Goal: Information Seeking & Learning: Learn about a topic

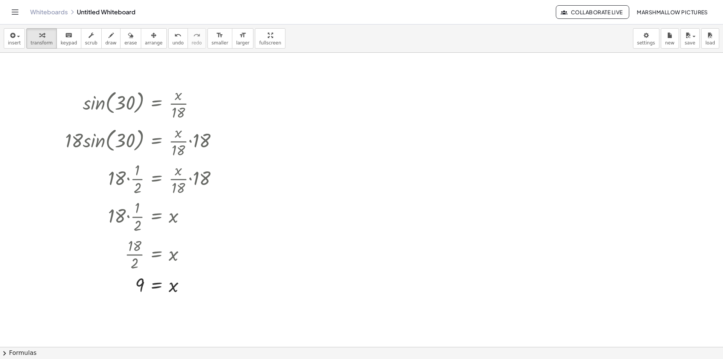
click at [380, 89] on div at bounding box center [351, 90] width 122 height 26
click at [362, 111] on div at bounding box center [351, 115] width 122 height 26
click at [347, 118] on div at bounding box center [351, 115] width 122 height 26
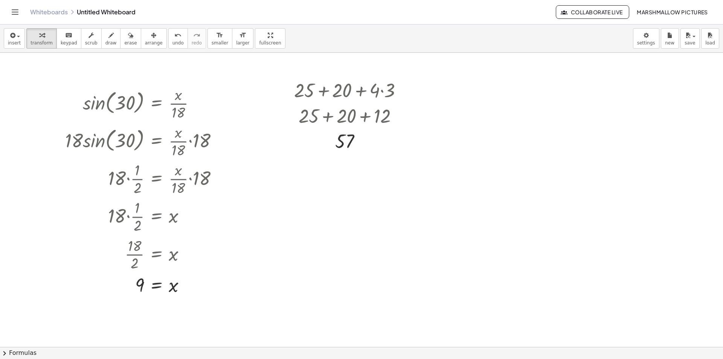
click at [571, 150] on div at bounding box center [579, 151] width 89 height 26
click at [606, 147] on div at bounding box center [580, 151] width 90 height 26
click at [584, 155] on div at bounding box center [579, 151] width 89 height 26
click at [563, 150] on div at bounding box center [579, 150] width 89 height 25
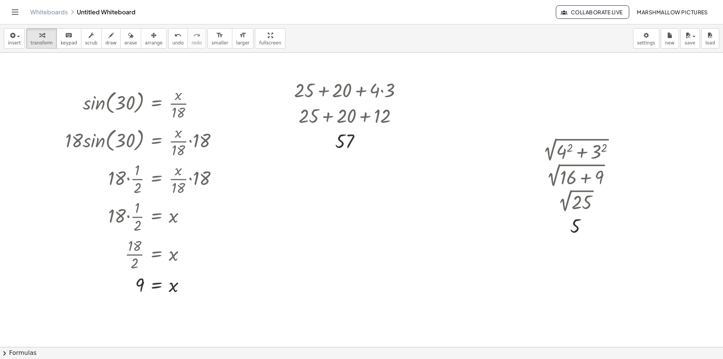
click at [417, 240] on div at bounding box center [431, 248] width 76 height 38
click at [432, 240] on div at bounding box center [431, 248] width 57 height 38
click at [425, 252] on div at bounding box center [431, 248] width 76 height 38
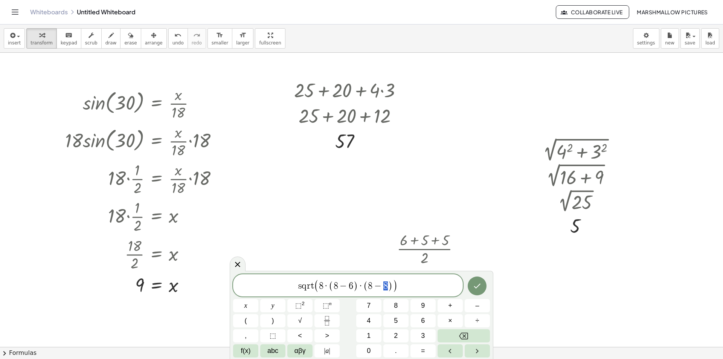
click at [384, 287] on span "( 8 − 8 )" at bounding box center [378, 286] width 29 height 11
click at [475, 283] on icon "Done" at bounding box center [477, 285] width 9 height 9
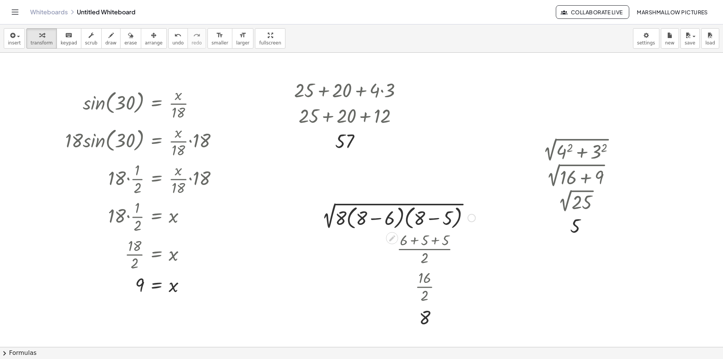
click at [376, 219] on div at bounding box center [396, 217] width 165 height 29
click at [430, 220] on div at bounding box center [397, 217] width 122 height 29
click at [402, 218] on div at bounding box center [396, 218] width 79 height 26
click at [394, 220] on div at bounding box center [397, 218] width 70 height 26
click at [402, 220] on div at bounding box center [397, 218] width 70 height 26
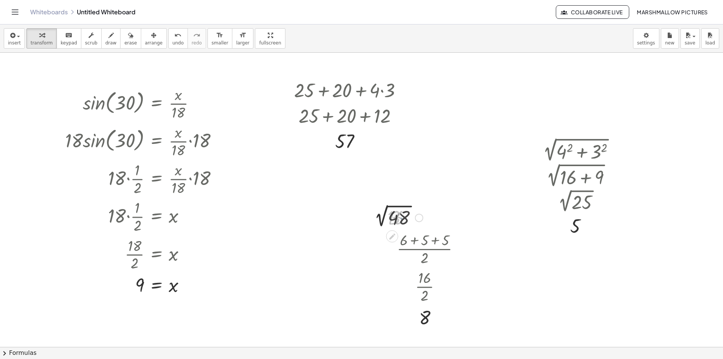
click at [383, 216] on div at bounding box center [397, 217] width 60 height 25
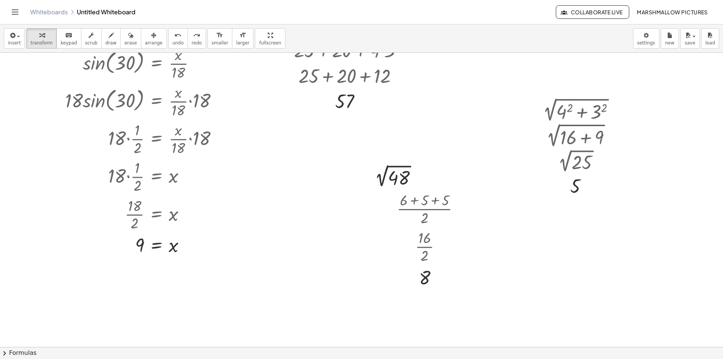
scroll to position [113, 0]
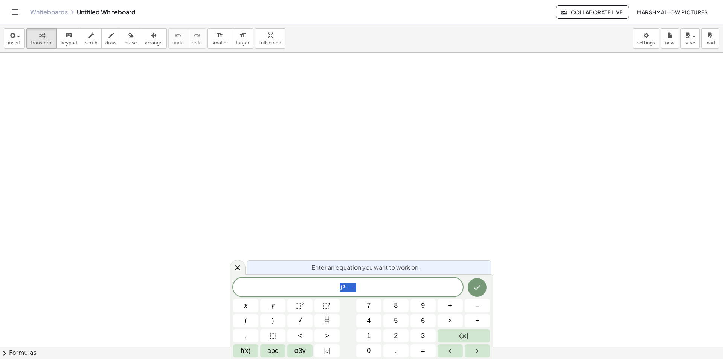
drag, startPoint x: 297, startPoint y: 270, endPoint x: 222, endPoint y: 267, distance: 75.8
click at [225, 269] on body "Graspable Math Activities Whiteboards Classes Account v1.28.4 | Privacy policy …" at bounding box center [361, 179] width 723 height 359
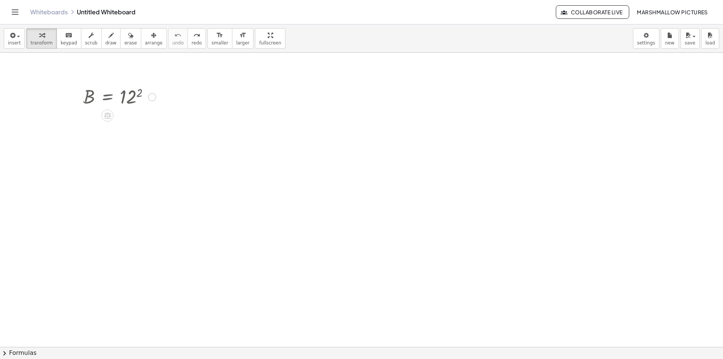
click at [127, 97] on div at bounding box center [119, 96] width 80 height 25
click at [314, 121] on div at bounding box center [308, 113] width 87 height 26
click at [317, 111] on div at bounding box center [308, 113] width 87 height 26
click at [329, 111] on div at bounding box center [308, 113] width 87 height 26
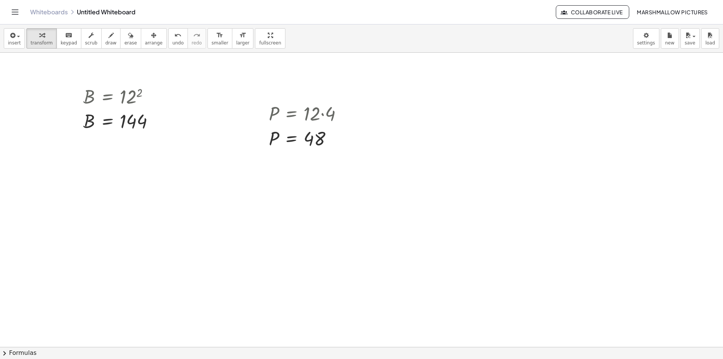
click at [209, 208] on div at bounding box center [247, 213] width 110 height 26
click at [235, 211] on div at bounding box center [245, 213] width 115 height 26
click at [225, 212] on div at bounding box center [244, 213] width 118 height 26
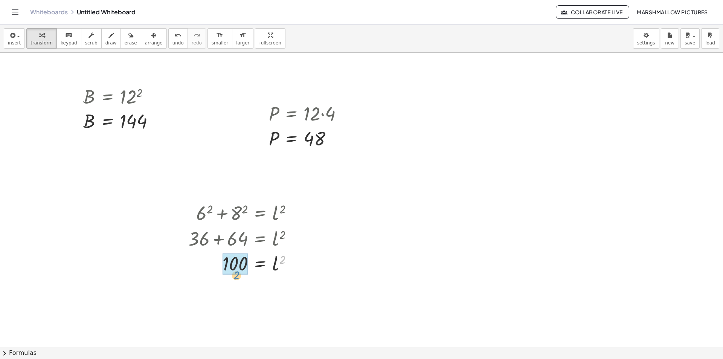
drag, startPoint x: 282, startPoint y: 211, endPoint x: 236, endPoint y: 226, distance: 48.4
click at [260, 213] on div "+ 6 2 + 8 2 = l 2 + 36 + 8 2 = l 2 + 36 + 64 = l 2 2 = l 2 100" at bounding box center [260, 213] width 0 height 0
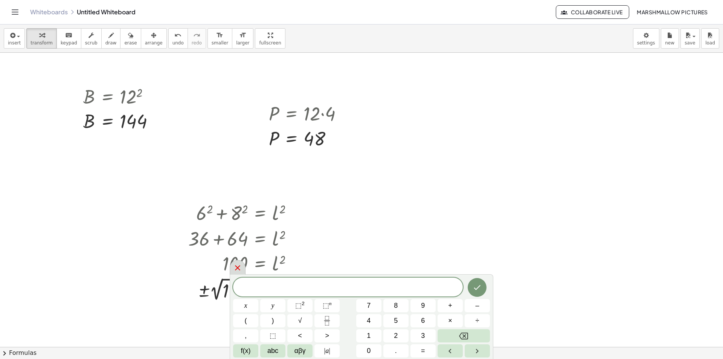
click at [234, 266] on icon at bounding box center [237, 267] width 9 height 9
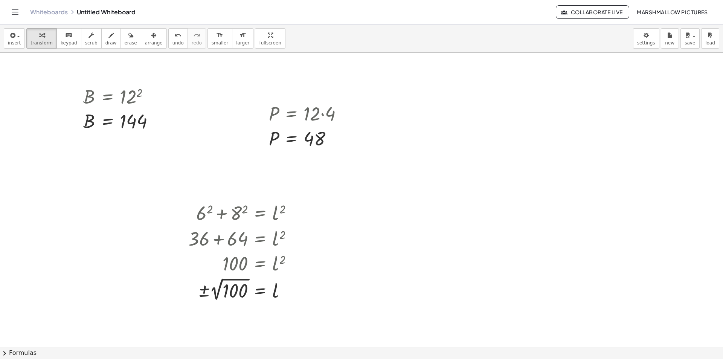
click at [539, 160] on div at bounding box center [527, 155] width 117 height 38
click at [544, 156] on div at bounding box center [518, 155] width 99 height 38
click at [535, 184] on div at bounding box center [527, 193] width 117 height 38
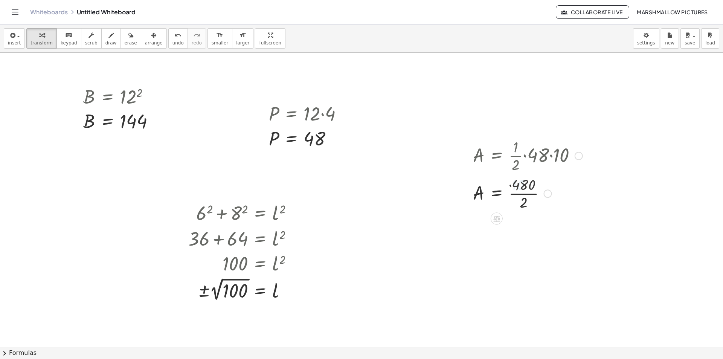
click at [519, 188] on div at bounding box center [527, 193] width 117 height 38
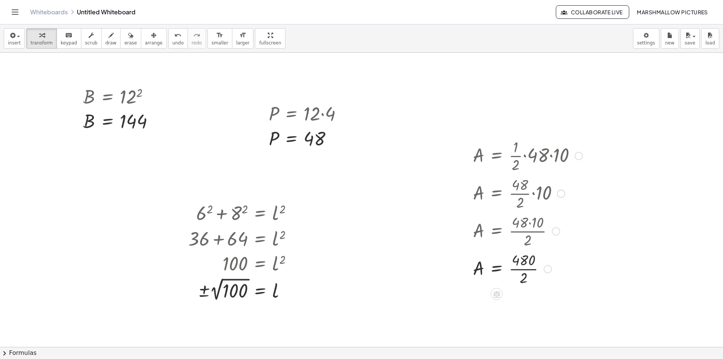
click at [532, 273] on div at bounding box center [527, 268] width 117 height 38
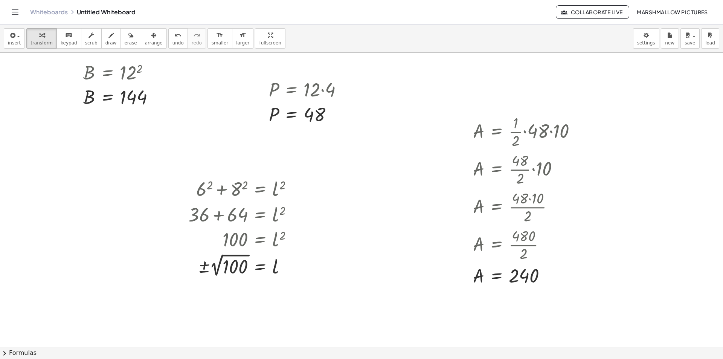
scroll to position [38, 0]
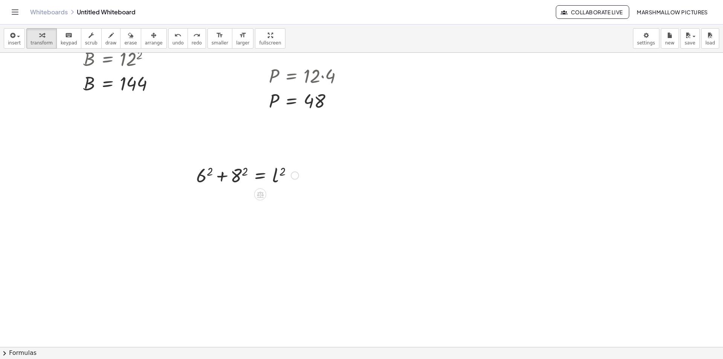
click at [292, 175] on div at bounding box center [295, 175] width 8 height 8
click at [333, 152] on span "Fix a mistake" at bounding box center [326, 153] width 31 height 6
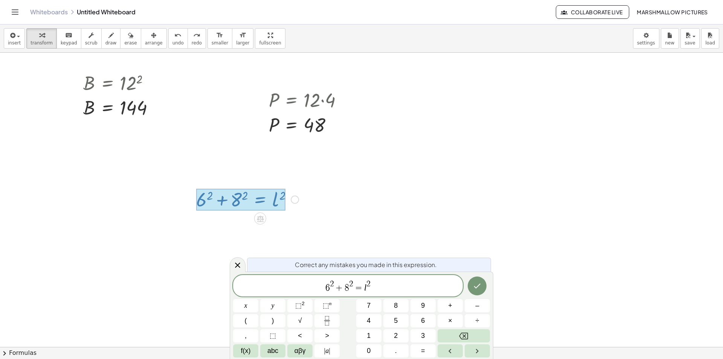
scroll to position [0, 0]
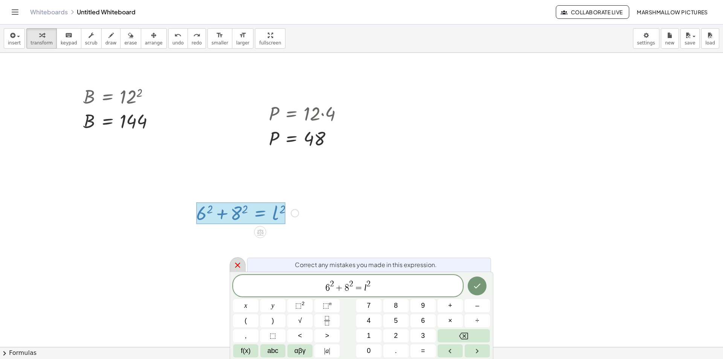
click at [232, 264] on div at bounding box center [238, 264] width 16 height 15
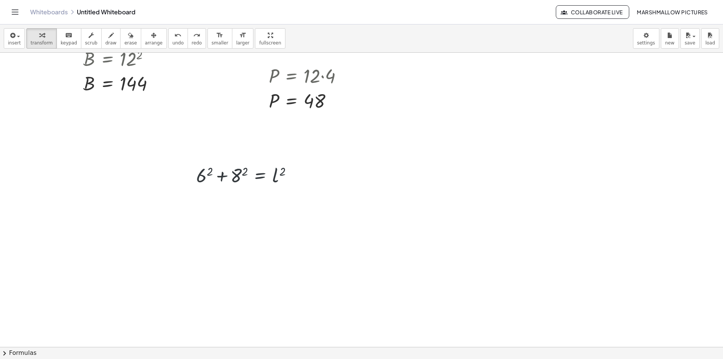
scroll to position [38, 0]
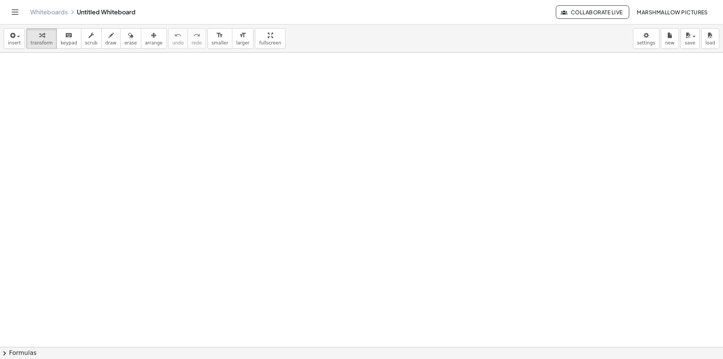
click at [128, 95] on div at bounding box center [143, 97] width 128 height 26
click at [89, 96] on div at bounding box center [136, 97] width 141 height 26
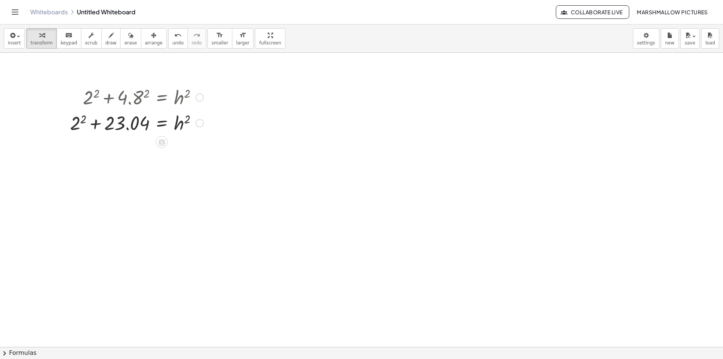
click at [77, 117] on div at bounding box center [136, 123] width 141 height 26
click at [95, 121] on div at bounding box center [139, 123] width 135 height 26
drag, startPoint x: 185, startPoint y: 117, endPoint x: 205, endPoint y: 124, distance: 20.4
click at [162, 98] on div "+ 2 2 + 4.8 2 = h 2 + 2 2 + 23.04 = h 2 + 4 + 23.04 = h 2 h 2 = h 2 27.04" at bounding box center [162, 98] width 0 height 0
drag, startPoint x: 189, startPoint y: 142, endPoint x: 106, endPoint y: 141, distance: 82.5
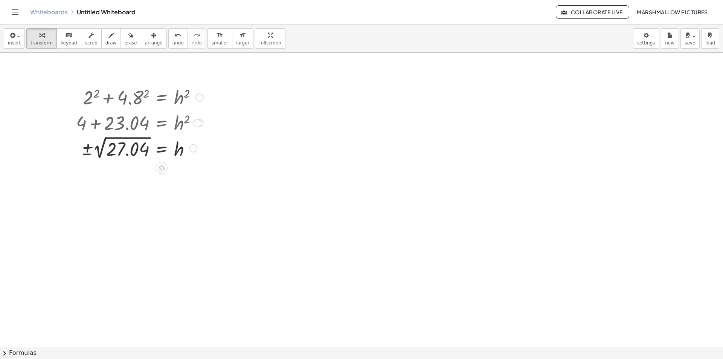
click at [139, 151] on div at bounding box center [139, 147] width 135 height 27
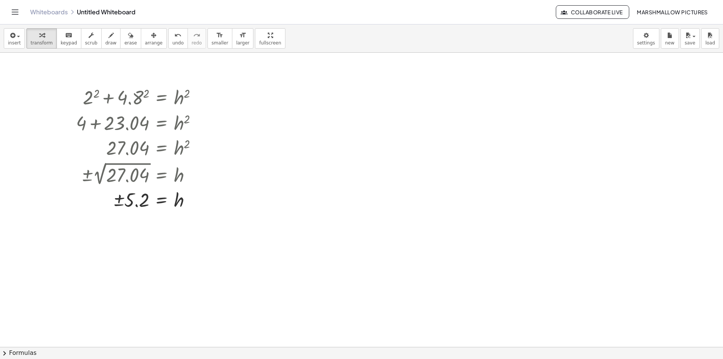
click at [120, 211] on div at bounding box center [139, 199] width 135 height 25
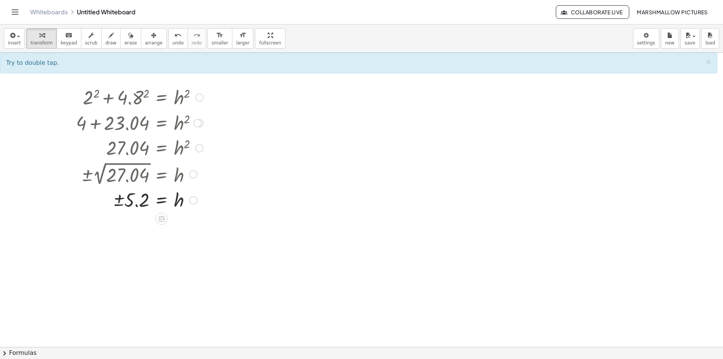
click at [119, 202] on div at bounding box center [139, 199] width 135 height 25
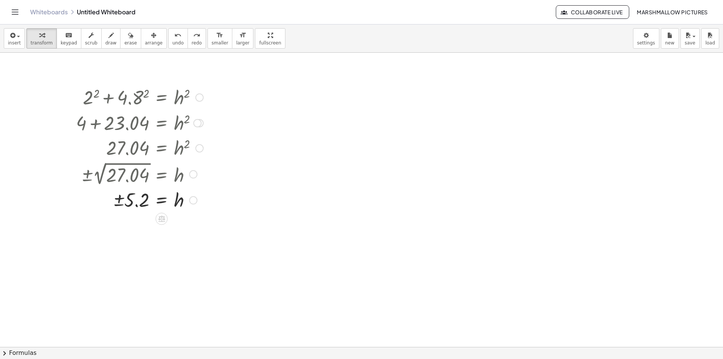
click at [192, 199] on div at bounding box center [193, 200] width 8 height 8
click at [216, 180] on span "Transform line" at bounding box center [226, 183] width 34 height 6
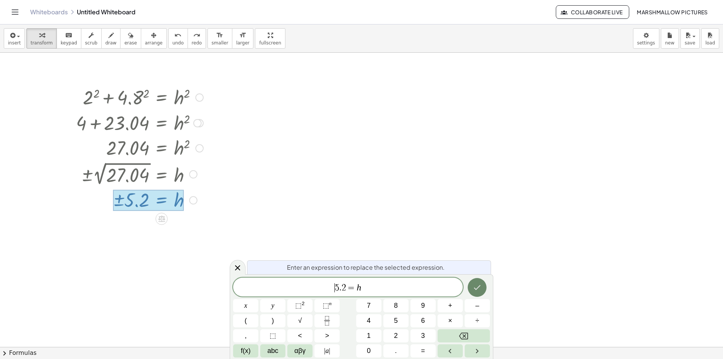
click at [480, 283] on button "Done" at bounding box center [477, 287] width 19 height 19
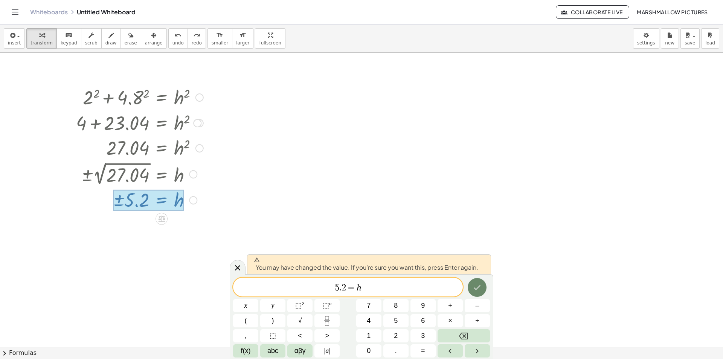
click at [478, 283] on icon "Done" at bounding box center [477, 287] width 9 height 9
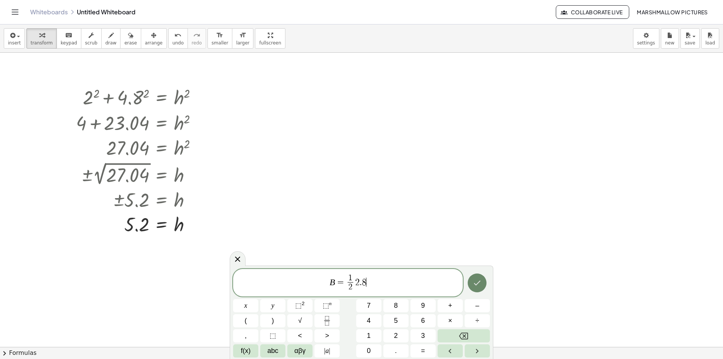
click at [476, 284] on icon "Done" at bounding box center [477, 283] width 7 height 5
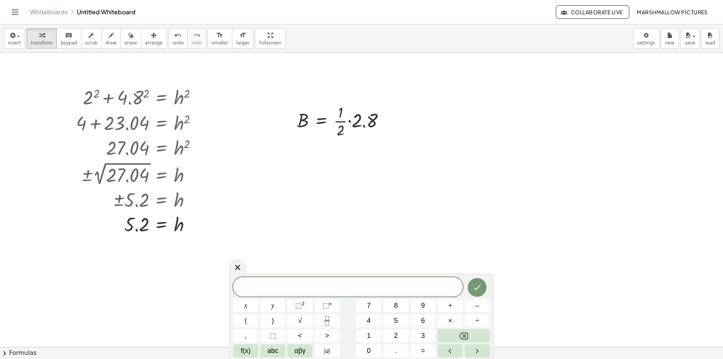
drag, startPoint x: 234, startPoint y: 270, endPoint x: 183, endPoint y: 229, distance: 65.5
click at [235, 270] on icon at bounding box center [237, 267] width 9 height 9
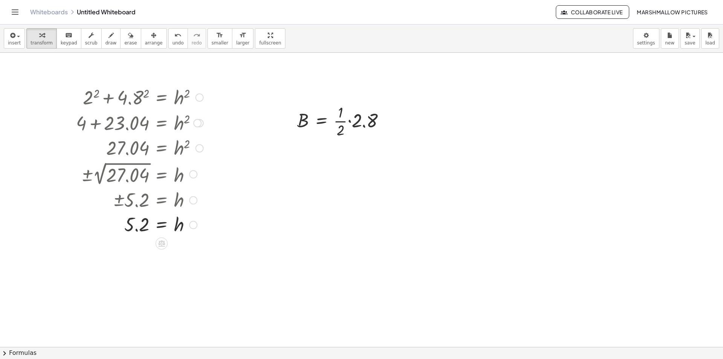
click at [194, 225] on div "Transform line Copy line as LaTeX Copy derivation as LaTeX Expand new lines: On" at bounding box center [193, 225] width 8 height 8
click at [217, 206] on span "Transform line" at bounding box center [226, 208] width 34 height 6
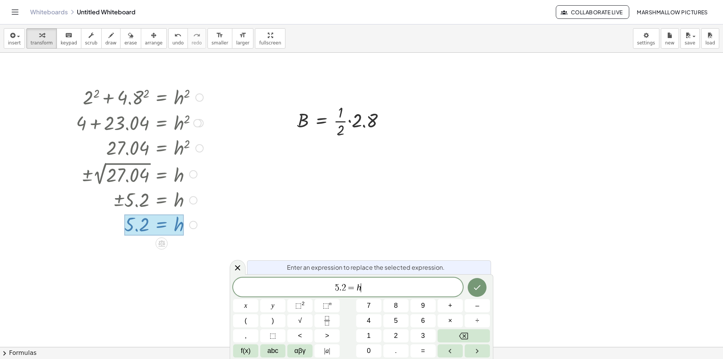
click at [377, 286] on span "5 . 2 = h ​" at bounding box center [348, 288] width 230 height 11
click at [484, 281] on button "Done" at bounding box center [477, 287] width 19 height 19
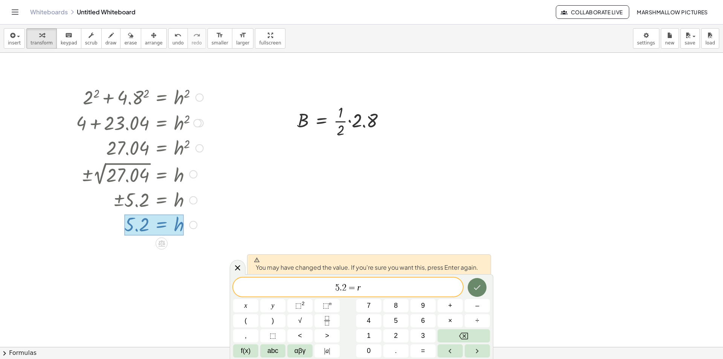
click at [480, 283] on icon "Done" at bounding box center [477, 287] width 9 height 9
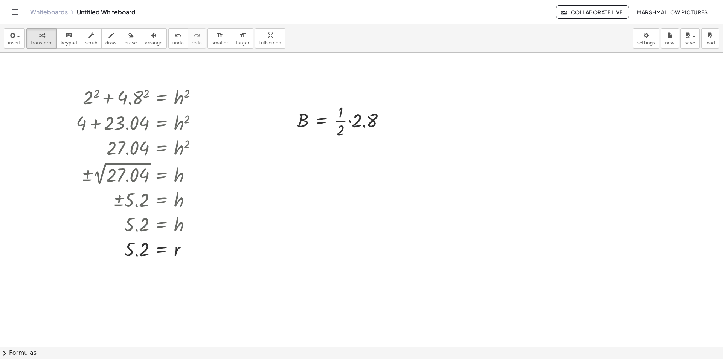
click at [325, 181] on div at bounding box center [321, 181] width 82 height 26
click at [333, 183] on div at bounding box center [321, 181] width 82 height 26
click at [351, 180] on div at bounding box center [354, 181] width 8 height 8
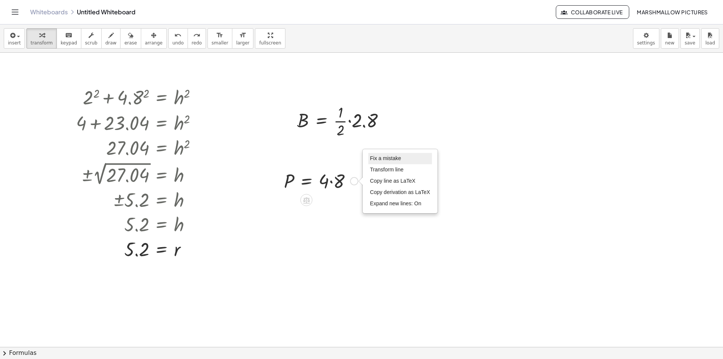
click at [379, 158] on span "Fix a mistake" at bounding box center [385, 158] width 31 height 6
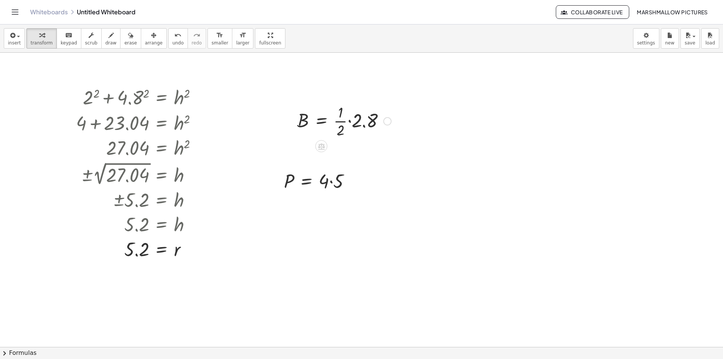
click at [389, 121] on div at bounding box center [387, 121] width 8 height 8
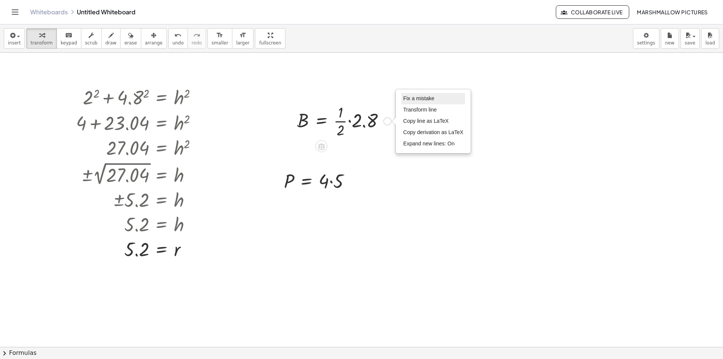
click at [414, 103] on li "Fix a mistake" at bounding box center [434, 98] width 64 height 11
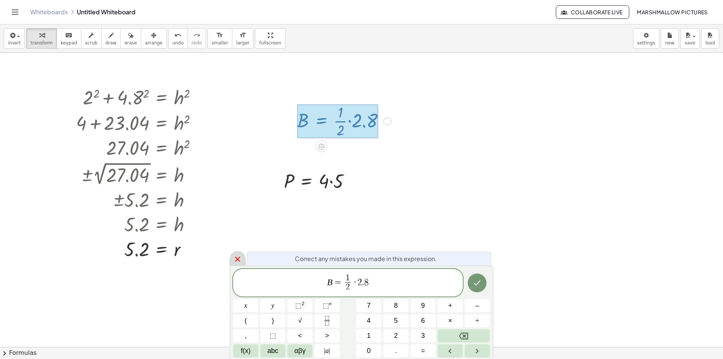
click at [241, 252] on div at bounding box center [238, 258] width 16 height 15
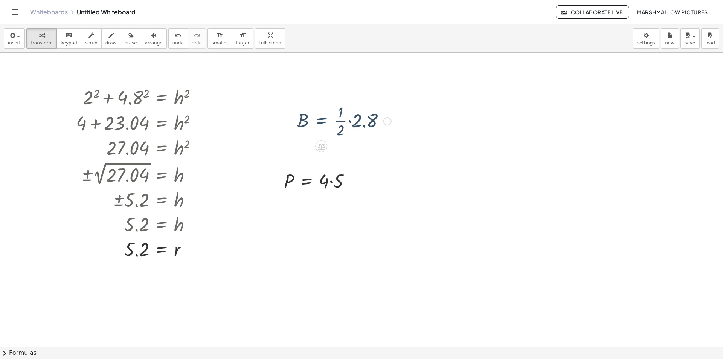
click at [336, 187] on div at bounding box center [320, 181] width 80 height 26
click at [387, 120] on div "Fix a mistake Transform line Copy line as LaTeX Copy derivation as LaTeX Expand…" at bounding box center [387, 121] width 8 height 8
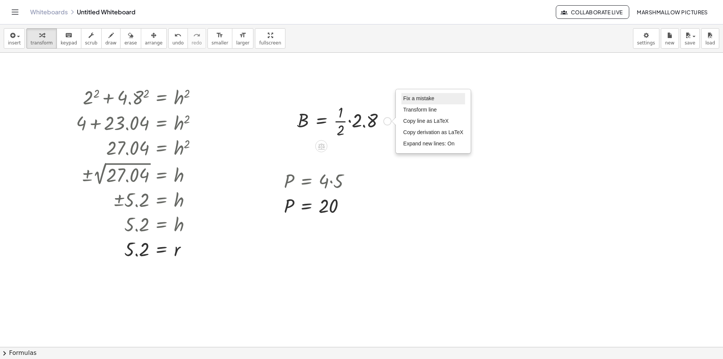
click at [409, 100] on span "Fix a mistake" at bounding box center [418, 98] width 31 height 6
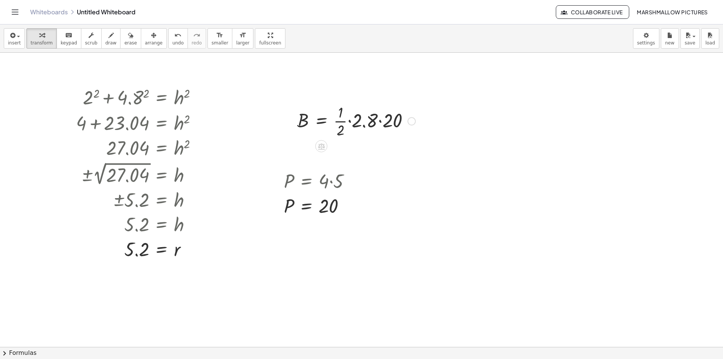
click at [389, 119] on div at bounding box center [356, 121] width 126 height 38
click at [362, 119] on div at bounding box center [341, 121] width 96 height 38
click at [354, 123] on div at bounding box center [332, 121] width 79 height 38
click at [346, 124] on div at bounding box center [332, 121] width 79 height 38
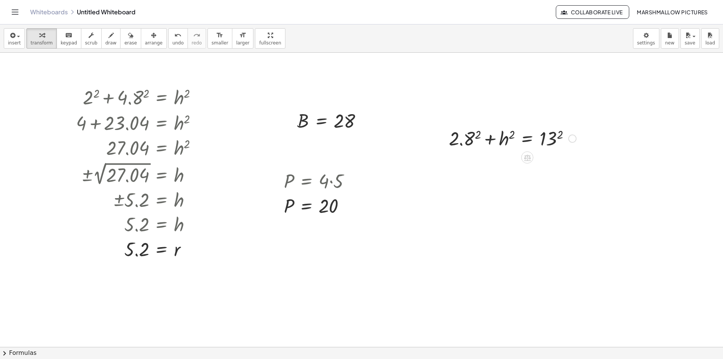
click at [544, 134] on div at bounding box center [512, 138] width 135 height 26
click at [465, 134] on div at bounding box center [513, 138] width 137 height 26
drag, startPoint x: 462, startPoint y: 139, endPoint x: 605, endPoint y: 141, distance: 142.8
drag, startPoint x: 472, startPoint y: 162, endPoint x: 568, endPoint y: 159, distance: 96.8
click at [568, 159] on div at bounding box center [513, 164] width 140 height 26
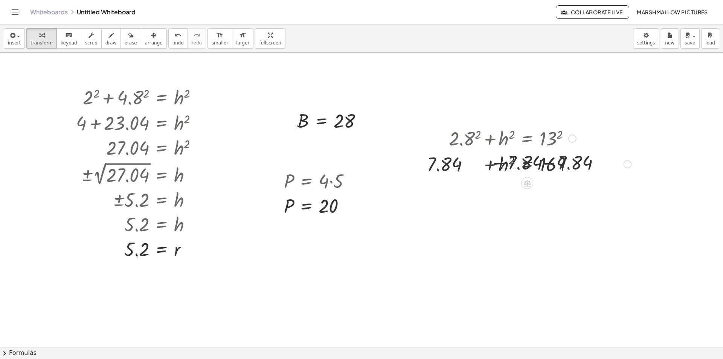
click at [576, 167] on div at bounding box center [512, 164] width 245 height 26
click at [440, 164] on div at bounding box center [495, 164] width 211 height 26
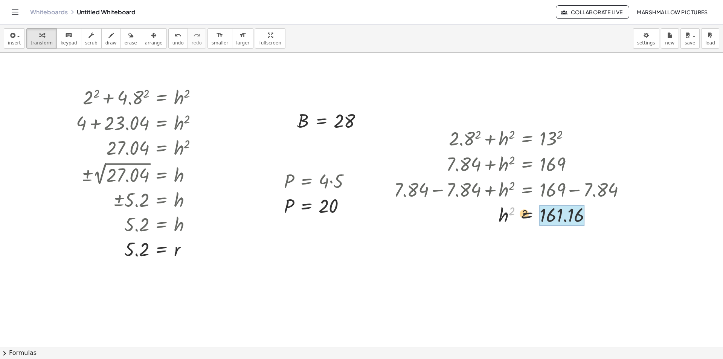
drag, startPoint x: 521, startPoint y: 212, endPoint x: 584, endPoint y: 222, distance: 63.6
click at [587, 218] on div at bounding box center [512, 214] width 245 height 27
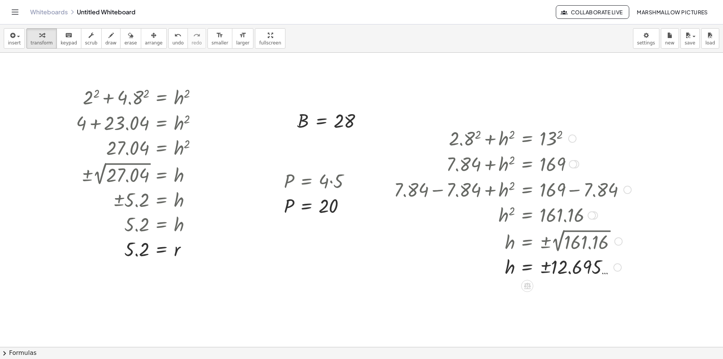
click at [620, 268] on div at bounding box center [618, 267] width 8 height 8
click at [639, 247] on li "Transform line" at bounding box center [664, 250] width 64 height 11
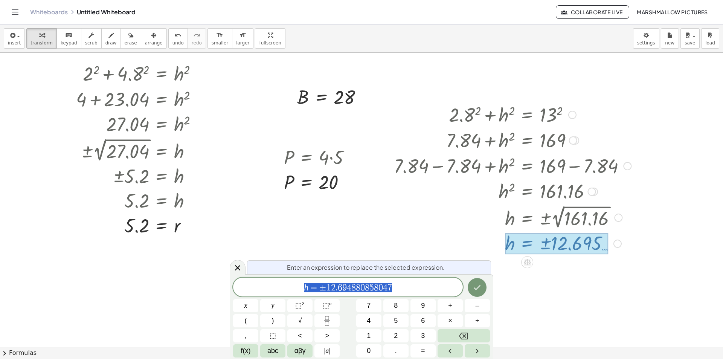
scroll to position [26, 0]
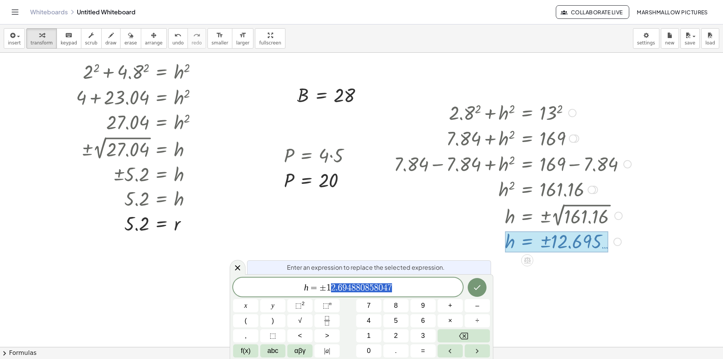
drag, startPoint x: 404, startPoint y: 287, endPoint x: 328, endPoint y: 284, distance: 76.5
click at [328, 284] on span "h = ± 1 2 . 6 9 4 8 8 0 8 5 8 0 4 7" at bounding box center [348, 288] width 230 height 11
click at [243, 267] on div at bounding box center [238, 267] width 16 height 15
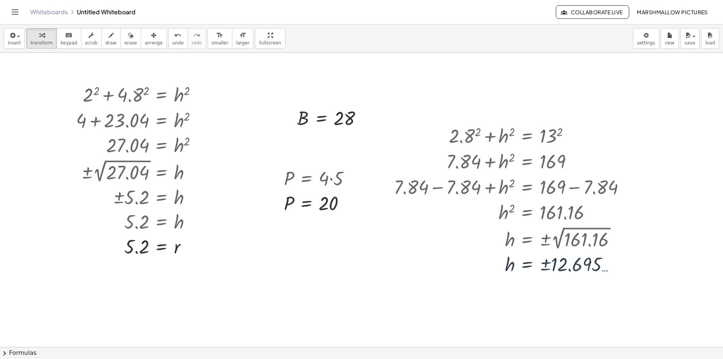
scroll to position [0, 0]
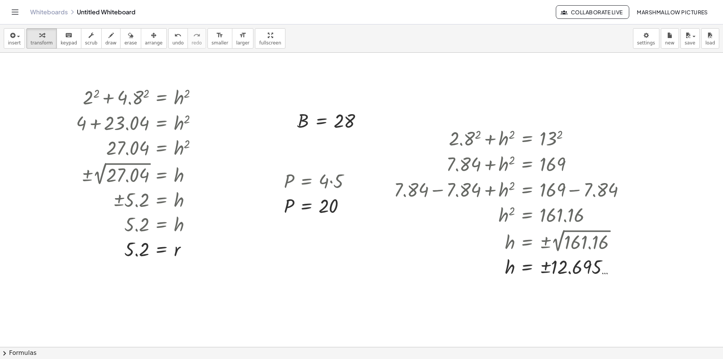
drag, startPoint x: 306, startPoint y: 240, endPoint x: 293, endPoint y: 260, distance: 24.1
drag, startPoint x: 461, startPoint y: 85, endPoint x: 306, endPoint y: 301, distance: 266.0
click at [304, 298] on div at bounding box center [296, 294] width 81 height 38
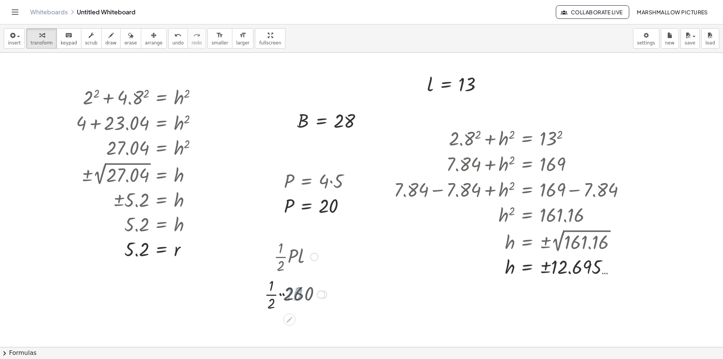
click at [290, 293] on div at bounding box center [295, 294] width 69 height 38
click at [280, 296] on div at bounding box center [296, 294] width 52 height 38
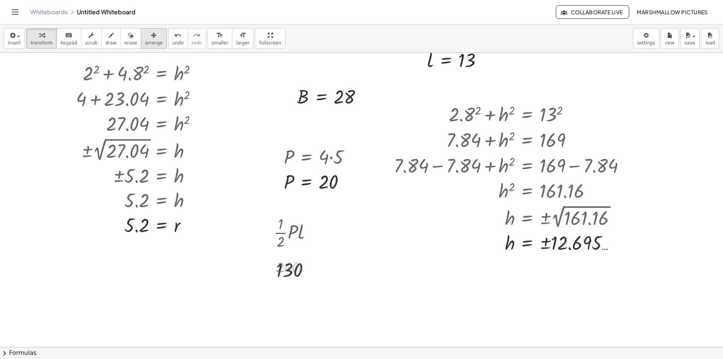
scroll to position [38, 0]
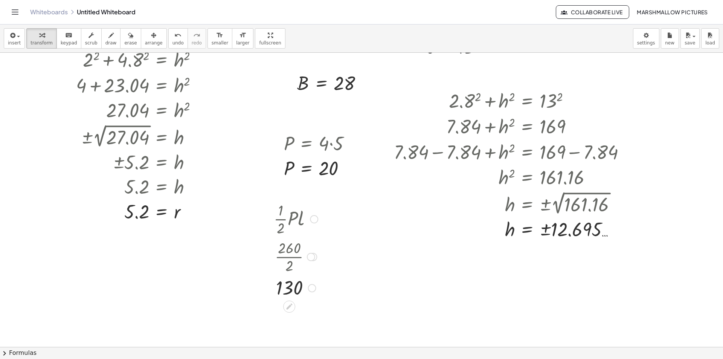
click at [310, 287] on div at bounding box center [312, 288] width 8 height 8
click at [390, 220] on div at bounding box center [388, 165] width 11 height 158
click at [358, 252] on div at bounding box center [361, 333] width 723 height 637
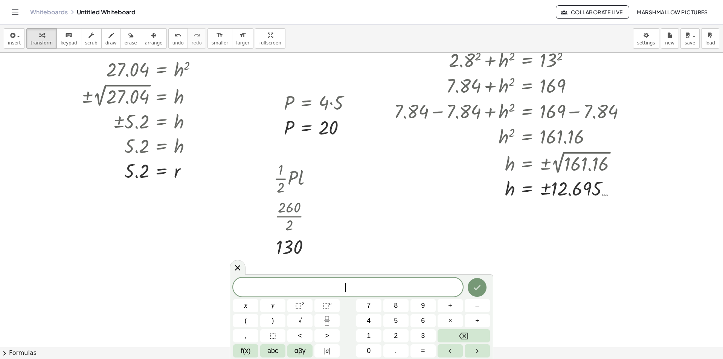
scroll to position [113, 0]
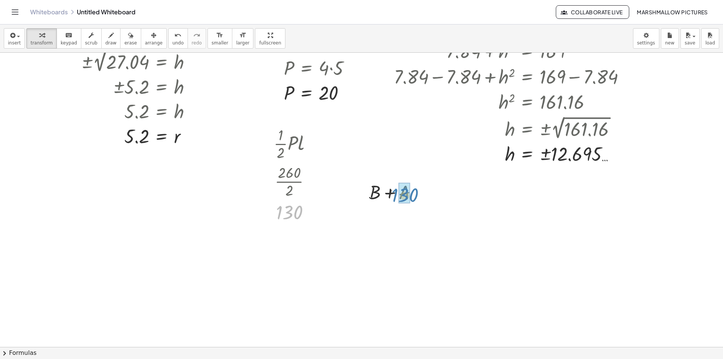
drag, startPoint x: 293, startPoint y: 208, endPoint x: 418, endPoint y: 191, distance: 126.6
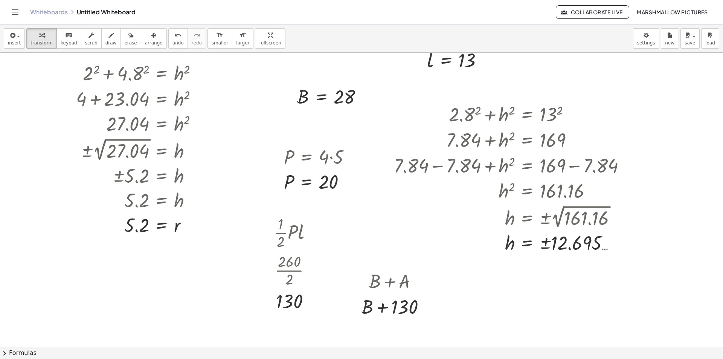
scroll to position [38, 0]
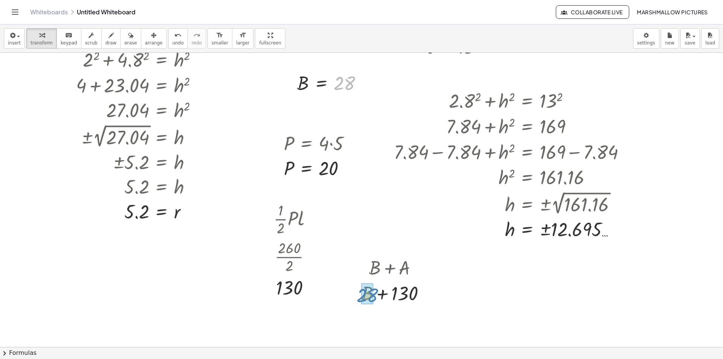
drag, startPoint x: 344, startPoint y: 81, endPoint x: 367, endPoint y: 293, distance: 213.3
click at [391, 289] on div at bounding box center [396, 293] width 87 height 26
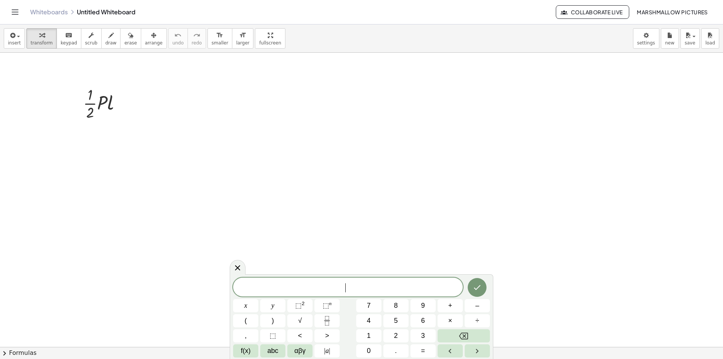
click at [239, 268] on icon at bounding box center [237, 267] width 9 height 9
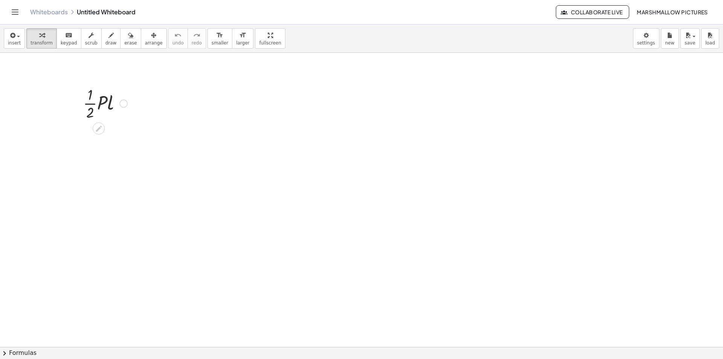
click at [125, 105] on div at bounding box center [123, 103] width 8 height 8
click at [148, 82] on span "Fix a mistake" at bounding box center [154, 81] width 31 height 6
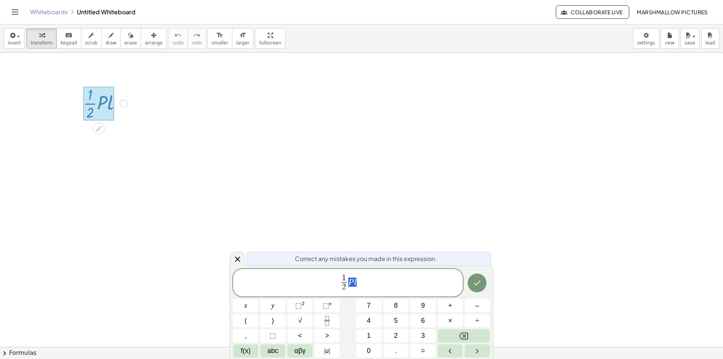
drag, startPoint x: 364, startPoint y: 276, endPoint x: 350, endPoint y: 276, distance: 13.9
click at [350, 276] on span "1 2 ​ P l" at bounding box center [348, 283] width 230 height 20
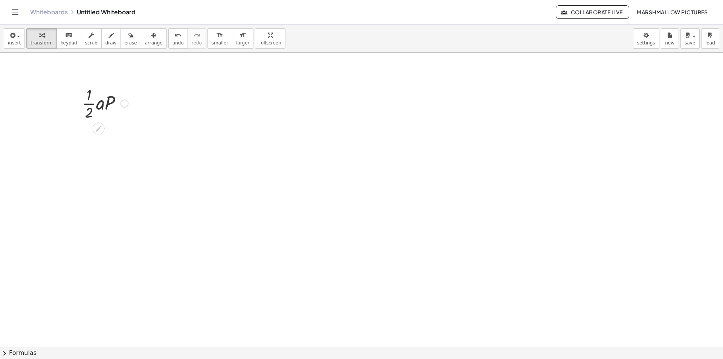
click at [269, 117] on div at bounding box center [278, 116] width 59 height 26
click at [287, 115] on div at bounding box center [278, 116] width 59 height 26
drag, startPoint x: 272, startPoint y: 115, endPoint x: 110, endPoint y: 101, distance: 163.0
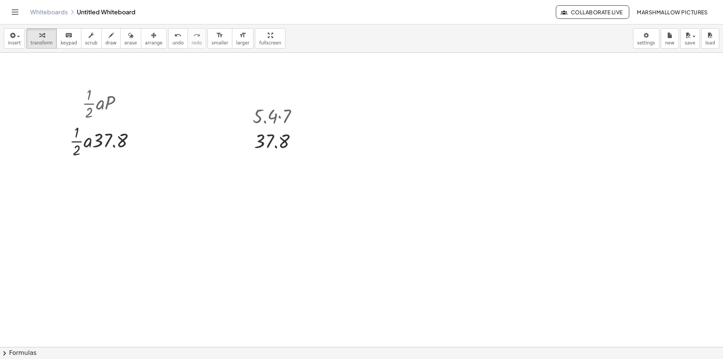
drag, startPoint x: 188, startPoint y: 108, endPoint x: 93, endPoint y: 133, distance: 97.7
click at [107, 140] on div at bounding box center [105, 141] width 104 height 38
click at [98, 138] on div at bounding box center [105, 141] width 89 height 38
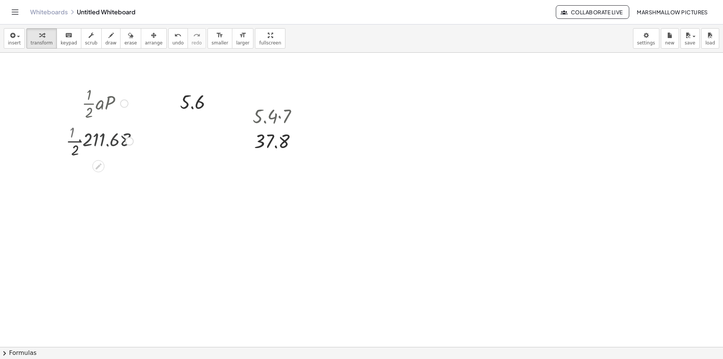
click at [81, 141] on div at bounding box center [105, 141] width 104 height 38
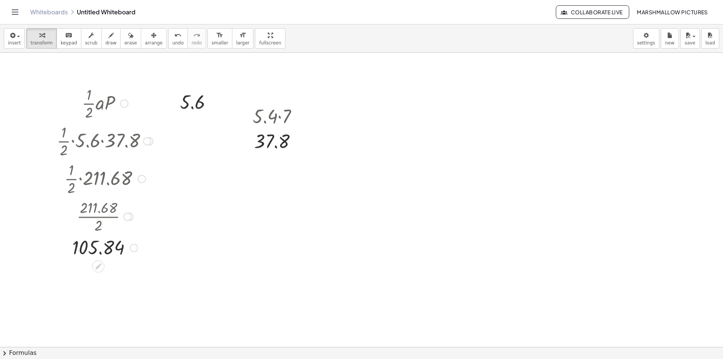
click at [134, 247] on div "Fix a mistake Transform line Copy line as LaTeX Copy derivation as LaTeX Expand…" at bounding box center [134, 248] width 8 height 8
click at [154, 226] on li "Transform line" at bounding box center [180, 230] width 64 height 11
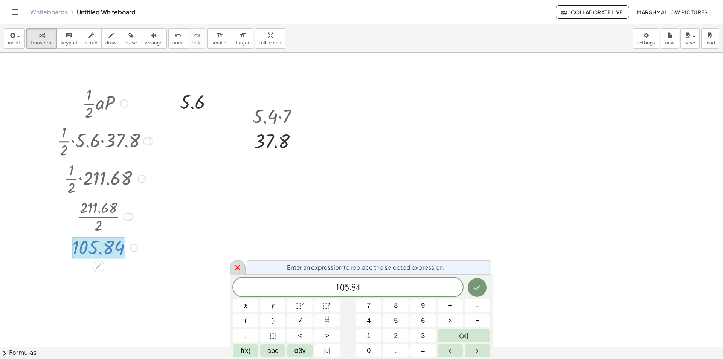
click at [239, 272] on div at bounding box center [238, 267] width 16 height 15
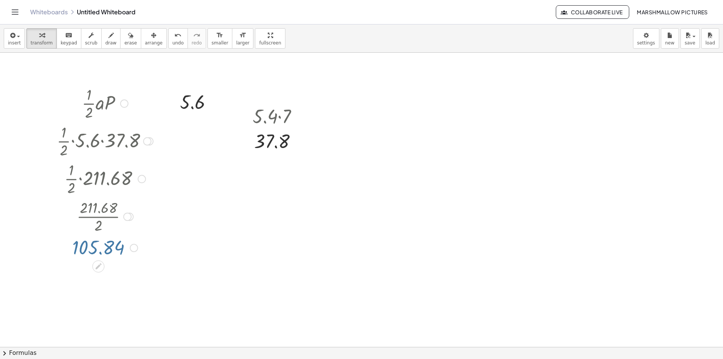
click at [295, 205] on div at bounding box center [301, 202] width 101 height 26
click at [249, 203] on div at bounding box center [248, 201] width 11 height 29
click at [261, 206] on div at bounding box center [301, 202] width 101 height 26
click at [273, 205] on div at bounding box center [301, 202] width 101 height 26
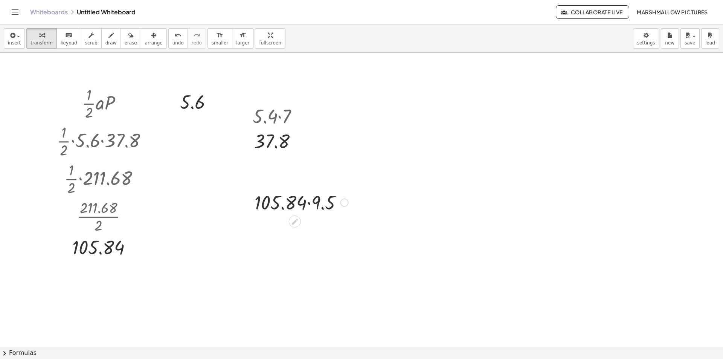
click at [295, 207] on div at bounding box center [301, 202] width 101 height 26
click at [319, 207] on div at bounding box center [301, 202] width 101 height 26
click at [341, 231] on div at bounding box center [301, 227] width 101 height 25
click at [338, 228] on div at bounding box center [337, 228] width 8 height 8
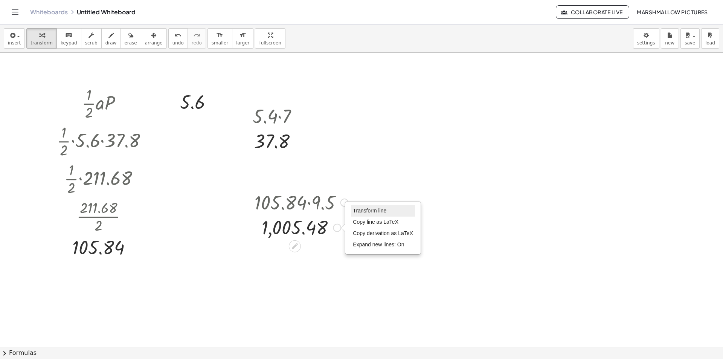
click at [360, 212] on span "Transform line" at bounding box center [370, 211] width 34 height 6
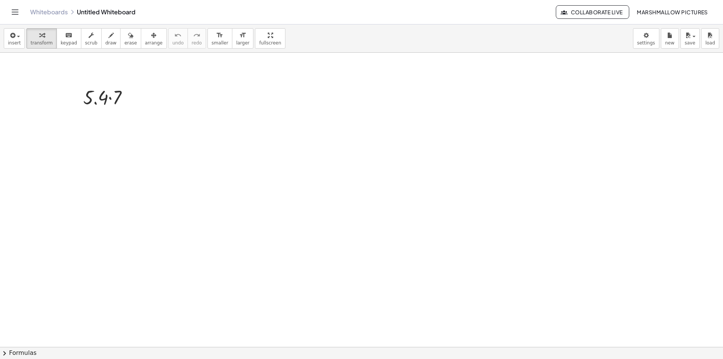
click at [99, 86] on div at bounding box center [108, 97] width 59 height 26
click at [101, 105] on div at bounding box center [108, 97] width 59 height 26
click at [98, 95] on div at bounding box center [108, 97] width 59 height 26
click at [109, 97] on div at bounding box center [108, 97] width 59 height 26
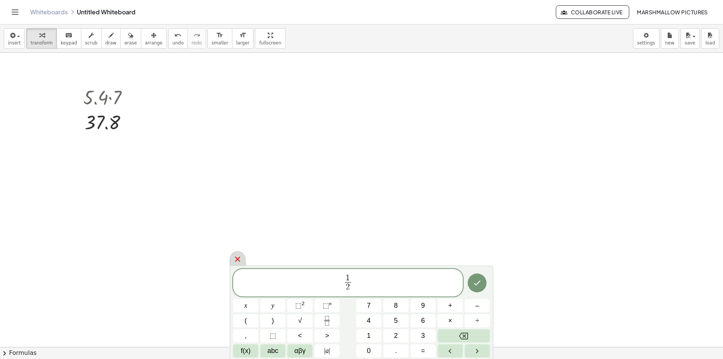
click at [237, 261] on icon at bounding box center [237, 259] width 9 height 9
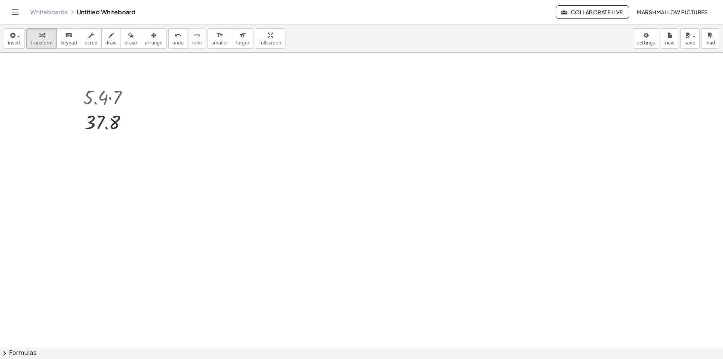
drag, startPoint x: 95, startPoint y: 124, endPoint x: 272, endPoint y: 144, distance: 177.5
click at [259, 142] on div at bounding box center [259, 144] width 104 height 38
click at [247, 179] on div at bounding box center [258, 181] width 89 height 38
click at [238, 182] on div at bounding box center [259, 181] width 104 height 38
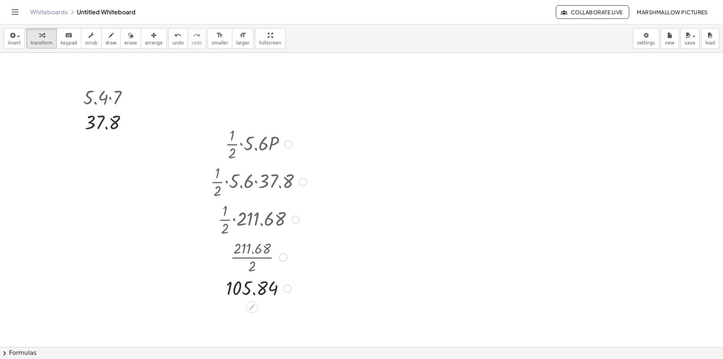
click at [289, 289] on div at bounding box center [288, 288] width 8 height 8
click at [316, 270] on span "Transform line" at bounding box center [321, 271] width 34 height 6
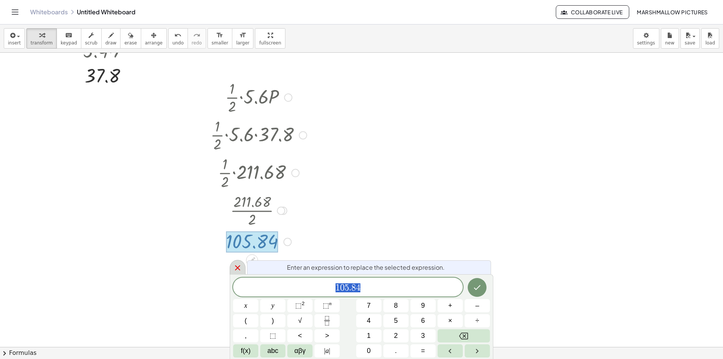
click at [233, 265] on icon at bounding box center [237, 267] width 9 height 9
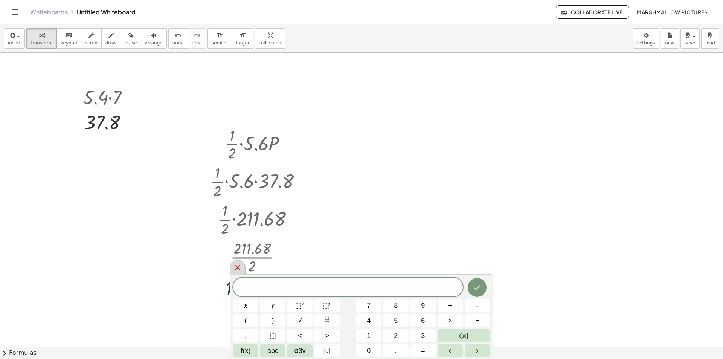
click at [236, 273] on div at bounding box center [238, 267] width 16 height 15
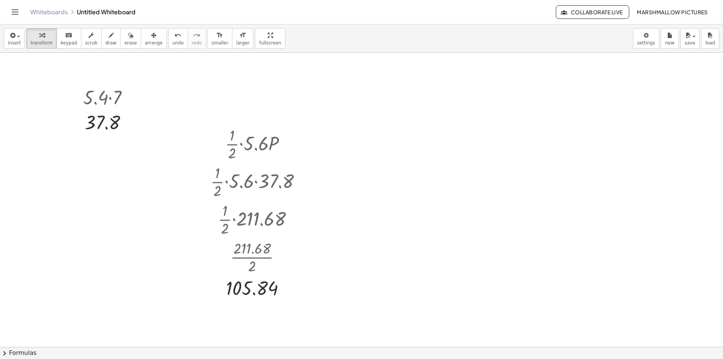
click at [408, 151] on div at bounding box center [423, 154] width 87 height 26
click at [427, 156] on div at bounding box center [423, 154] width 66 height 26
click at [445, 180] on div at bounding box center [444, 180] width 8 height 8
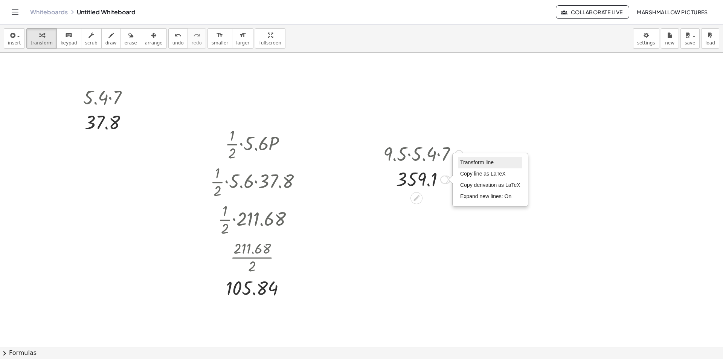
click at [467, 161] on span "Transform line" at bounding box center [477, 162] width 34 height 6
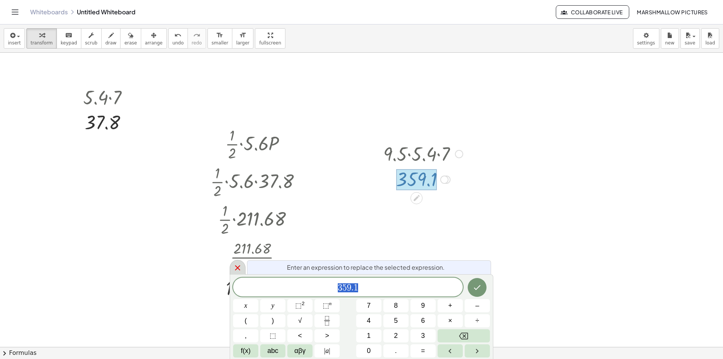
click at [240, 269] on icon at bounding box center [237, 267] width 9 height 9
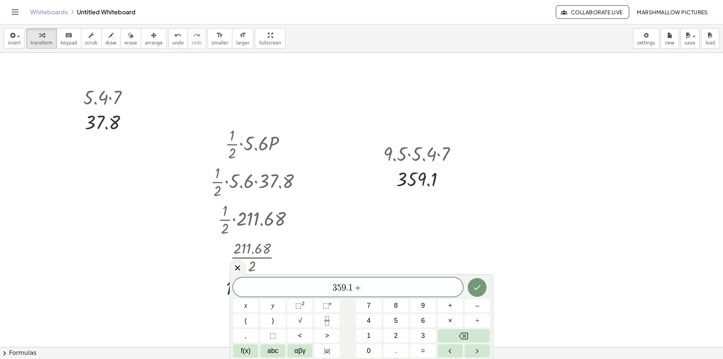
scroll to position [38, 0]
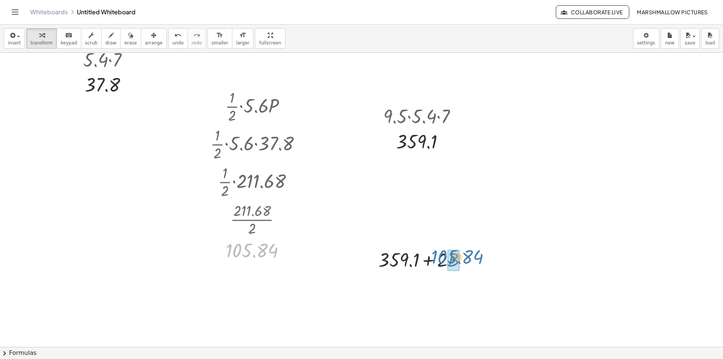
drag, startPoint x: 297, startPoint y: 273, endPoint x: 432, endPoint y: 259, distance: 136.0
click at [432, 259] on div "· 5.4 · 7 37.8 · · 1 · 2 · 5.6 · P · · 1 · 2 · 5.6 · 37.8 · · 1 · 2 · 211.68 · …" at bounding box center [361, 333] width 723 height 637
click at [446, 260] on div at bounding box center [426, 259] width 147 height 26
click at [419, 263] on div at bounding box center [425, 259] width 129 height 26
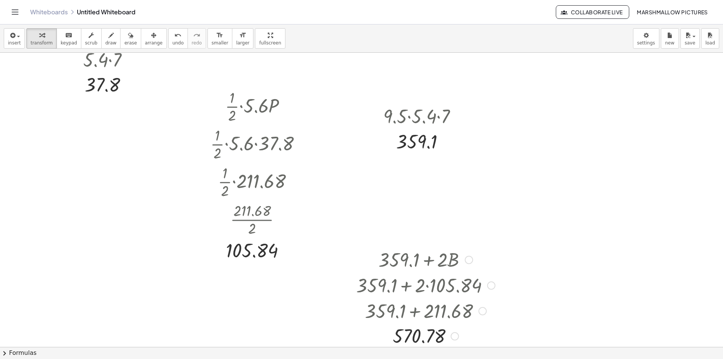
scroll to position [75, 0]
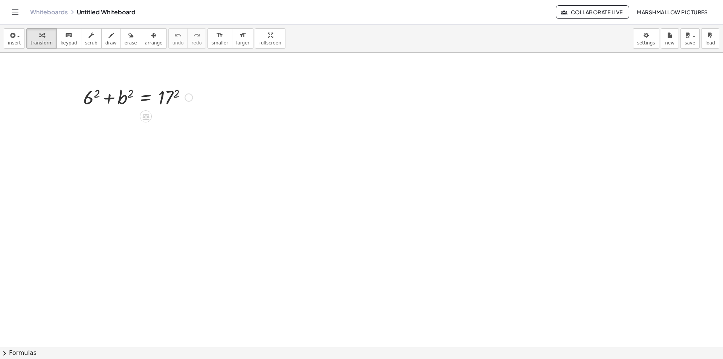
click at [93, 93] on div at bounding box center [137, 97] width 117 height 26
click at [174, 95] on div at bounding box center [135, 97] width 121 height 26
drag, startPoint x: 109, startPoint y: 101, endPoint x: 188, endPoint y: 102, distance: 78.7
click at [188, 102] on div at bounding box center [140, 97] width 131 height 26
click at [188, 124] on div at bounding box center [140, 123] width 209 height 26
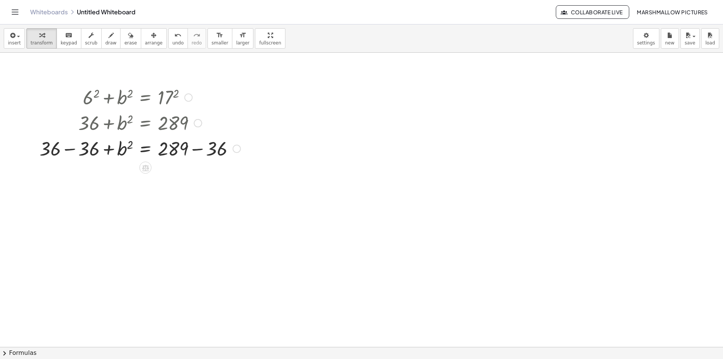
click at [145, 98] on div "+ 6 2 + b 2 = 17 2 + 36 + b 2 = 17 2 + 36 + b 2 = 289 + b 2 = 289 + 36 − 36 + −…" at bounding box center [145, 98] width 0 height 0
click at [76, 148] on div at bounding box center [140, 148] width 209 height 26
click at [214, 151] on div at bounding box center [160, 148] width 170 height 26
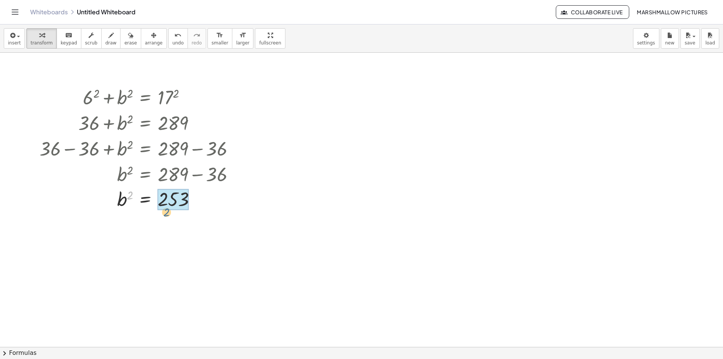
drag, startPoint x: 133, startPoint y: 148, endPoint x: 169, endPoint y: 162, distance: 38.3
click at [145, 98] on div "+ 6 2 + b 2 = 17 2 + 36 + b 2 = 17 2 + 36 + b 2 = 289 + 36 − 36 + b 2 = + 289 −…" at bounding box center [145, 98] width 0 height 0
click at [217, 196] on div at bounding box center [140, 198] width 209 height 27
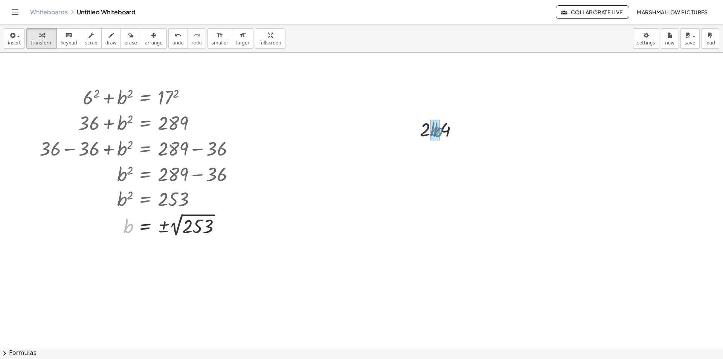
drag, startPoint x: 126, startPoint y: 229, endPoint x: 436, endPoint y: 133, distance: 324.2
click at [485, 155] on div at bounding box center [485, 156] width 8 height 8
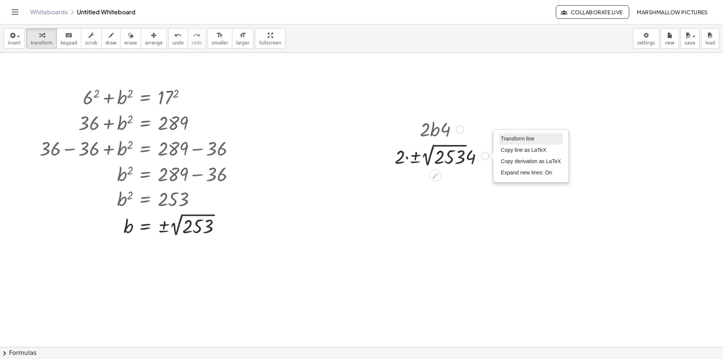
drag, startPoint x: 501, startPoint y: 137, endPoint x: 492, endPoint y: 142, distance: 11.0
click at [501, 137] on li "Transform line" at bounding box center [531, 138] width 64 height 11
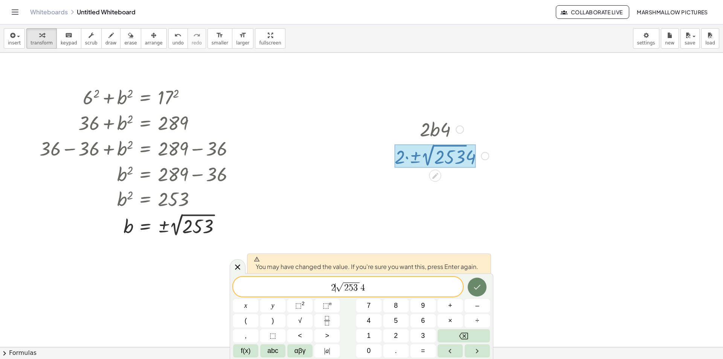
click at [472, 287] on button "Done" at bounding box center [477, 287] width 19 height 19
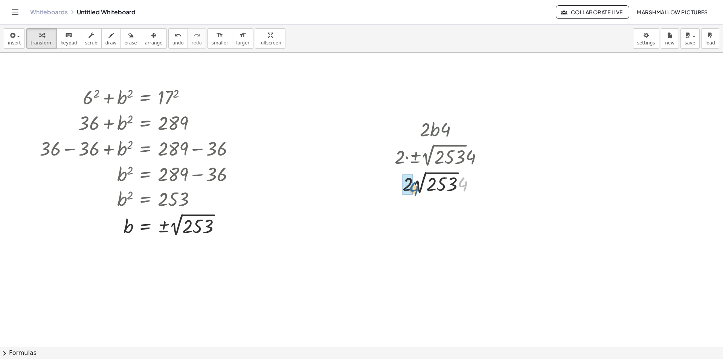
drag, startPoint x: 463, startPoint y: 183, endPoint x: 409, endPoint y: 184, distance: 53.5
click at [471, 185] on div "Transform line Copy line as LaTeX Copy derivation as LaTeX Expand new lines: On" at bounding box center [473, 183] width 8 height 8
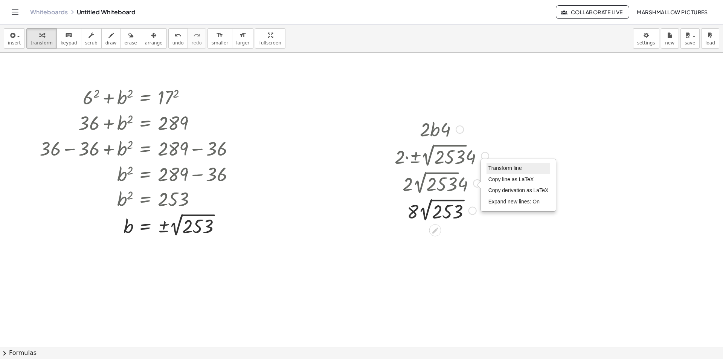
click at [493, 166] on span "Transform line" at bounding box center [506, 168] width 34 height 6
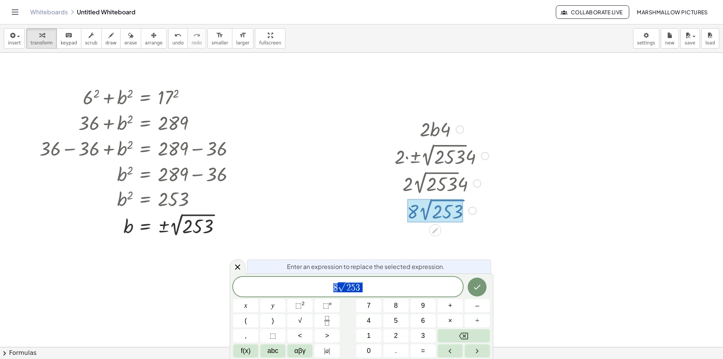
click at [391, 283] on span "8 √ 2 5 3" at bounding box center [348, 287] width 230 height 12
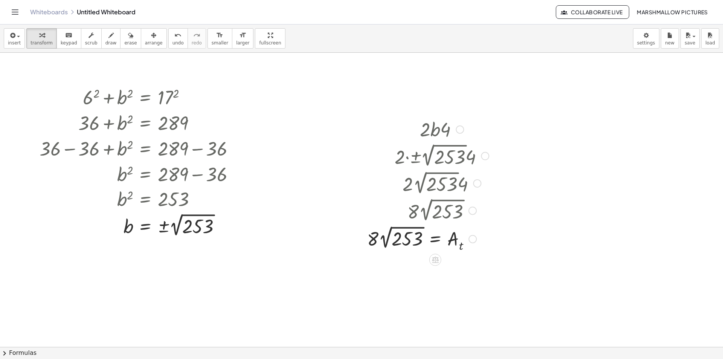
scroll to position [38, 0]
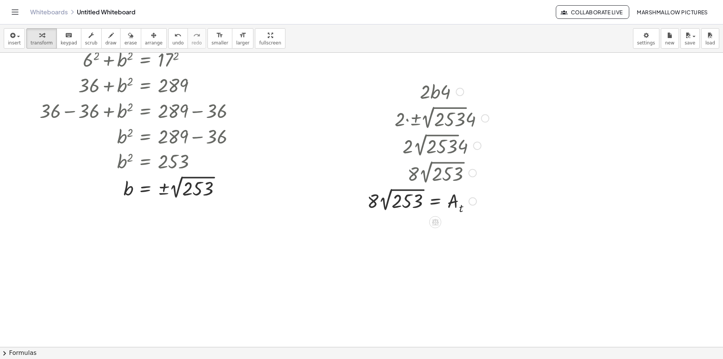
click at [171, 263] on div at bounding box center [361, 333] width 723 height 637
click at [221, 280] on div at bounding box center [213, 277] width 68 height 26
click at [205, 275] on div at bounding box center [213, 277] width 63 height 26
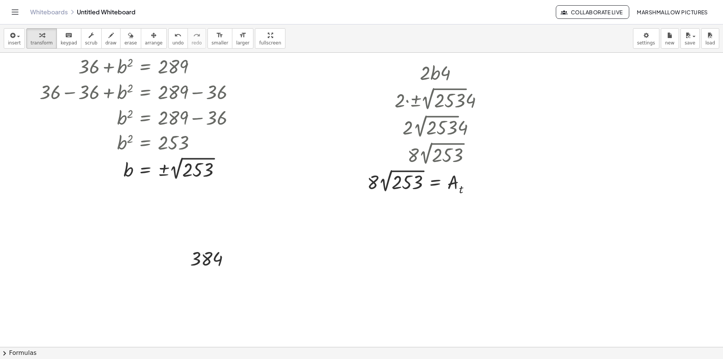
scroll to position [75, 0]
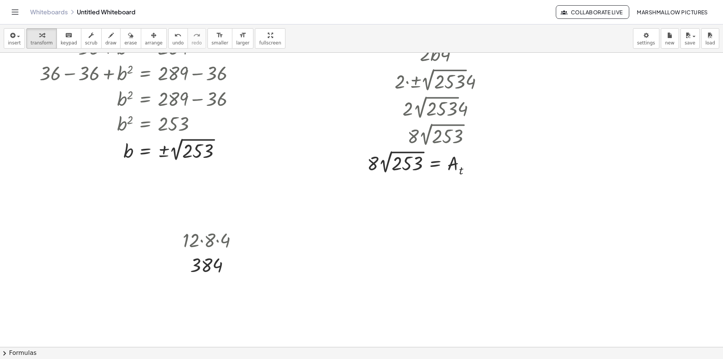
click at [326, 196] on div at bounding box center [361, 295] width 723 height 637
click at [342, 210] on div at bounding box center [356, 209] width 44 height 25
click at [423, 256] on div at bounding box center [361, 295] width 723 height 637
drag, startPoint x: 348, startPoint y: 232, endPoint x: 442, endPoint y: 269, distance: 100.3
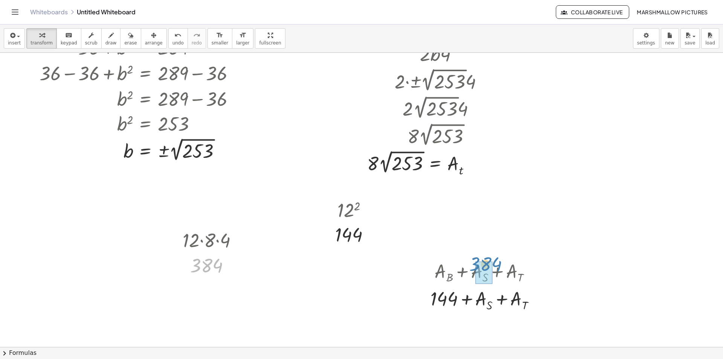
drag, startPoint x: 207, startPoint y: 268, endPoint x: 494, endPoint y: 267, distance: 287.4
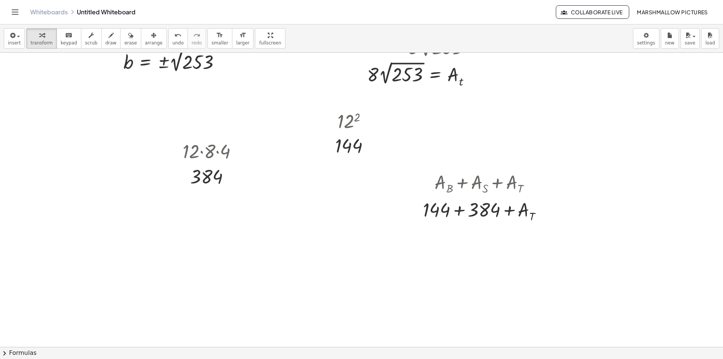
scroll to position [151, 0]
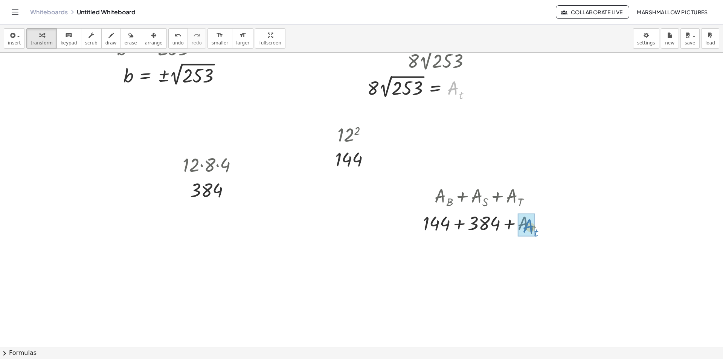
drag, startPoint x: 458, startPoint y: 88, endPoint x: 534, endPoint y: 226, distance: 157.1
drag, startPoint x: 374, startPoint y: 90, endPoint x: 374, endPoint y: 96, distance: 5.3
click at [374, 96] on div at bounding box center [428, 87] width 129 height 29
drag, startPoint x: 404, startPoint y: 93, endPoint x: 427, endPoint y: 99, distance: 23.6
drag, startPoint x: 454, startPoint y: 85, endPoint x: 523, endPoint y: 212, distance: 145.5
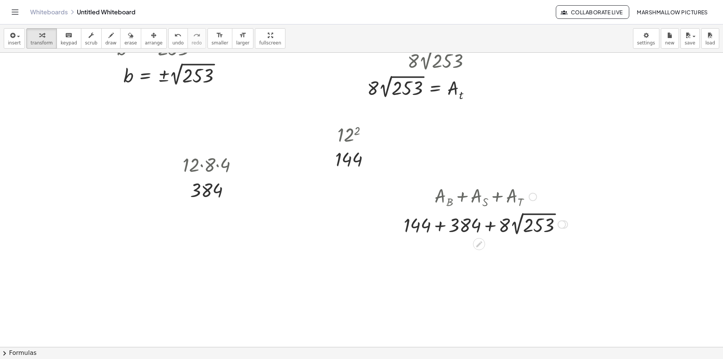
click at [492, 226] on div at bounding box center [485, 223] width 171 height 27
drag, startPoint x: 462, startPoint y: 222, endPoint x: 496, endPoint y: 220, distance: 33.9
click at [496, 220] on div at bounding box center [485, 223] width 171 height 27
click at [441, 220] on div at bounding box center [485, 223] width 171 height 27
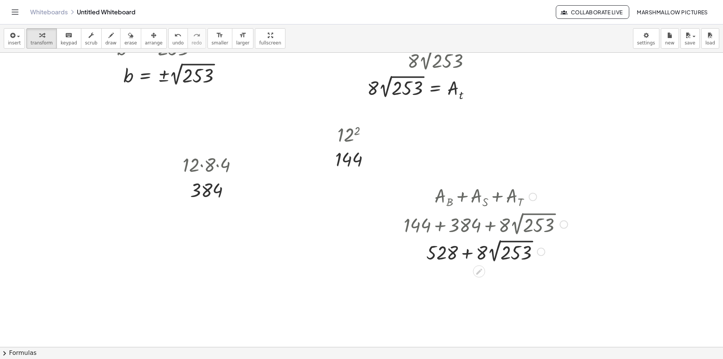
click at [467, 252] on div at bounding box center [485, 250] width 171 height 27
click at [494, 252] on div at bounding box center [485, 250] width 171 height 27
click at [489, 253] on div at bounding box center [485, 251] width 171 height 26
click at [468, 250] on div at bounding box center [485, 251] width 171 height 26
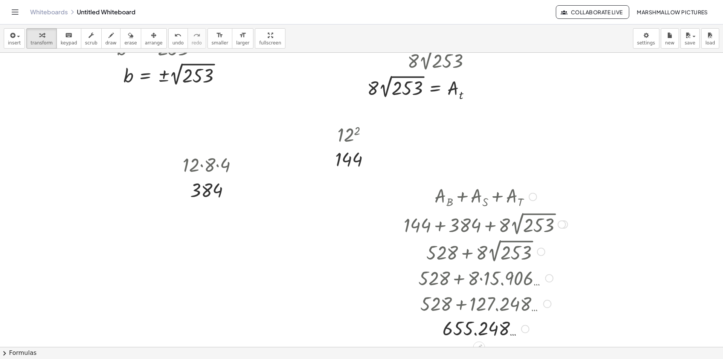
scroll to position [188, 0]
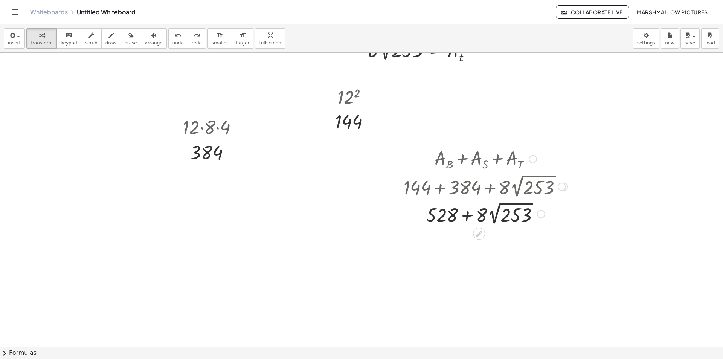
click at [541, 213] on div at bounding box center [541, 214] width 8 height 8
click at [568, 194] on span "Transform line" at bounding box center [574, 197] width 34 height 6
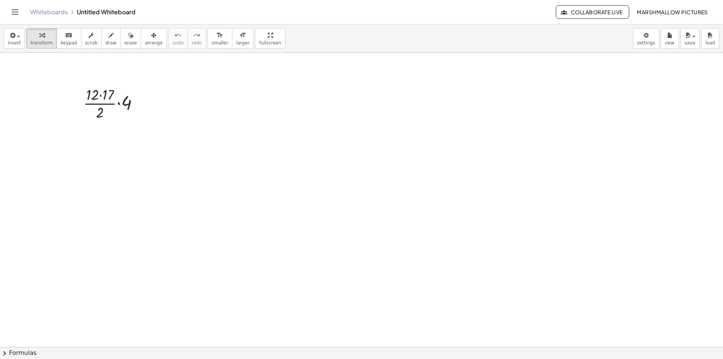
click at [99, 95] on div at bounding box center [113, 103] width 69 height 38
click at [98, 104] on div at bounding box center [114, 103] width 64 height 38
click at [122, 171] on div at bounding box center [113, 172] width 69 height 26
click at [273, 112] on div at bounding box center [272, 113] width 68 height 26
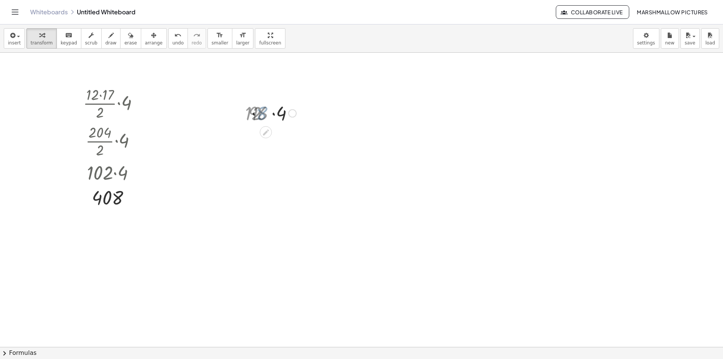
click at [284, 111] on div at bounding box center [272, 113] width 55 height 26
click at [378, 128] on div at bounding box center [393, 122] width 44 height 25
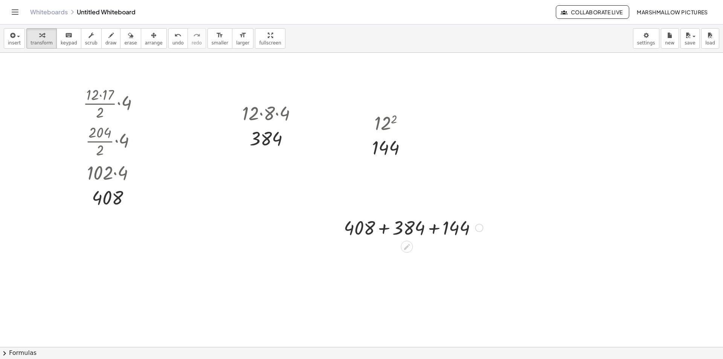
click at [384, 231] on div at bounding box center [413, 227] width 147 height 26
click at [420, 230] on div at bounding box center [414, 227] width 94 height 26
click at [565, 104] on div at bounding box center [577, 101] width 62 height 26
click at [574, 100] on div at bounding box center [577, 101] width 56 height 26
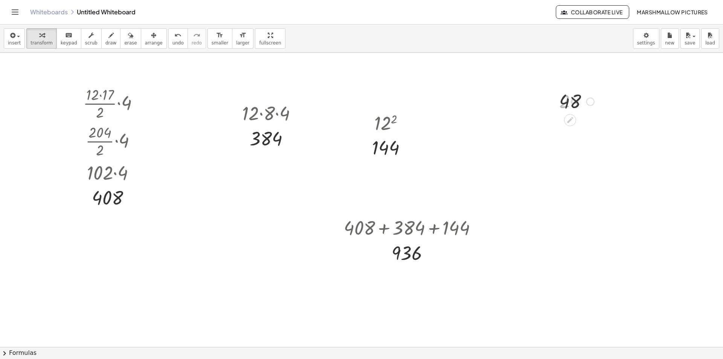
click at [570, 102] on div "· 3 · 8 · 2 24 48" at bounding box center [570, 102] width 0 height 0
click at [588, 128] on div "Transform line Copy line as LaTeX Copy derivation as LaTeX Expand new lines: On" at bounding box center [588, 127] width 8 height 8
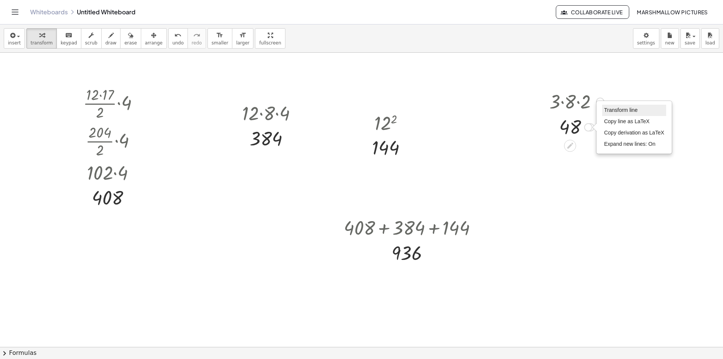
click at [615, 110] on span "Transform line" at bounding box center [621, 110] width 34 height 6
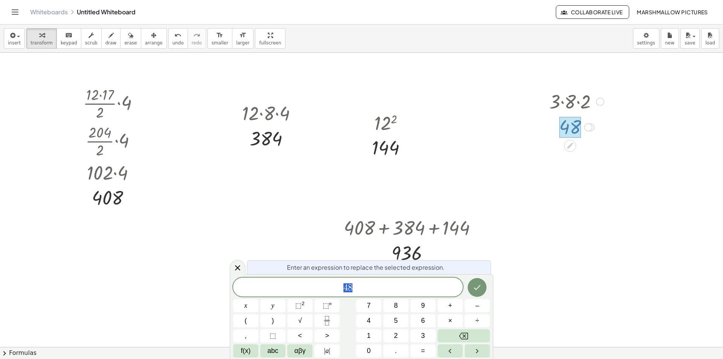
click at [405, 293] on div "4 8" at bounding box center [348, 287] width 230 height 19
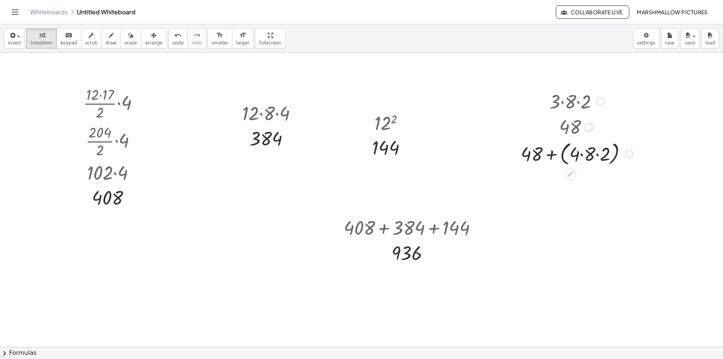
click at [585, 150] on div at bounding box center [577, 153] width 120 height 29
click at [600, 156] on div at bounding box center [576, 153] width 115 height 29
click at [562, 155] on div at bounding box center [577, 154] width 120 height 26
click at [571, 182] on div at bounding box center [577, 182] width 120 height 26
click at [595, 208] on div at bounding box center [591, 207] width 8 height 8
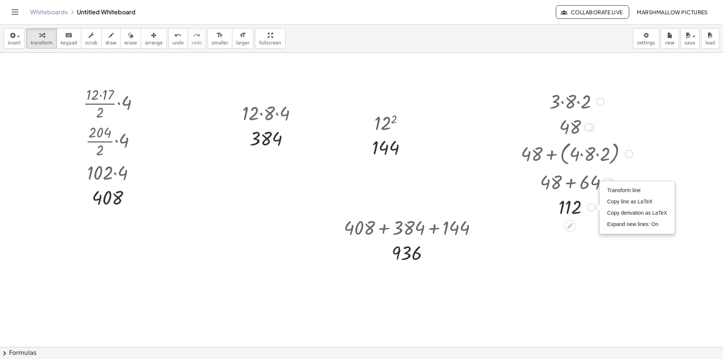
click at [611, 194] on li "Transform line" at bounding box center [637, 190] width 64 height 11
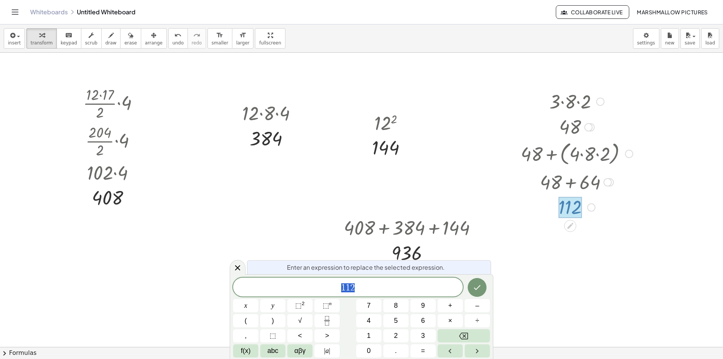
click at [379, 291] on span "1 1 2" at bounding box center [348, 288] width 230 height 11
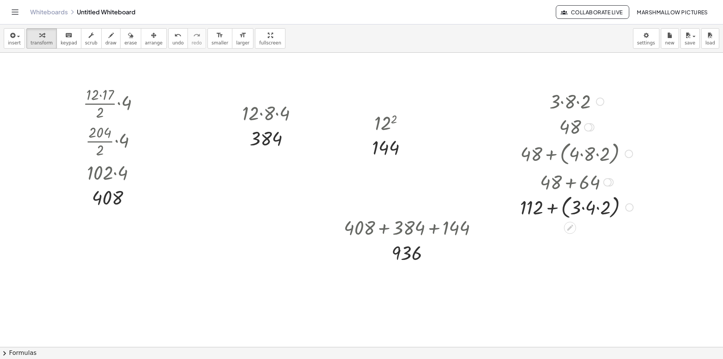
click at [593, 216] on div at bounding box center [576, 206] width 121 height 29
click at [598, 238] on div at bounding box center [577, 233] width 120 height 29
click at [576, 235] on div at bounding box center [576, 233] width 121 height 26
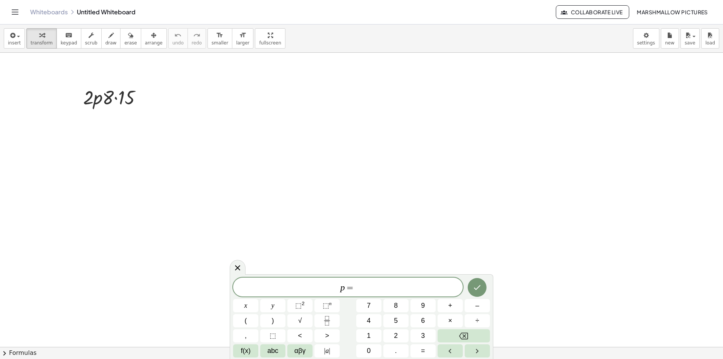
click at [368, 287] on span "p =" at bounding box center [348, 288] width 230 height 11
click at [472, 285] on button "Done" at bounding box center [477, 287] width 19 height 19
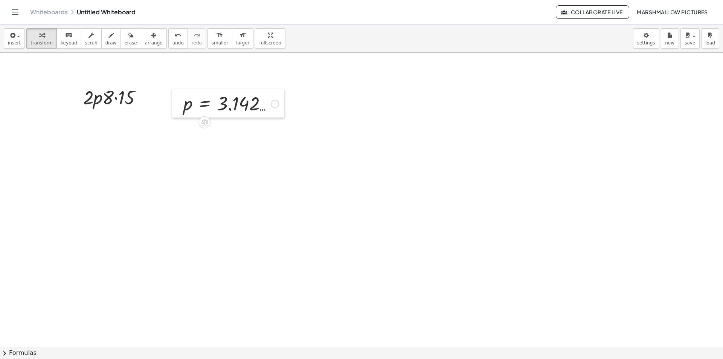
drag, startPoint x: 238, startPoint y: 112, endPoint x: 210, endPoint y: 105, distance: 28.5
click at [183, 105] on div at bounding box center [177, 103] width 11 height 29
drag, startPoint x: 214, startPoint y: 106, endPoint x: 93, endPoint y: 103, distance: 121.0
click at [129, 102] on div at bounding box center [115, 97] width 121 height 26
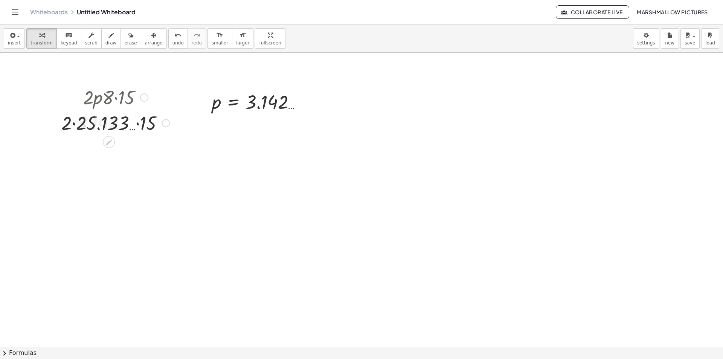
click at [140, 121] on div at bounding box center [116, 123] width 116 height 26
click at [91, 124] on div at bounding box center [115, 123] width 121 height 26
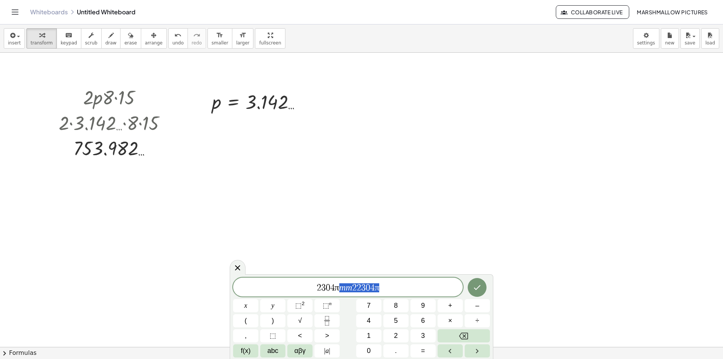
drag, startPoint x: 407, startPoint y: 286, endPoint x: 340, endPoint y: 278, distance: 67.2
click at [340, 278] on div "**********" at bounding box center [348, 287] width 230 height 19
click at [292, 351] on button "αβγ" at bounding box center [299, 350] width 25 height 13
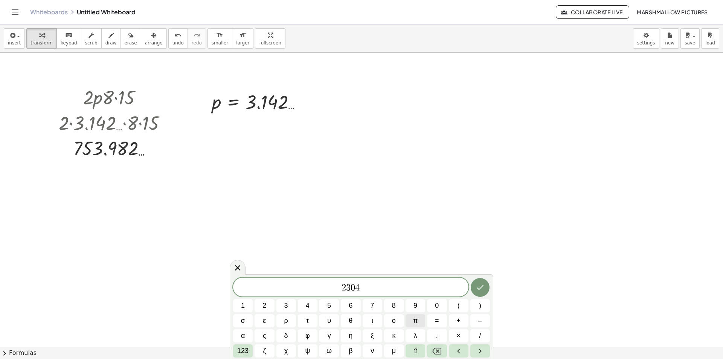
click at [416, 319] on span "π" at bounding box center [415, 321] width 5 height 10
click at [412, 323] on button "π" at bounding box center [416, 320] width 20 height 13
click at [243, 349] on span "123" at bounding box center [242, 351] width 11 height 10
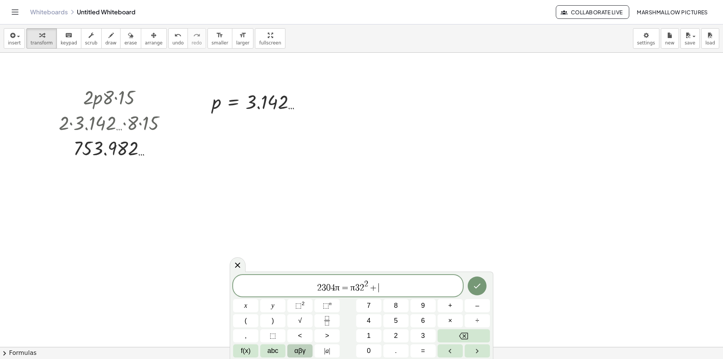
click at [299, 347] on span "αβγ" at bounding box center [300, 351] width 11 height 10
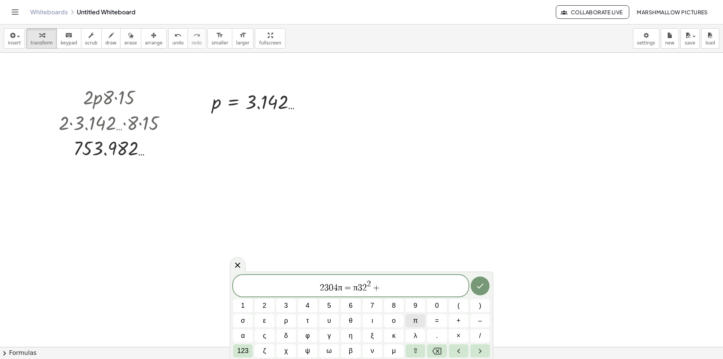
click at [414, 320] on span "π" at bounding box center [415, 321] width 5 height 10
click at [244, 356] on span "123" at bounding box center [242, 351] width 11 height 10
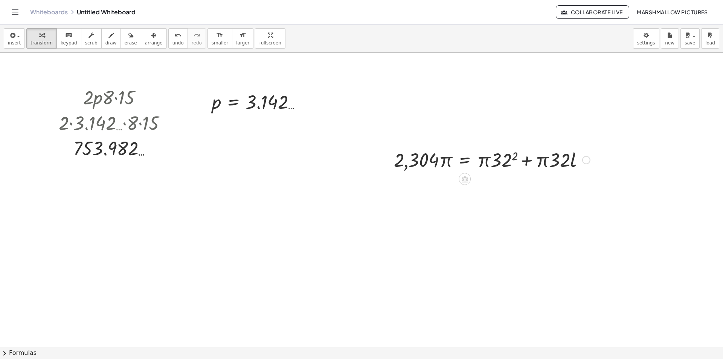
click at [512, 159] on div at bounding box center [492, 160] width 204 height 26
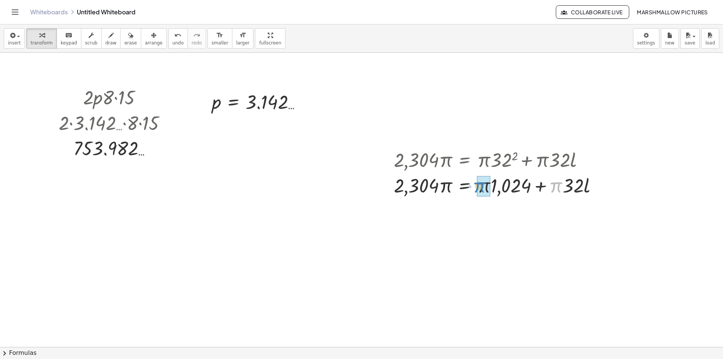
drag, startPoint x: 524, startPoint y: 188, endPoint x: 491, endPoint y: 186, distance: 33.2
click at [491, 186] on div at bounding box center [498, 185] width 217 height 26
drag, startPoint x: 572, startPoint y: 188, endPoint x: 513, endPoint y: 188, distance: 59.1
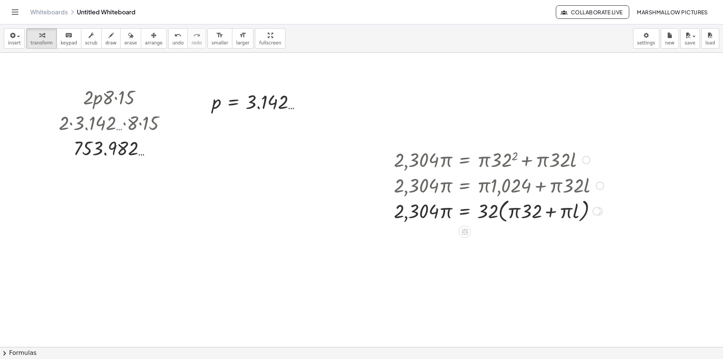
click at [553, 212] on div at bounding box center [498, 210] width 217 height 29
click at [555, 212] on div at bounding box center [498, 210] width 217 height 29
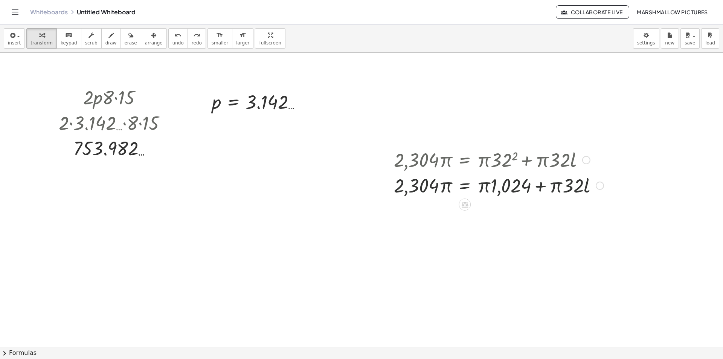
click at [543, 186] on div at bounding box center [498, 185] width 217 height 26
click at [556, 187] on div at bounding box center [498, 185] width 217 height 26
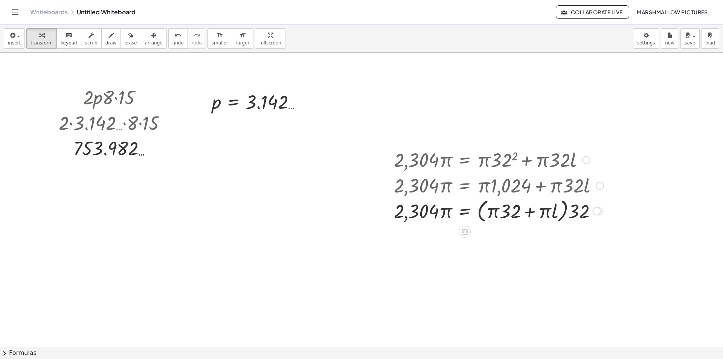
click at [553, 219] on div at bounding box center [498, 210] width 217 height 29
click at [554, 213] on div at bounding box center [498, 210] width 217 height 29
click at [510, 210] on div at bounding box center [498, 210] width 217 height 29
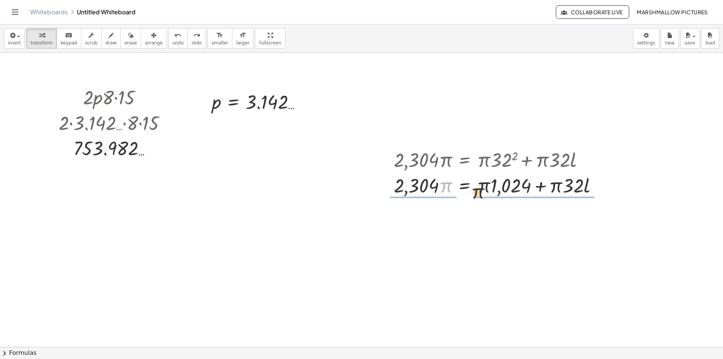
drag, startPoint x: 461, startPoint y: 192, endPoint x: 481, endPoint y: 196, distance: 20.7
click at [481, 196] on div at bounding box center [498, 185] width 217 height 26
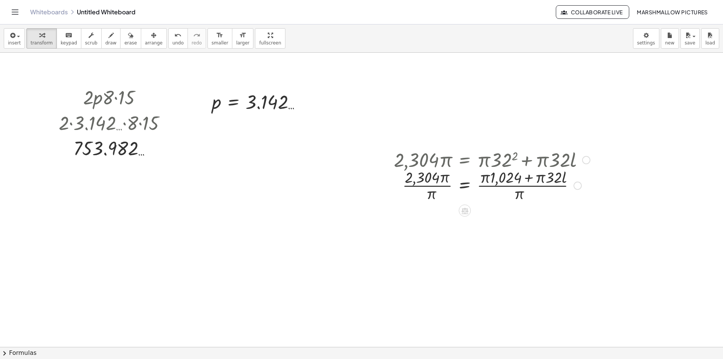
click at [500, 185] on div at bounding box center [492, 185] width 204 height 38
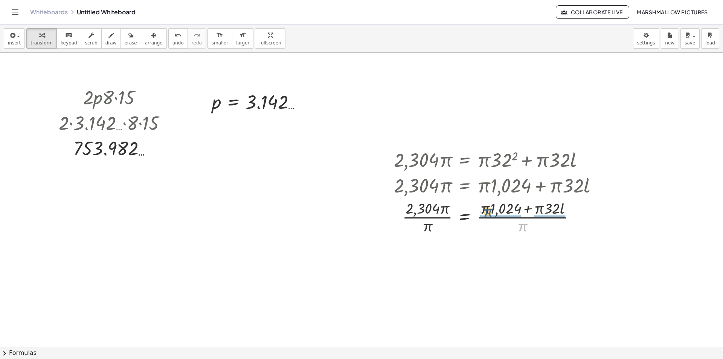
drag, startPoint x: 522, startPoint y: 227, endPoint x: 487, endPoint y: 212, distance: 38.3
click at [487, 212] on div at bounding box center [498, 217] width 217 height 38
click at [501, 219] on div at bounding box center [498, 217] width 217 height 38
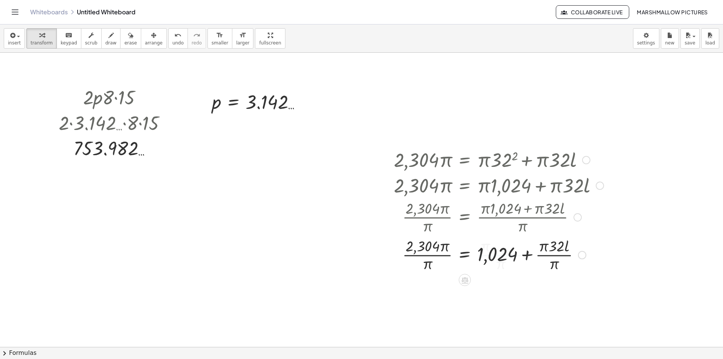
click at [465, 160] on div "· 2,304 · π = + · π · 32 2 + · π · 32 · l · 2,304 · π = + · π · 1,024 + · π · 3…" at bounding box center [465, 160] width 0 height 0
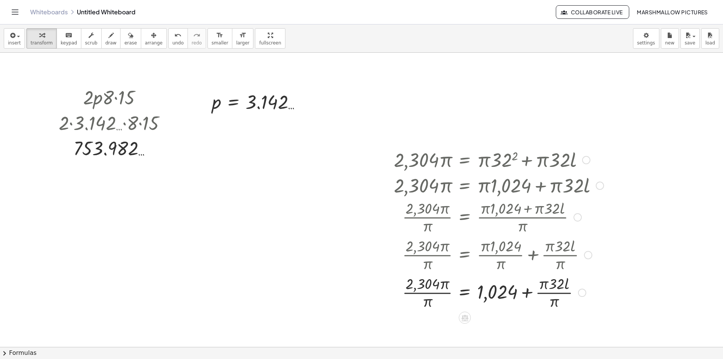
click at [561, 293] on div at bounding box center [498, 292] width 217 height 38
click at [445, 289] on div at bounding box center [498, 292] width 217 height 38
click at [444, 293] on div at bounding box center [498, 292] width 217 height 38
drag, startPoint x: 429, startPoint y: 302, endPoint x: 441, endPoint y: 291, distance: 17.1
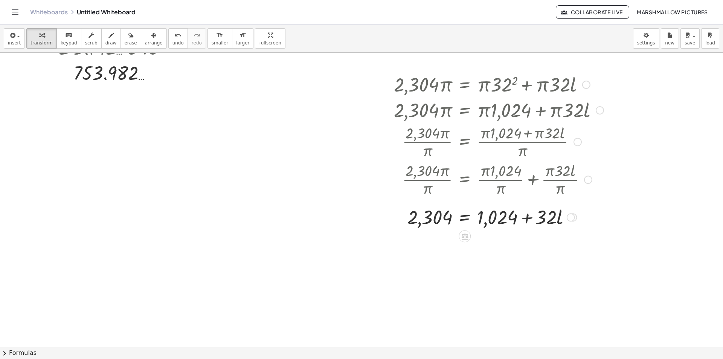
click at [526, 217] on div at bounding box center [498, 217] width 217 height 26
drag, startPoint x: 544, startPoint y: 215, endPoint x: 514, endPoint y: 217, distance: 30.6
drag, startPoint x: 460, startPoint y: 222, endPoint x: 445, endPoint y: 222, distance: 14.7
click at [451, 222] on div at bounding box center [496, 217] width 212 height 26
click at [420, 212] on div at bounding box center [492, 217] width 294 height 26
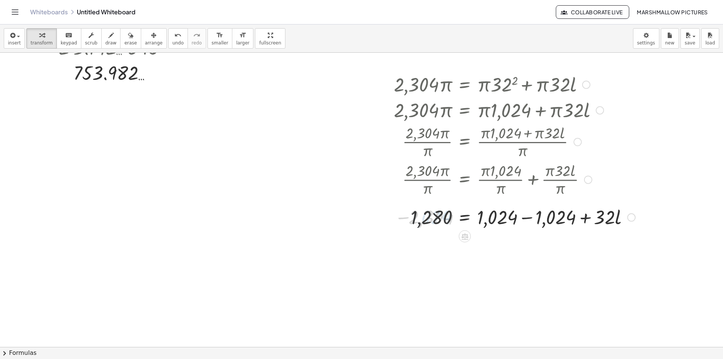
click at [542, 218] on div at bounding box center [514, 217] width 249 height 26
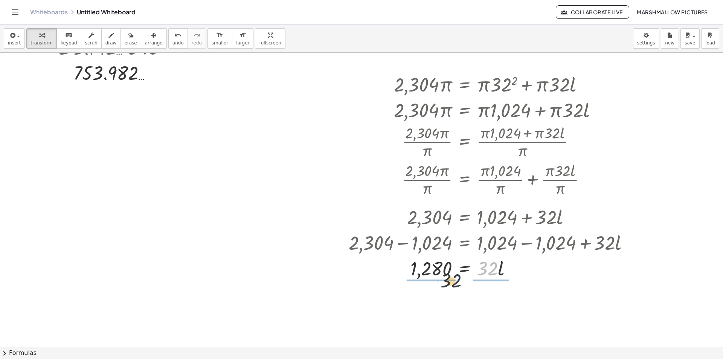
drag, startPoint x: 486, startPoint y: 273, endPoint x: 441, endPoint y: 281, distance: 44.7
click at [438, 267] on div at bounding box center [492, 268] width 294 height 38
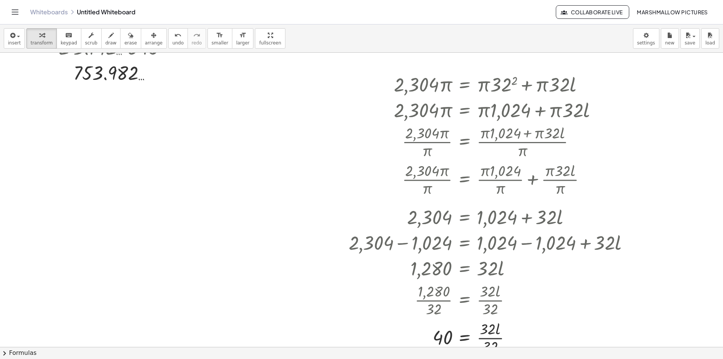
click at [217, 182] on div at bounding box center [361, 295] width 723 height 637
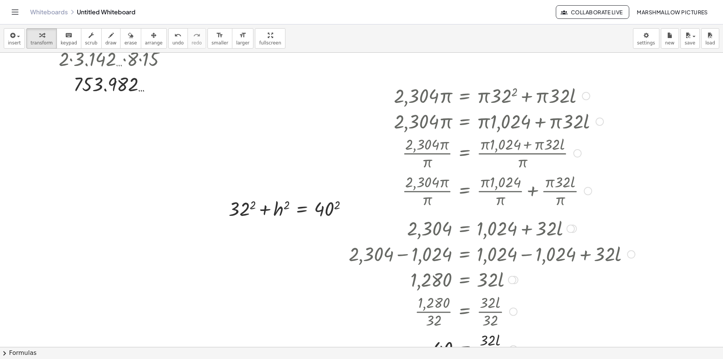
scroll to position [0, 0]
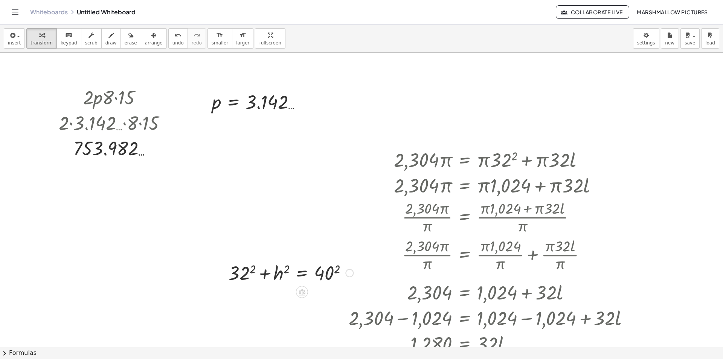
drag, startPoint x: 237, startPoint y: 275, endPoint x: 289, endPoint y: 272, distance: 52.8
click at [237, 274] on div at bounding box center [291, 273] width 132 height 26
click at [325, 273] on div at bounding box center [284, 273] width 146 height 26
drag, startPoint x: 263, startPoint y: 277, endPoint x: 348, endPoint y: 277, distance: 84.8
click at [348, 277] on div at bounding box center [291, 273] width 160 height 26
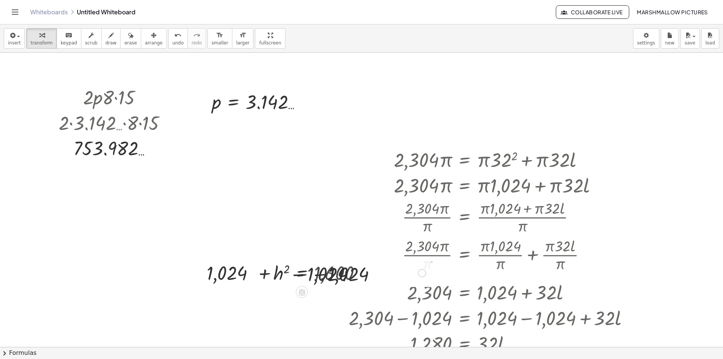
click at [367, 270] on div at bounding box center [291, 273] width 277 height 26
click at [208, 270] on div at bounding box center [257, 273] width 208 height 26
drag, startPoint x: 287, startPoint y: 269, endPoint x: 312, endPoint y: 274, distance: 26.1
click at [312, 274] on div at bounding box center [315, 272] width 91 height 25
click at [352, 274] on div at bounding box center [330, 272] width 109 height 27
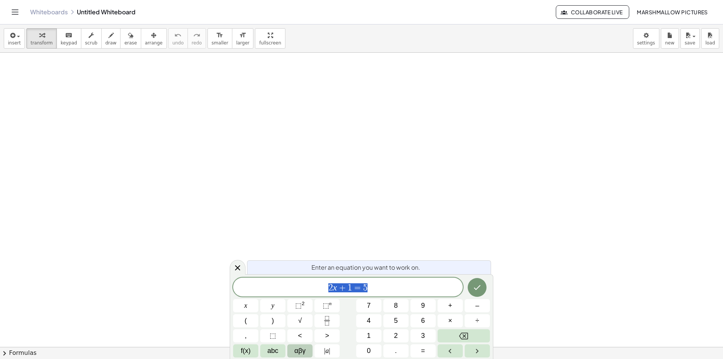
click at [302, 348] on span "αβγ" at bounding box center [300, 351] width 11 height 10
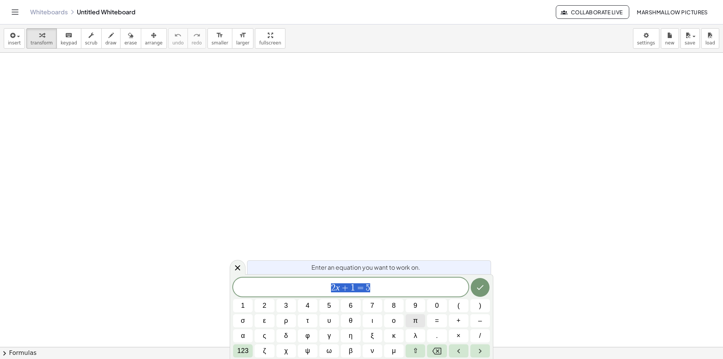
click at [410, 322] on button "π" at bounding box center [416, 320] width 20 height 13
click at [416, 324] on span "π" at bounding box center [415, 321] width 5 height 10
click at [476, 286] on icon "Done" at bounding box center [480, 285] width 9 height 9
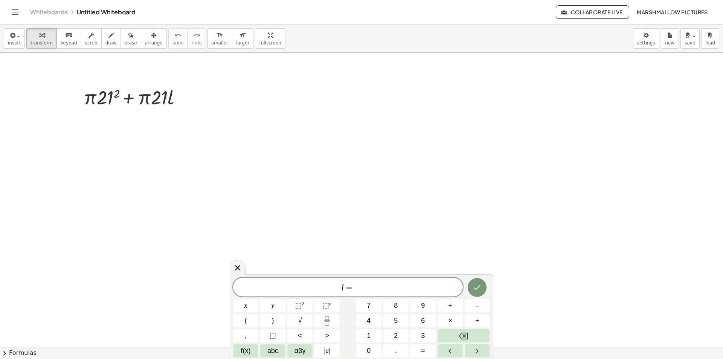
click at [309, 276] on div "** l = ​ x y ⬚ 2 ⬚ n 7 8 9 + – ( ) √ 4 5 6 × ÷ , ⬚ < > 1 2 3 f(x) abc αβγ | a |…" at bounding box center [362, 316] width 264 height 85
click at [485, 286] on button "Done" at bounding box center [477, 282] width 19 height 19
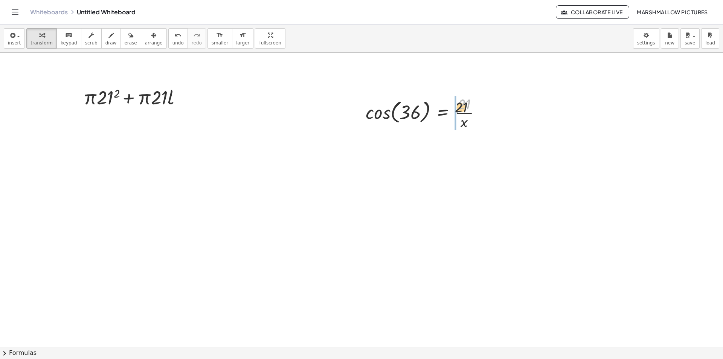
drag, startPoint x: 450, startPoint y: 112, endPoint x: 424, endPoint y: 122, distance: 28.4
click at [424, 122] on div at bounding box center [426, 112] width 129 height 38
click at [362, 120] on div at bounding box center [428, 112] width 171 height 38
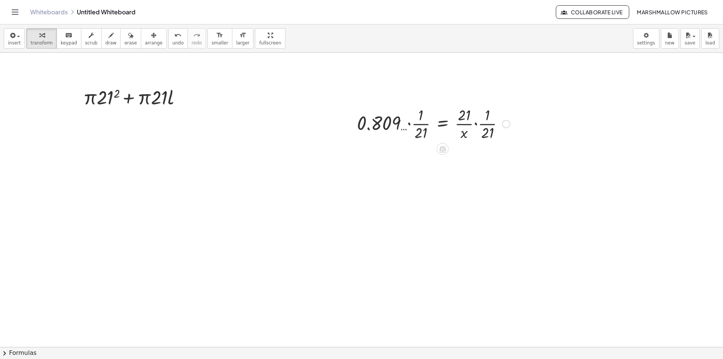
click at [425, 110] on div at bounding box center [428, 123] width 171 height 38
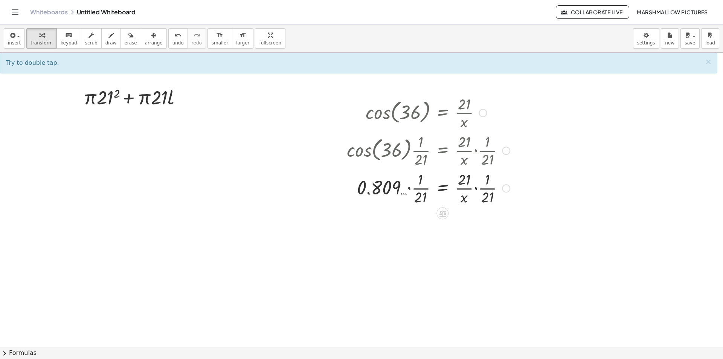
click at [413, 191] on div at bounding box center [428, 188] width 171 height 38
click at [408, 189] on div at bounding box center [428, 188] width 171 height 38
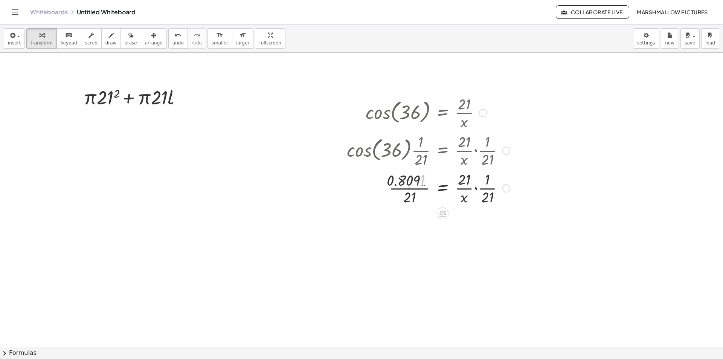
click at [416, 191] on div at bounding box center [428, 188] width 171 height 38
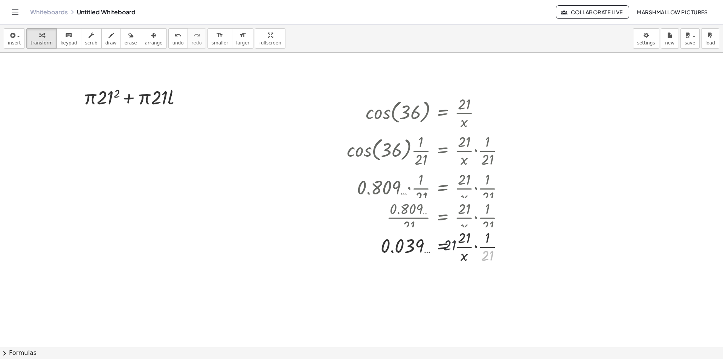
drag, startPoint x: 487, startPoint y: 202, endPoint x: 446, endPoint y: 191, distance: 42.6
click at [443, 113] on div "cos ( , 36 ) = · 21 · x · cos ( , 36 ) · · 1 · 21 = · · 21 · x · · 1 · 21 · 0.8…" at bounding box center [443, 113] width 0 height 0
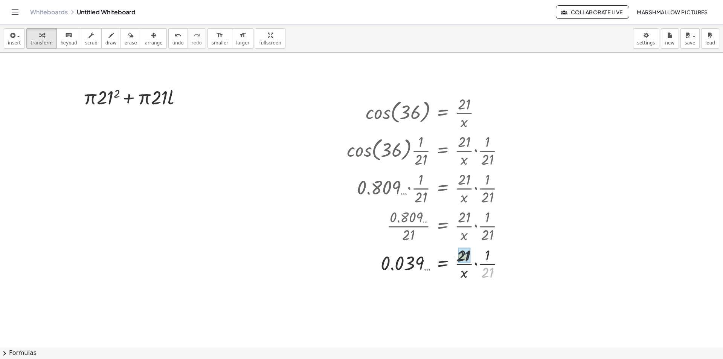
drag, startPoint x: 487, startPoint y: 276, endPoint x: 454, endPoint y: 268, distance: 34.1
click at [443, 292] on icon at bounding box center [443, 289] width 8 height 8
click at [474, 288] on icon at bounding box center [473, 288] width 5 height 1
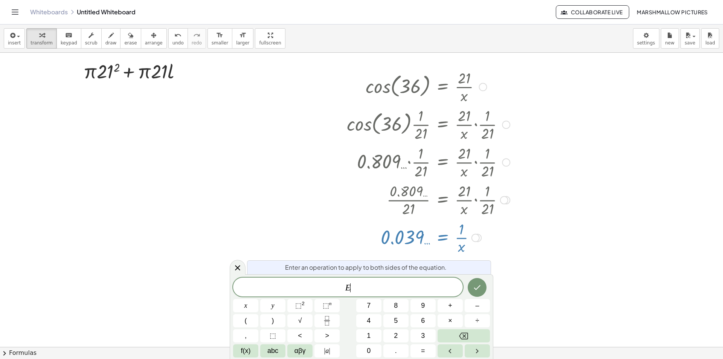
scroll to position [29, 0]
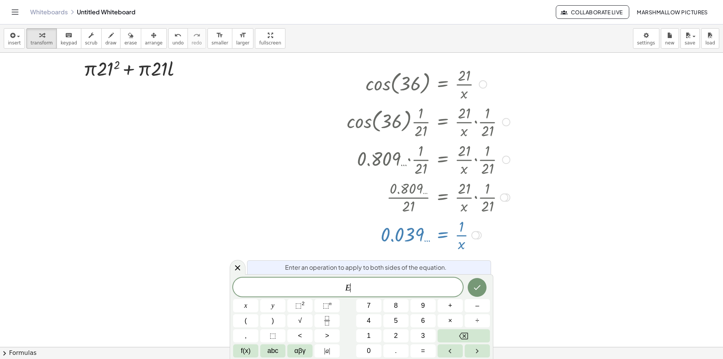
drag, startPoint x: 306, startPoint y: 284, endPoint x: 298, endPoint y: 285, distance: 8.7
click at [299, 285] on span "E ​" at bounding box center [348, 288] width 230 height 11
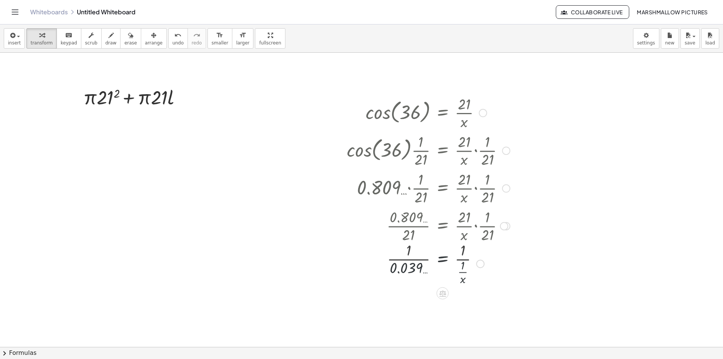
scroll to position [0, 0]
click at [423, 266] on div at bounding box center [424, 263] width 174 height 38
click at [417, 302] on div at bounding box center [428, 305] width 171 height 47
click at [461, 309] on div at bounding box center [428, 306] width 171 height 38
drag, startPoint x: 170, startPoint y: 186, endPoint x: 163, endPoint y: 94, distance: 92.9
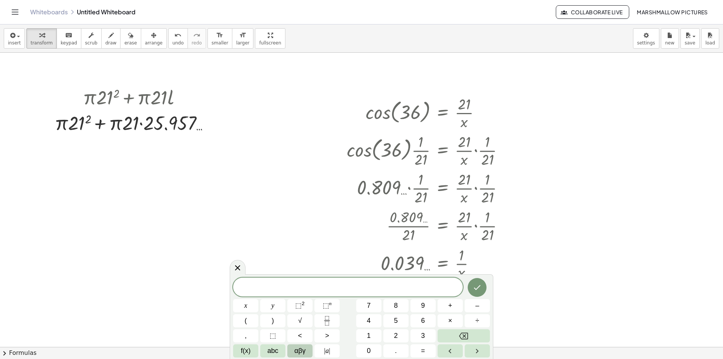
click at [309, 351] on button "αβγ" at bounding box center [299, 350] width 25 height 13
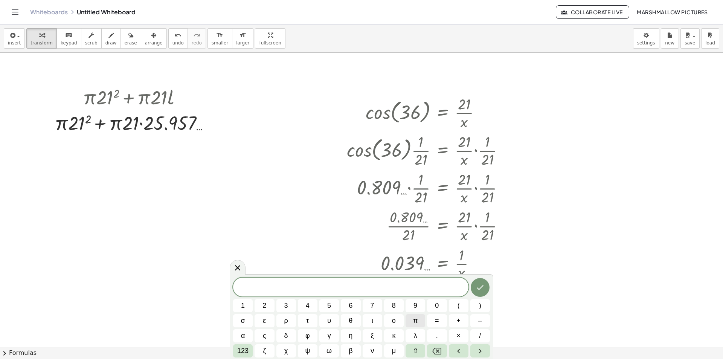
click at [411, 323] on button "π" at bounding box center [416, 320] width 20 height 13
click at [370, 290] on span "π =" at bounding box center [350, 288] width 235 height 11
click at [485, 290] on button "Done" at bounding box center [480, 287] width 19 height 19
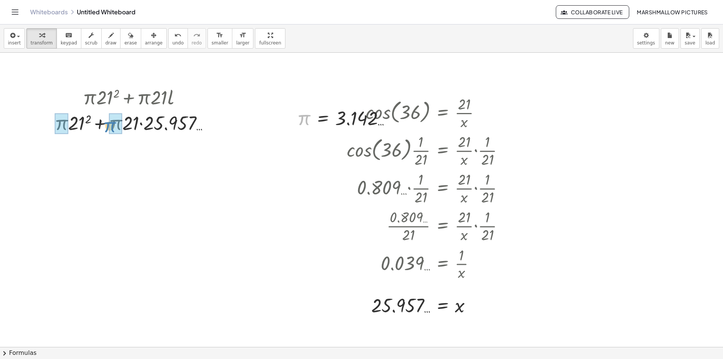
drag, startPoint x: 182, startPoint y: 137, endPoint x: 110, endPoint y: 127, distance: 72.8
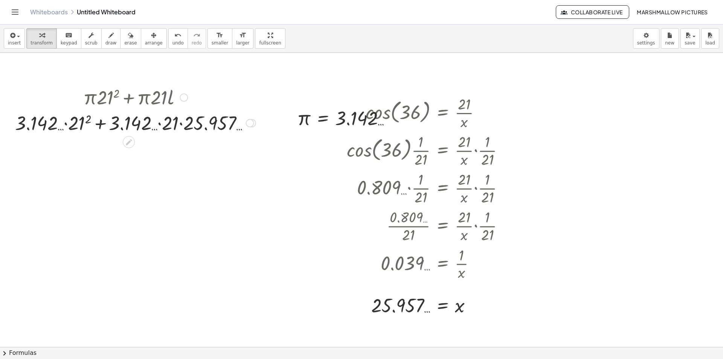
click at [160, 124] on div at bounding box center [135, 123] width 248 height 26
click at [177, 124] on div at bounding box center [135, 123] width 238 height 26
click at [113, 120] on div at bounding box center [135, 123] width 248 height 26
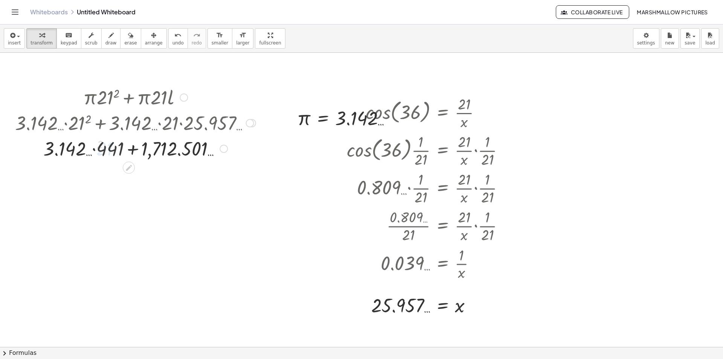
click at [84, 148] on div at bounding box center [135, 148] width 248 height 26
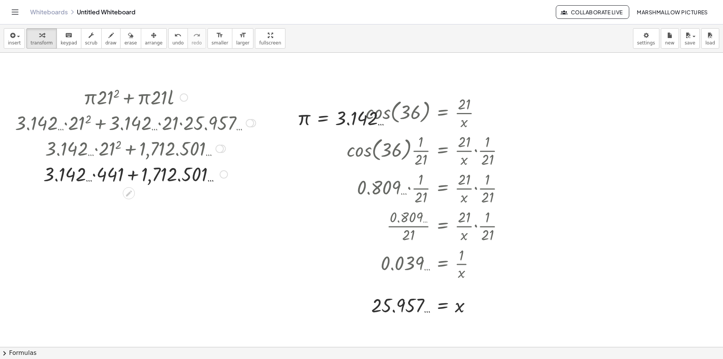
click at [105, 175] on div at bounding box center [135, 174] width 248 height 26
click at [137, 174] on div at bounding box center [135, 174] width 248 height 26
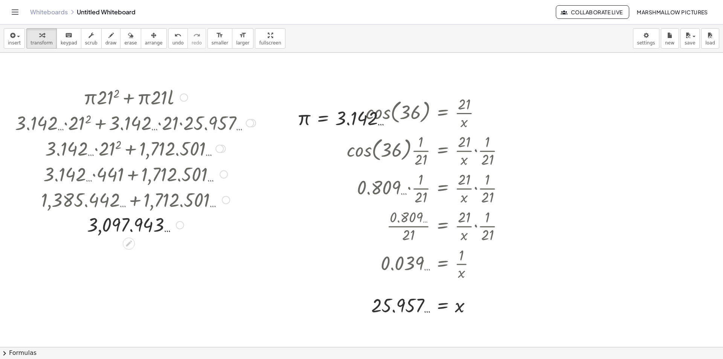
click at [177, 223] on div at bounding box center [180, 225] width 8 height 8
click at [201, 213] on li "Transform line" at bounding box center [226, 208] width 64 height 11
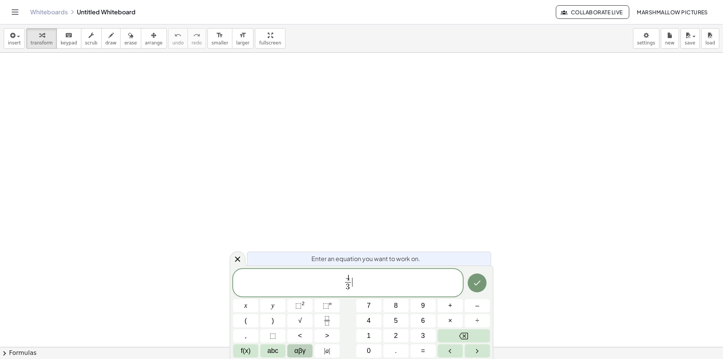
click at [302, 356] on span "αβγ" at bounding box center [300, 351] width 11 height 10
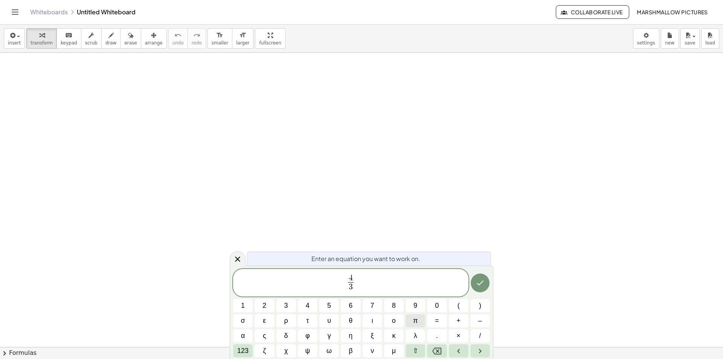
click at [420, 321] on button "π" at bounding box center [416, 320] width 20 height 13
click at [246, 350] on span "123" at bounding box center [242, 351] width 11 height 10
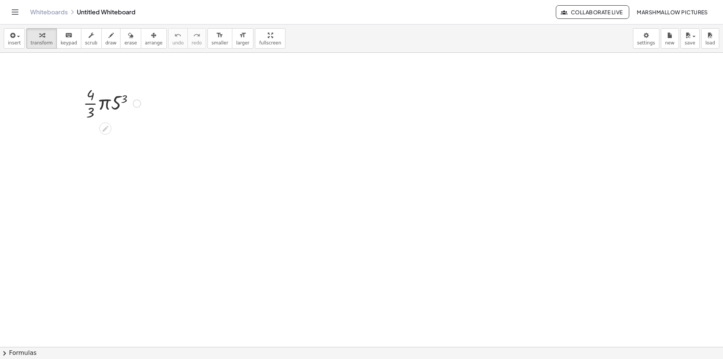
click at [119, 100] on div at bounding box center [111, 103] width 65 height 38
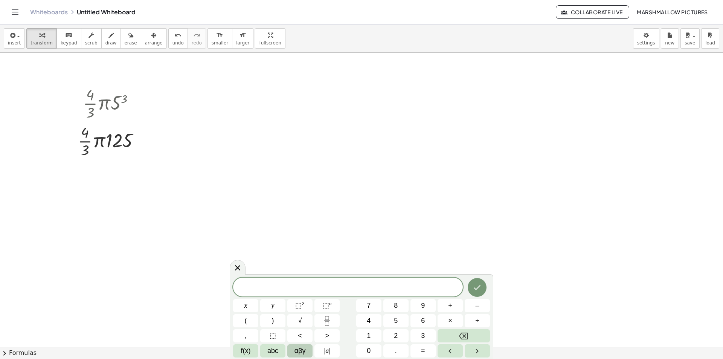
click at [302, 348] on span "αβγ" at bounding box center [300, 351] width 11 height 10
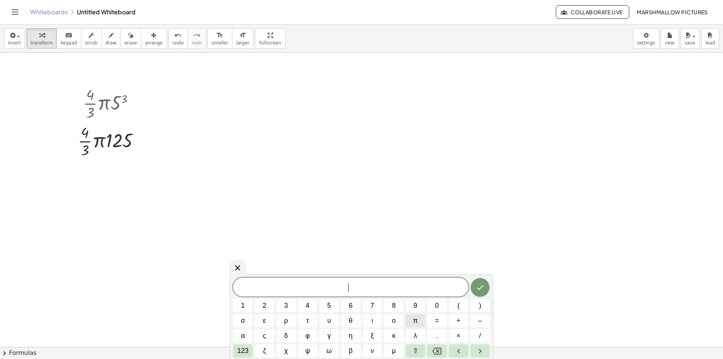
click at [415, 323] on span "π" at bounding box center [415, 321] width 5 height 10
click at [405, 284] on span "π =" at bounding box center [350, 288] width 235 height 11
click at [483, 289] on icon "Done" at bounding box center [480, 287] width 9 height 9
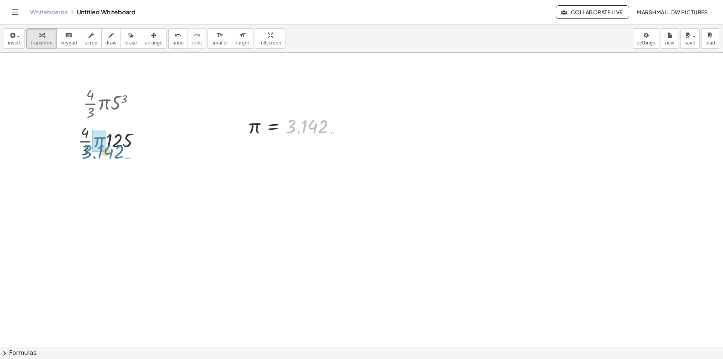
drag, startPoint x: 309, startPoint y: 130, endPoint x: 105, endPoint y: 155, distance: 205.7
click at [137, 137] on div at bounding box center [111, 141] width 119 height 38
click at [93, 140] on div at bounding box center [111, 141] width 109 height 38
click at [78, 136] on div at bounding box center [111, 141] width 119 height 38
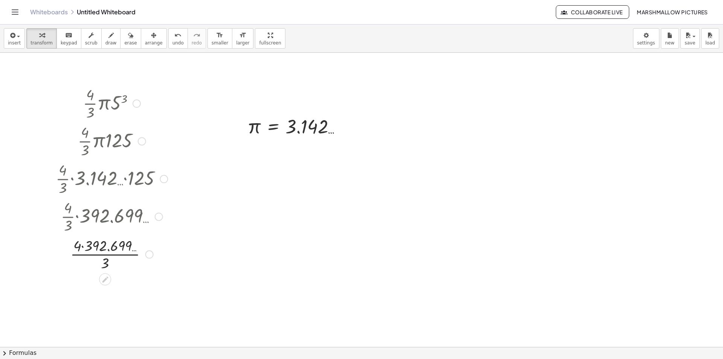
click at [85, 243] on div at bounding box center [111, 254] width 119 height 38
click at [112, 255] on div at bounding box center [111, 254] width 119 height 38
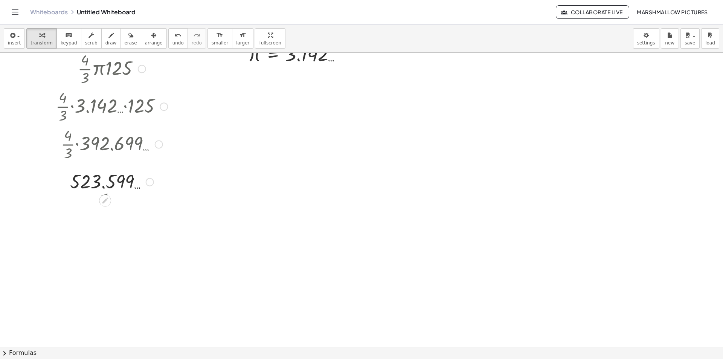
scroll to position [75, 0]
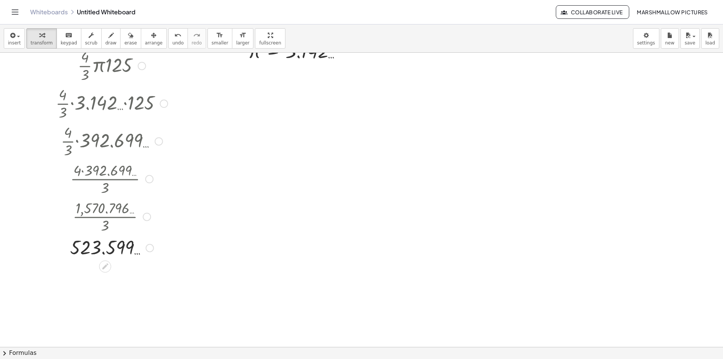
click at [150, 247] on div at bounding box center [150, 248] width 8 height 8
click at [171, 228] on span "Transform line" at bounding box center [183, 231] width 34 height 6
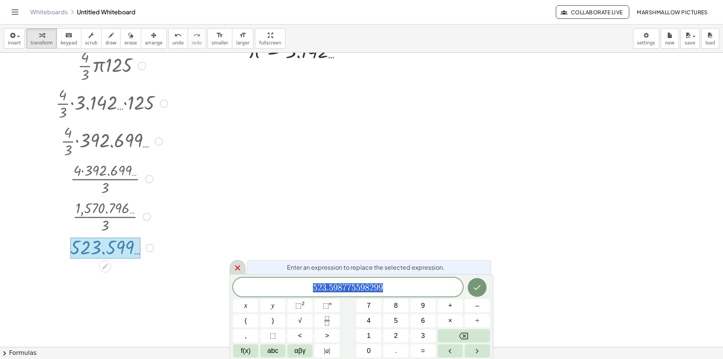
click at [239, 263] on div at bounding box center [238, 267] width 16 height 15
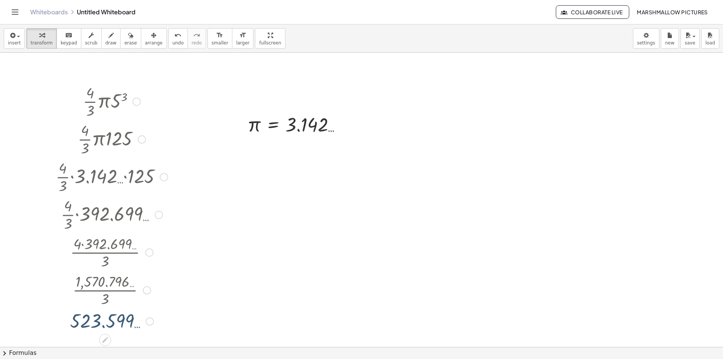
scroll to position [0, 0]
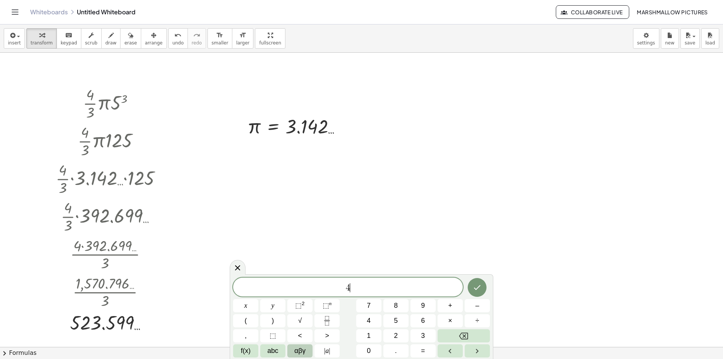
click at [305, 354] on span "αβγ" at bounding box center [300, 351] width 11 height 10
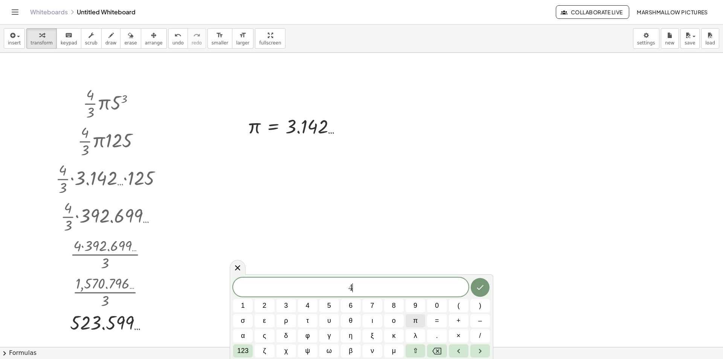
click at [418, 316] on button "π" at bounding box center [416, 320] width 20 height 13
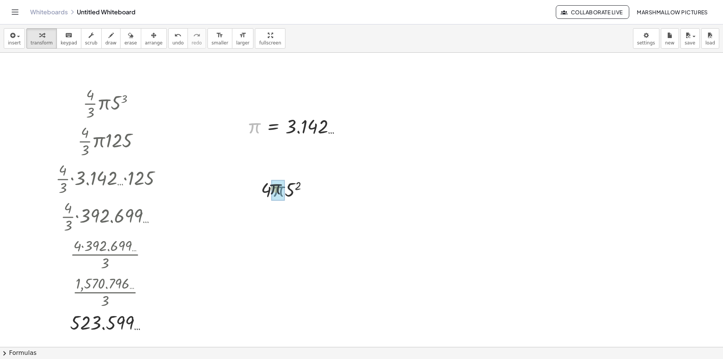
drag, startPoint x: 257, startPoint y: 127, endPoint x: 278, endPoint y: 189, distance: 65.5
click at [272, 189] on div at bounding box center [287, 189] width 105 height 26
click at [306, 190] on div at bounding box center [288, 189] width 100 height 26
click at [312, 188] on div at bounding box center [287, 189] width 105 height 26
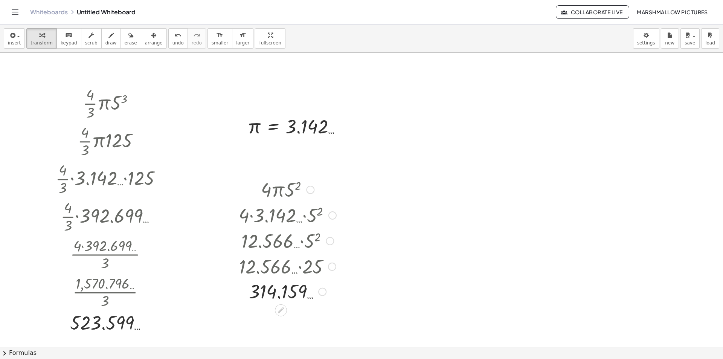
click at [325, 288] on div at bounding box center [287, 291] width 105 height 25
click at [324, 290] on div at bounding box center [322, 292] width 8 height 8
click at [344, 274] on span "Transform line" at bounding box center [355, 275] width 34 height 6
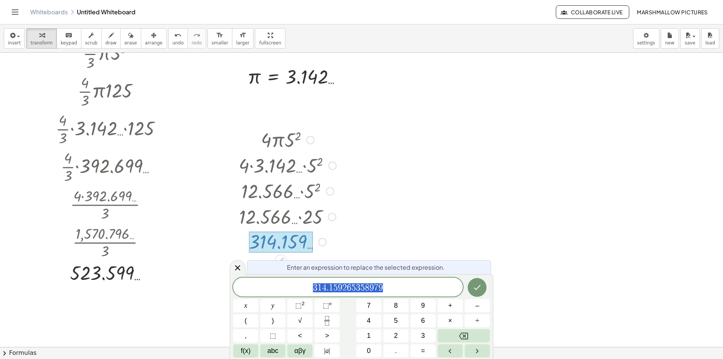
scroll to position [50, 0]
click at [222, 264] on div at bounding box center [361, 321] width 723 height 637
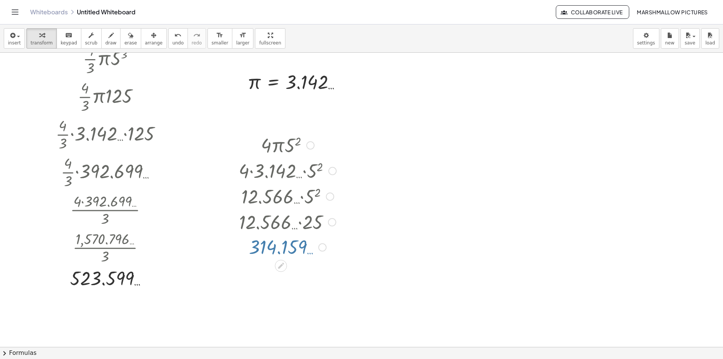
click at [230, 264] on div "· · 4 · 3 · π · 5 3 · · 4 · 3 · π · 125 · · 4 · 3 · 3.142 … · 125 · · 4 · 3 · 3…" at bounding box center [361, 326] width 723 height 637
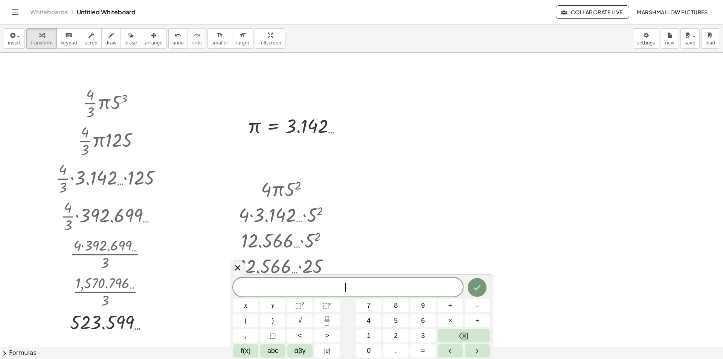
scroll to position [0, 0]
click at [246, 266] on div at bounding box center [287, 266] width 105 height 26
click at [239, 266] on icon at bounding box center [237, 267] width 5 height 5
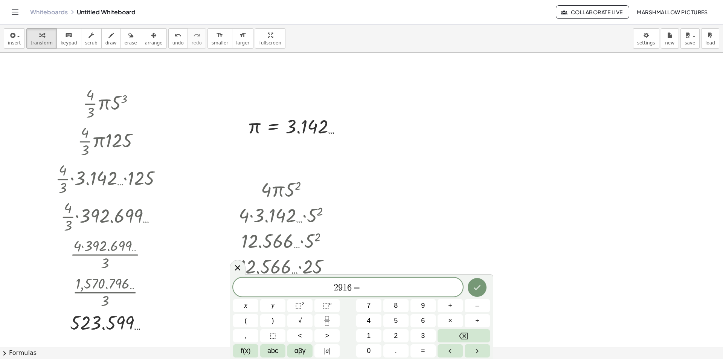
click at [351, 289] on span "2 9 1 6 = ​" at bounding box center [348, 288] width 230 height 11
click at [307, 351] on button "αβγ" at bounding box center [299, 350] width 25 height 13
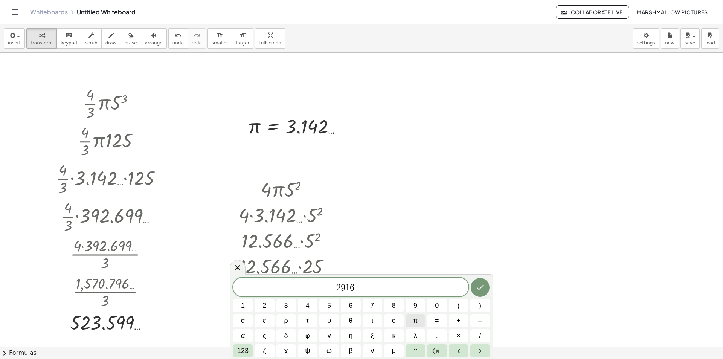
click at [413, 322] on span "π" at bounding box center [415, 321] width 5 height 10
click at [375, 286] on span "2 9 1 6 π ​ =" at bounding box center [350, 288] width 235 height 11
click at [421, 323] on button "π" at bounding box center [416, 320] width 20 height 13
click at [416, 322] on span "π" at bounding box center [415, 321] width 5 height 10
drag, startPoint x: 405, startPoint y: 287, endPoint x: 351, endPoint y: 281, distance: 54.6
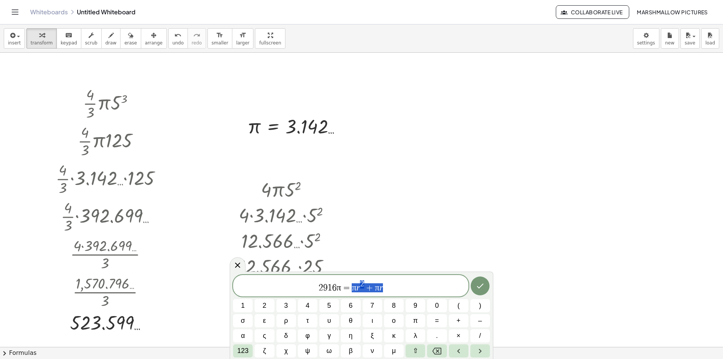
click at [351, 281] on span "2 9 1 6 π = π r 2 + π r" at bounding box center [350, 287] width 235 height 14
click at [416, 324] on span "π" at bounding box center [415, 321] width 5 height 10
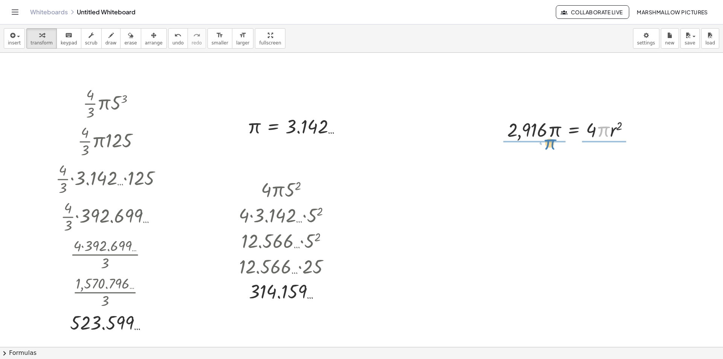
drag, startPoint x: 604, startPoint y: 131, endPoint x: 546, endPoint y: 145, distance: 60.0
click at [555, 126] on div at bounding box center [573, 129] width 125 height 38
drag, startPoint x: 542, startPoint y: 170, endPoint x: 552, endPoint y: 159, distance: 15.2
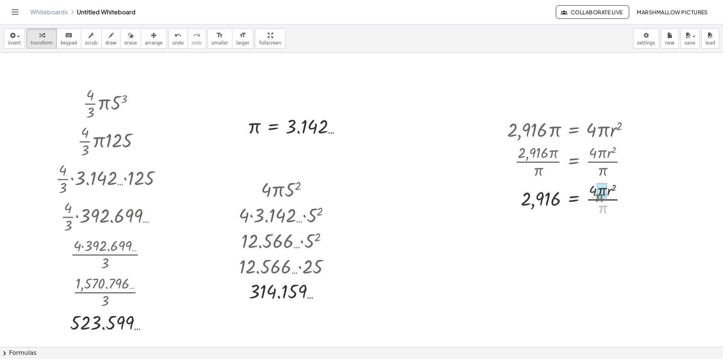
drag, startPoint x: 610, startPoint y: 176, endPoint x: 607, endPoint y: 164, distance: 12.1
click at [574, 130] on div "· 2,916 · π = · 4 · π · r 2 · 2,916 · π · π = · 4 · π · r 2 · π · π 2,916 = · 4…" at bounding box center [574, 130] width 0 height 0
drag, startPoint x: 584, startPoint y: 206, endPoint x: 522, endPoint y: 217, distance: 62.8
click at [536, 205] on div at bounding box center [572, 199] width 136 height 38
drag, startPoint x: 600, startPoint y: 199, endPoint x: 598, endPoint y: 241, distance: 41.9
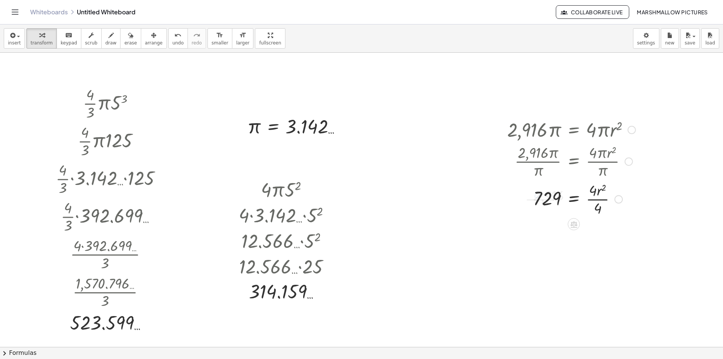
click at [600, 199] on div at bounding box center [572, 199] width 136 height 38
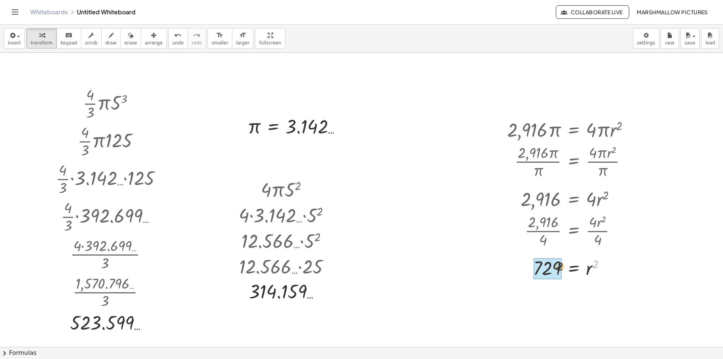
drag, startPoint x: 595, startPoint y: 266, endPoint x: 553, endPoint y: 269, distance: 41.6
click at [551, 269] on div at bounding box center [572, 267] width 136 height 27
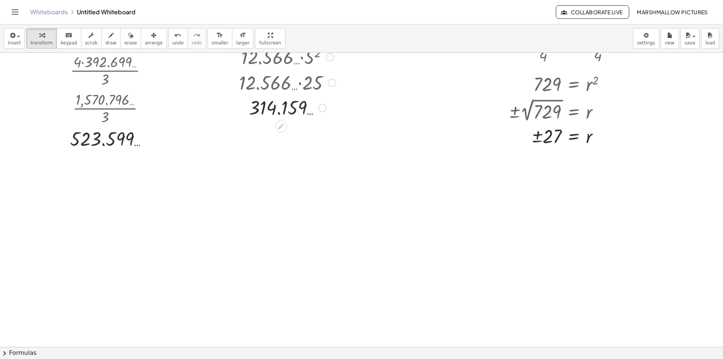
scroll to position [226, 0]
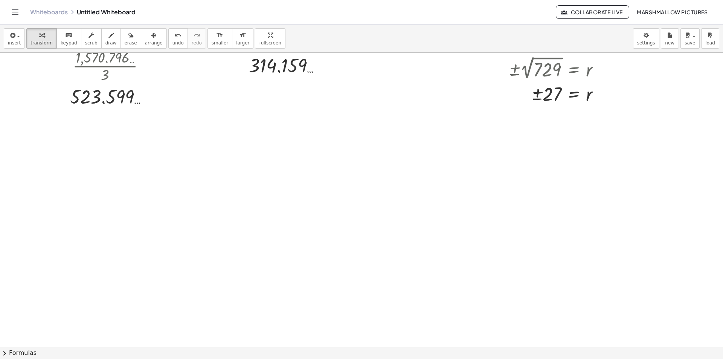
click at [238, 170] on div at bounding box center [361, 145] width 723 height 637
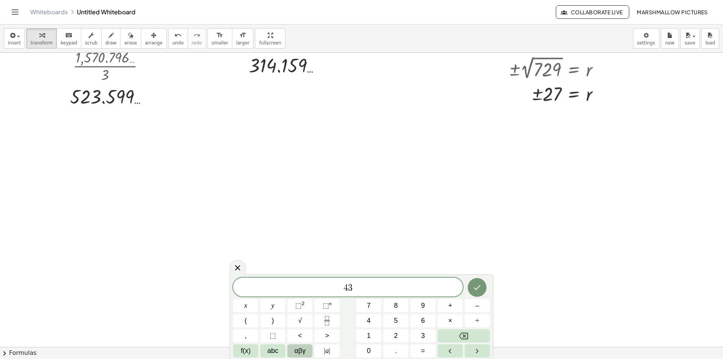
click at [299, 357] on div "4 ​ 3 x y ⬚ 2 ⬚ n 7 8 9 + – ( ) √ 4 5 6 × ÷ , ⬚ < > 1 2 3 f(x) abc αβγ | a | 0 …" at bounding box center [362, 316] width 264 height 85
click at [301, 354] on span "αβγ" at bounding box center [300, 351] width 11 height 10
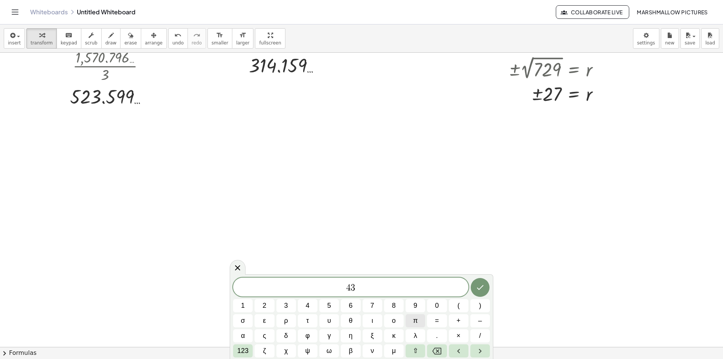
click at [416, 321] on span "π" at bounding box center [415, 321] width 5 height 10
click at [380, 283] on span "4 π ​ 3" at bounding box center [350, 288] width 235 height 11
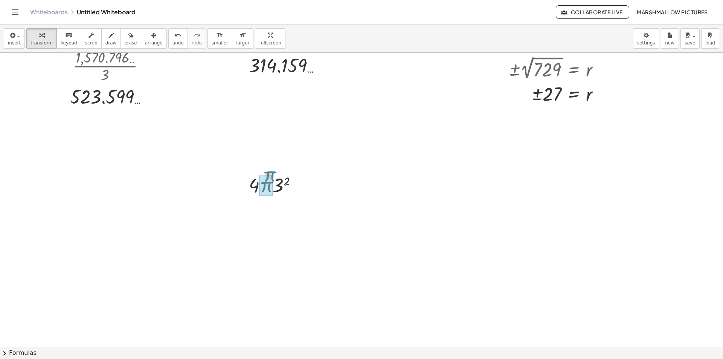
drag, startPoint x: 256, startPoint y: 90, endPoint x: 270, endPoint y: 369, distance: 278.8
click at [270, 359] on html "Graspable Math Activities Whiteboards Classes Account v1.28.4 | Privacy policy …" at bounding box center [361, 179] width 723 height 359
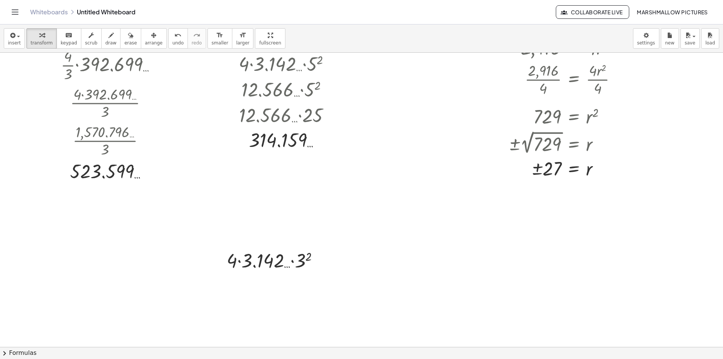
scroll to position [151, 0]
click at [309, 284] on div at bounding box center [276, 286] width 106 height 26
click at [299, 285] on div at bounding box center [276, 286] width 98 height 26
click at [269, 288] on div at bounding box center [276, 286] width 106 height 26
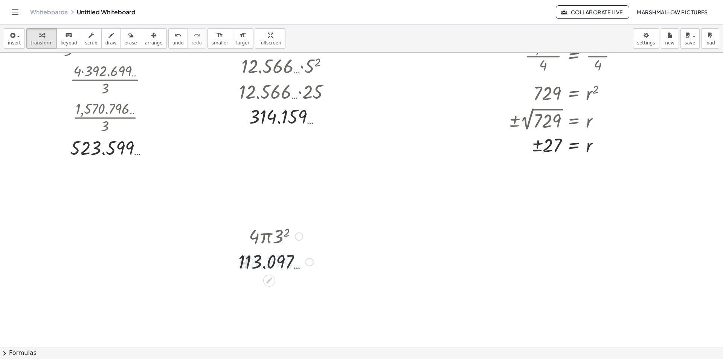
scroll to position [188, 0]
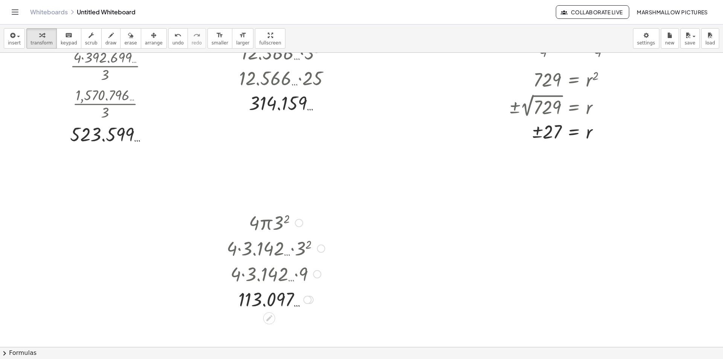
click at [310, 299] on div at bounding box center [307, 300] width 8 height 8
click at [328, 278] on li "Transform line" at bounding box center [353, 282] width 64 height 11
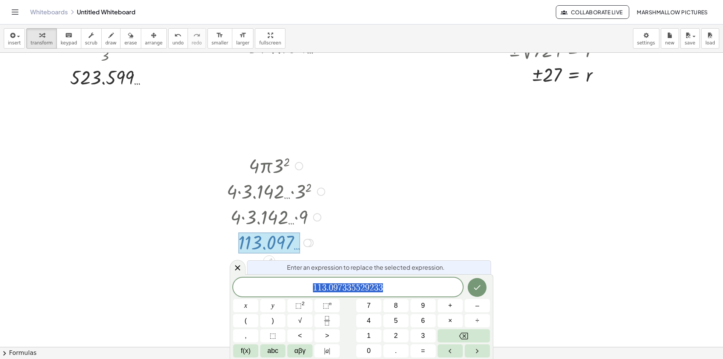
scroll to position [246, 0]
click at [231, 268] on div at bounding box center [238, 267] width 16 height 15
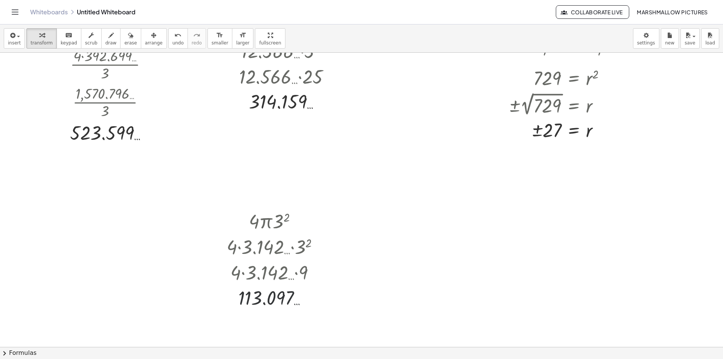
scroll to position [188, 0]
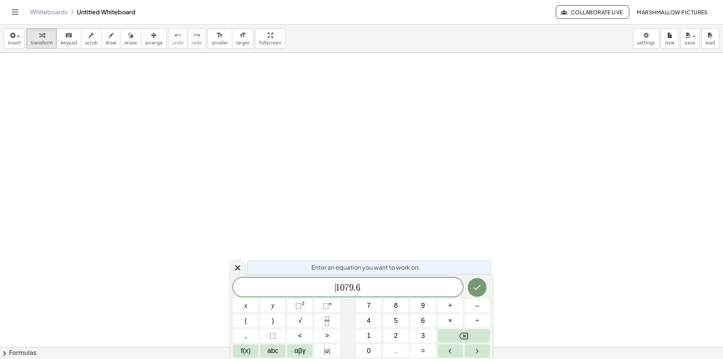
click at [335, 289] on span "​ 1 0 7 9 . 6" at bounding box center [348, 288] width 230 height 11
click at [295, 351] on span "αβγ" at bounding box center [300, 351] width 11 height 10
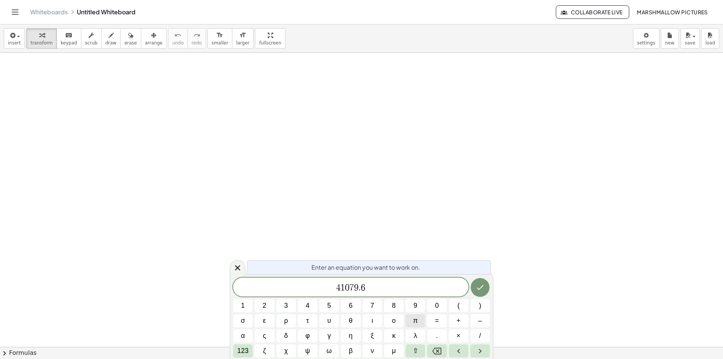
click at [414, 321] on span "π" at bounding box center [415, 321] width 5 height 10
click at [385, 288] on span "4 π ​ 1 0 7 9 . 6" at bounding box center [350, 288] width 235 height 11
click at [482, 283] on icon "Done" at bounding box center [480, 285] width 9 height 9
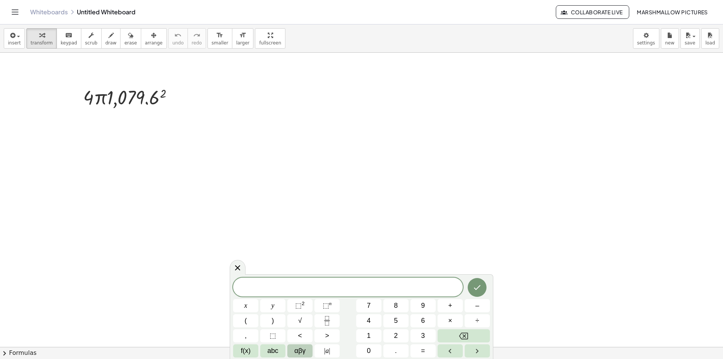
click at [296, 352] on span "αβγ" at bounding box center [300, 351] width 11 height 10
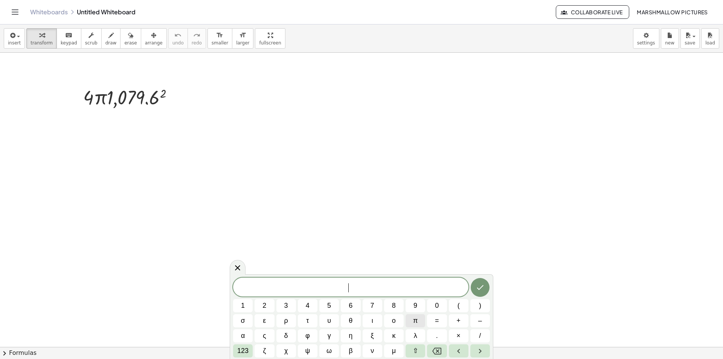
click at [409, 325] on button "π" at bounding box center [416, 320] width 20 height 13
click at [395, 286] on span "π =" at bounding box center [350, 288] width 235 height 11
click at [484, 286] on icon "Done" at bounding box center [480, 287] width 9 height 9
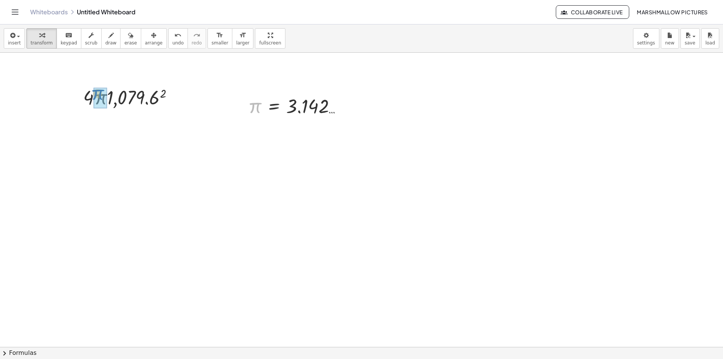
drag, startPoint x: 249, startPoint y: 109, endPoint x: 91, endPoint y: 95, distance: 158.8
click at [162, 98] on div at bounding box center [131, 97] width 148 height 26
click at [122, 99] on div at bounding box center [131, 97] width 184 height 26
click at [91, 95] on div at bounding box center [131, 97] width 157 height 26
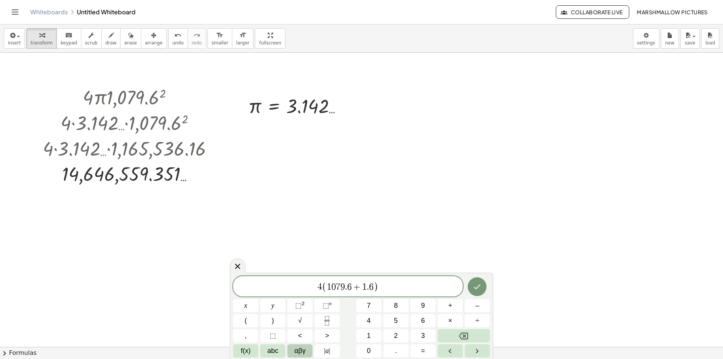
click at [298, 350] on span "αβγ" at bounding box center [300, 351] width 11 height 10
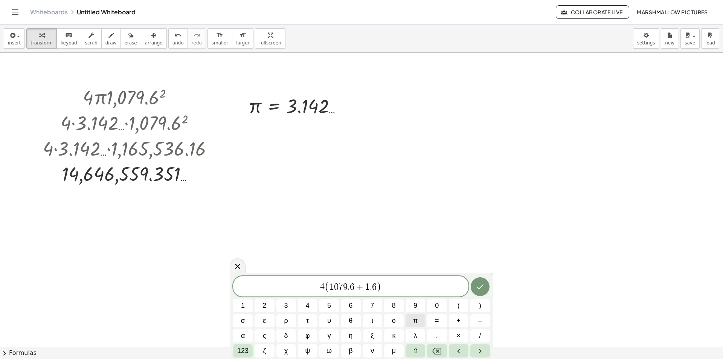
click at [420, 319] on button "π" at bounding box center [416, 320] width 20 height 13
click at [414, 289] on span "4 π ​ ( 1 0 7 9 . 6 + 1 . 6 )" at bounding box center [350, 287] width 235 height 12
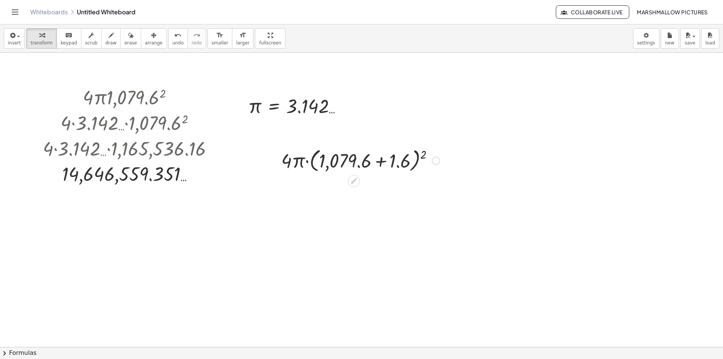
click at [376, 162] on div at bounding box center [361, 160] width 166 height 29
click at [385, 189] on div at bounding box center [361, 187] width 166 height 26
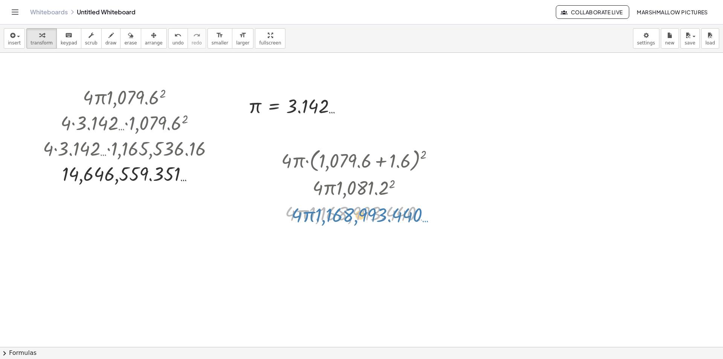
click at [308, 214] on div at bounding box center [361, 213] width 166 height 26
drag, startPoint x: 260, startPoint y: 120, endPoint x: 304, endPoint y: 224, distance: 113.1
click at [341, 212] on div at bounding box center [361, 213] width 202 height 26
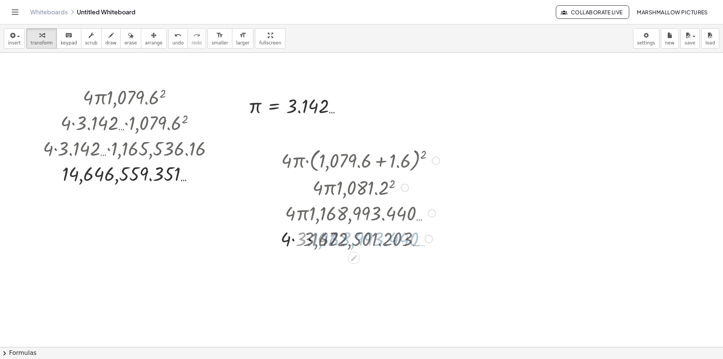
click at [306, 235] on div at bounding box center [361, 239] width 166 height 26
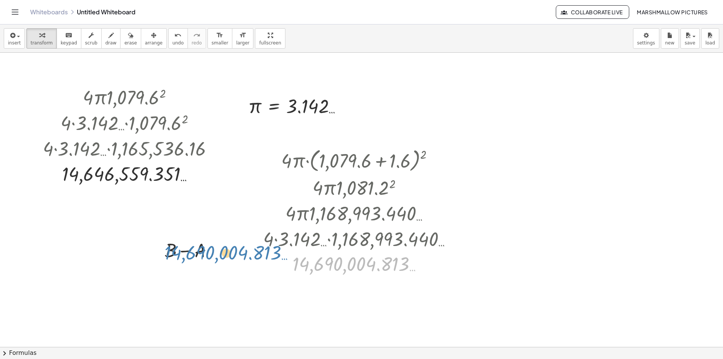
drag, startPoint x: 313, startPoint y: 257, endPoint x: 295, endPoint y: 269, distance: 20.7
click at [295, 269] on div at bounding box center [361, 264] width 202 height 25
drag, startPoint x: 303, startPoint y: 264, endPoint x: 121, endPoint y: 257, distance: 182.5
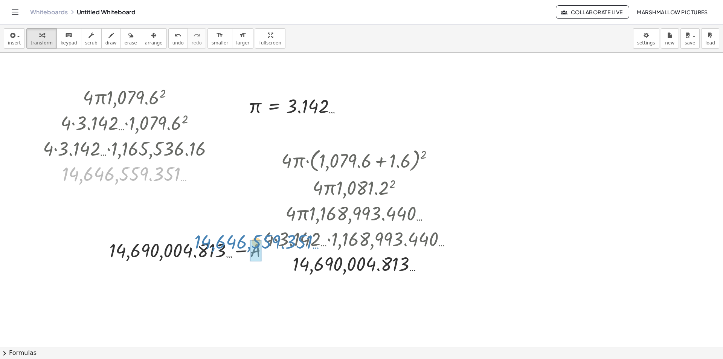
drag, startPoint x: 108, startPoint y: 172, endPoint x: 238, endPoint y: 239, distance: 146.6
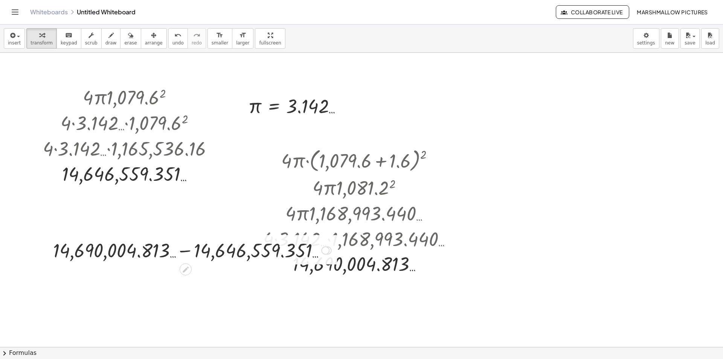
click at [179, 251] on div at bounding box center [192, 250] width 286 height 26
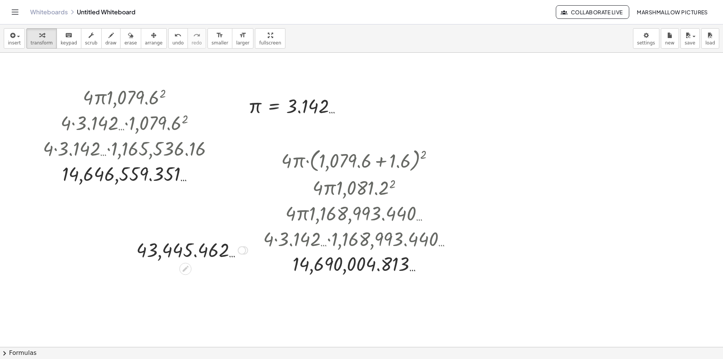
drag, startPoint x: 239, startPoint y: 249, endPoint x: 248, endPoint y: 236, distance: 15.7
click at [239, 248] on div at bounding box center [242, 250] width 8 height 8
click at [257, 229] on li "Transform line" at bounding box center [288, 233] width 64 height 11
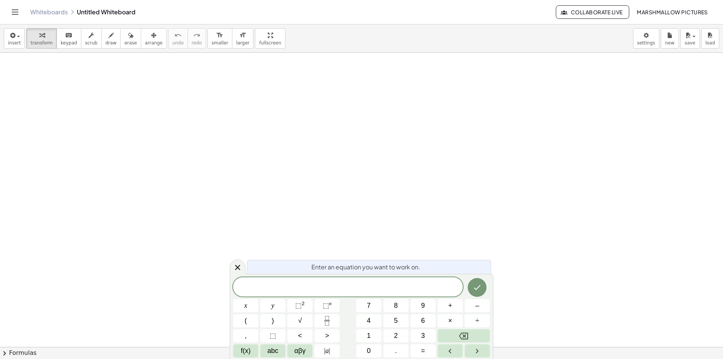
click at [328, 282] on div at bounding box center [348, 286] width 230 height 19
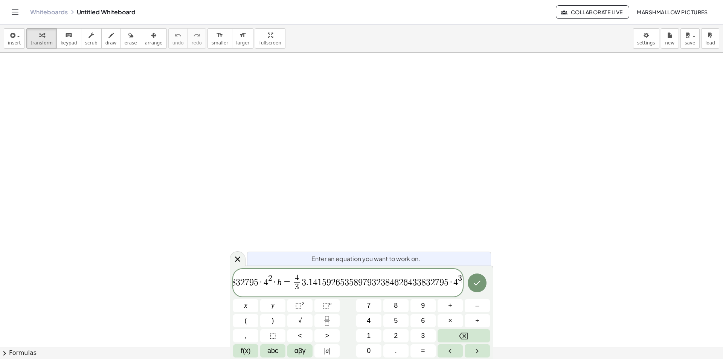
scroll to position [0, 128]
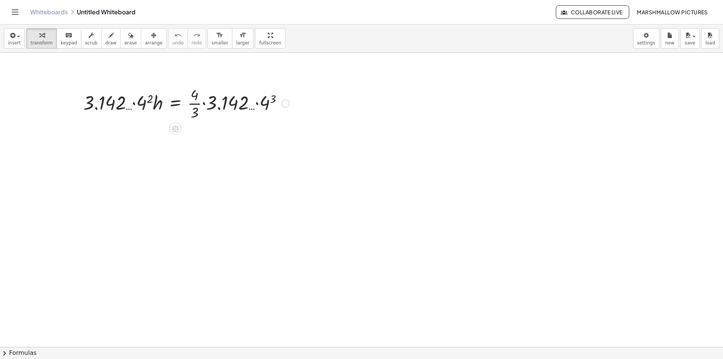
click at [266, 103] on div at bounding box center [186, 103] width 214 height 38
click at [251, 104] on div at bounding box center [188, 103] width 218 height 38
click at [175, 104] on div "· 3.142 … · 4 2 · h = · · 4 · 3 · 3.142 … · 4 3 64 · 3.142 … · 4 2 · h = · · 4 …" at bounding box center [175, 104] width 0 height 0
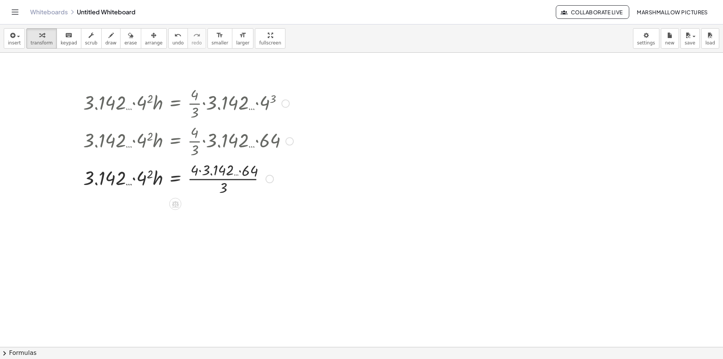
click at [233, 165] on div at bounding box center [188, 178] width 218 height 38
click at [241, 171] on div at bounding box center [188, 178] width 218 height 38
click at [235, 178] on div at bounding box center [188, 178] width 218 height 38
click at [134, 178] on div at bounding box center [188, 178] width 218 height 26
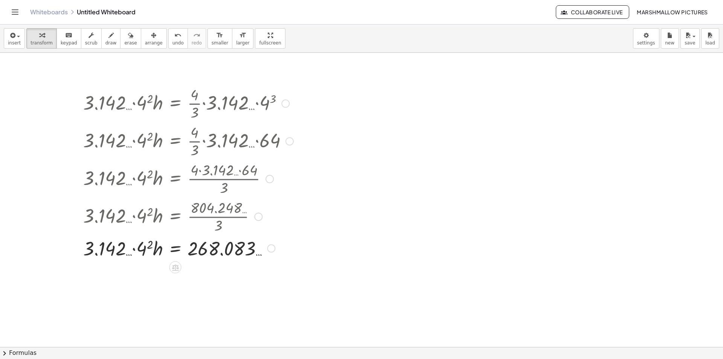
click at [146, 249] on div at bounding box center [188, 248] width 218 height 26
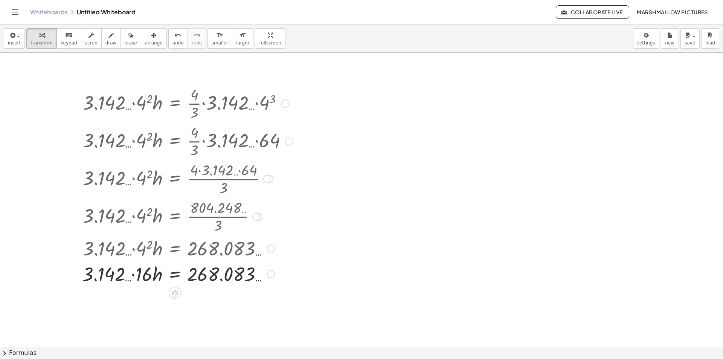
click at [132, 273] on div at bounding box center [188, 274] width 218 height 26
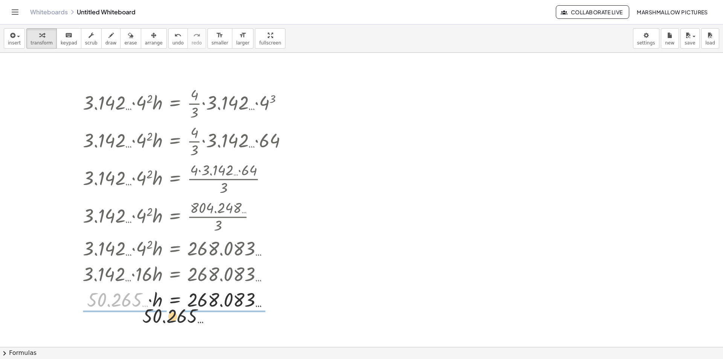
drag, startPoint x: 123, startPoint y: 297, endPoint x: 216, endPoint y: 319, distance: 95.6
click at [231, 302] on div at bounding box center [188, 299] width 218 height 38
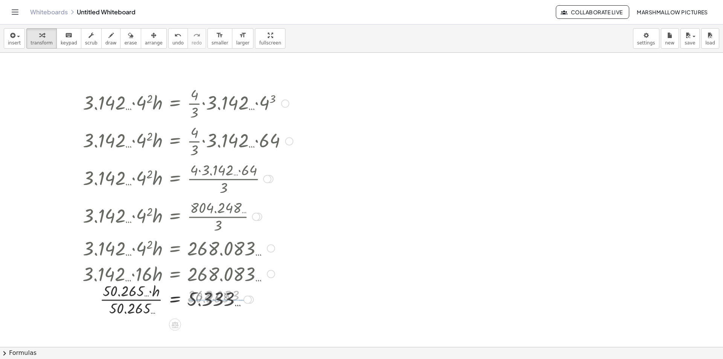
click at [142, 301] on div at bounding box center [188, 299] width 218 height 38
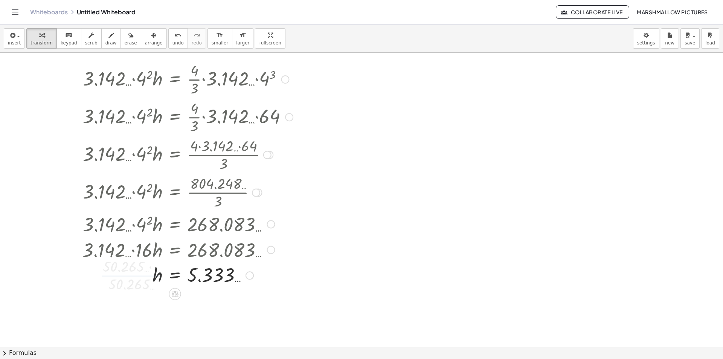
scroll to position [38, 0]
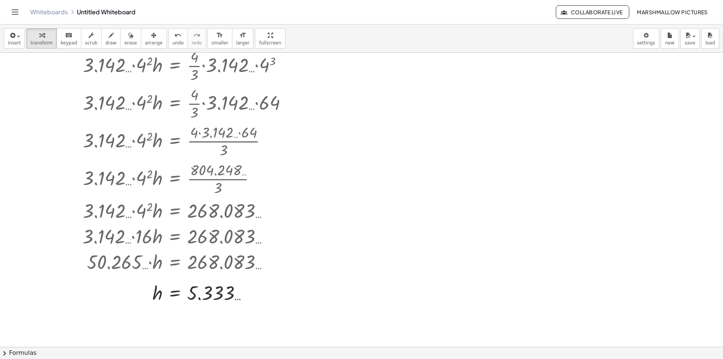
click at [379, 157] on div at bounding box center [361, 333] width 723 height 637
click at [432, 173] on div at bounding box center [439, 172] width 106 height 26
click at [474, 173] on div at bounding box center [439, 172] width 120 height 26
click at [451, 173] on div at bounding box center [439, 172] width 127 height 26
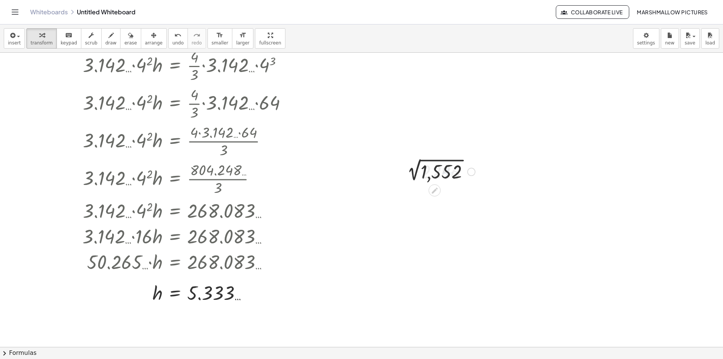
click at [420, 173] on div at bounding box center [439, 171] width 106 height 25
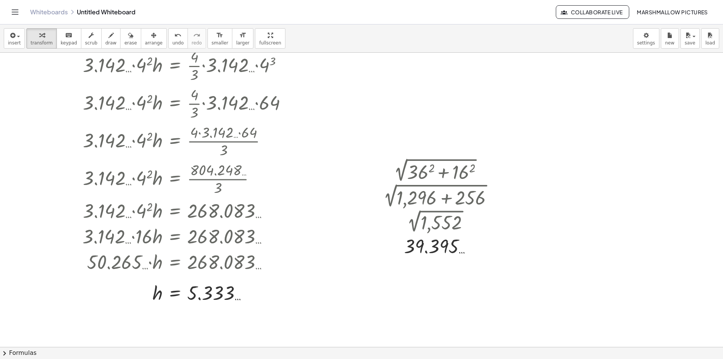
click at [554, 169] on div at bounding box center [361, 333] width 723 height 637
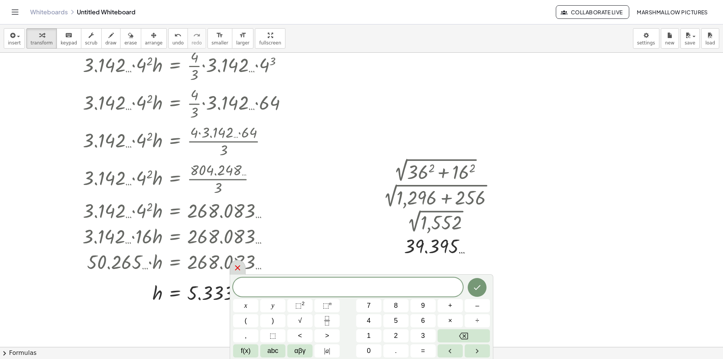
click at [236, 271] on icon at bounding box center [237, 267] width 9 height 9
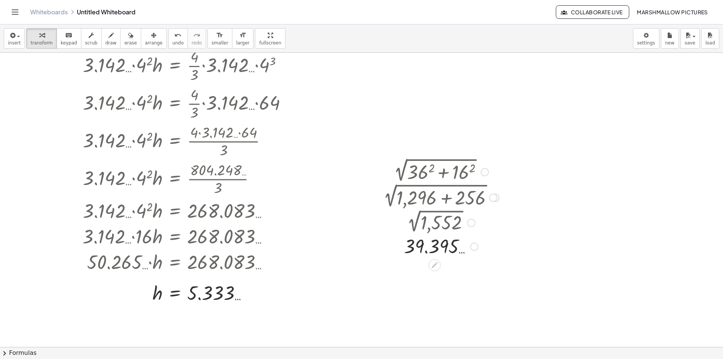
click at [474, 249] on div at bounding box center [475, 247] width 8 height 8
click at [493, 227] on span "Transform line" at bounding box center [507, 229] width 34 height 6
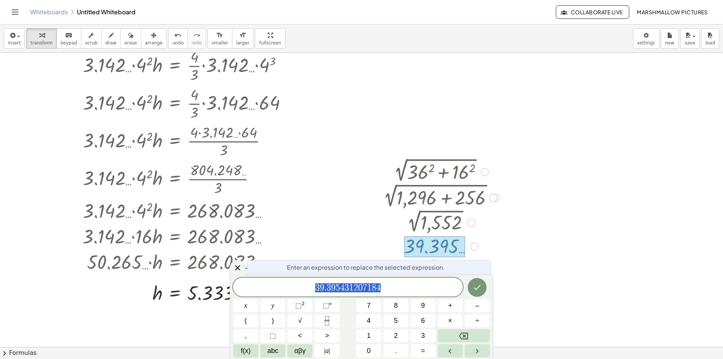
click at [238, 269] on icon at bounding box center [237, 267] width 9 height 9
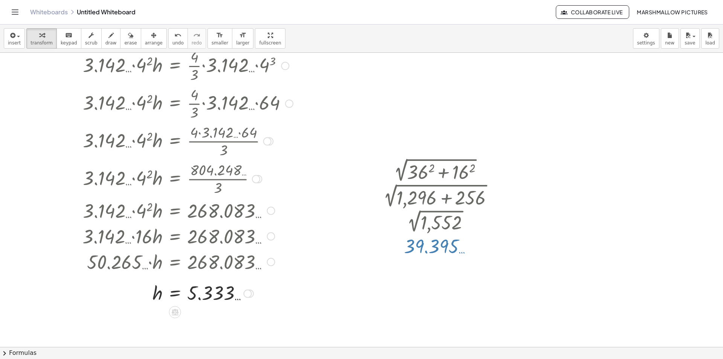
click at [370, 106] on div at bounding box center [361, 333] width 723 height 637
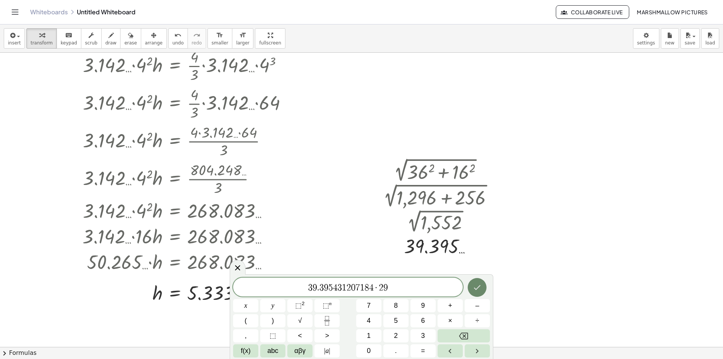
click at [476, 291] on icon "Done" at bounding box center [477, 287] width 9 height 9
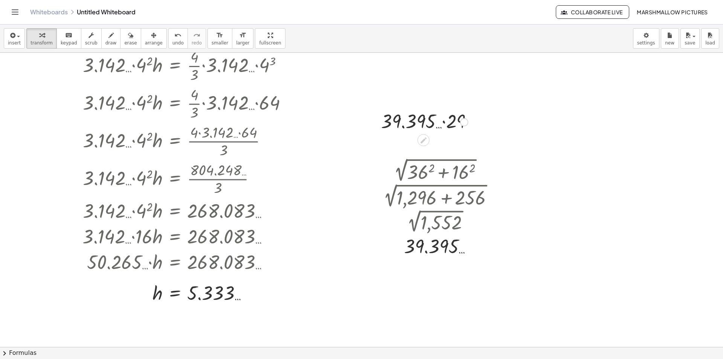
click at [417, 130] on div at bounding box center [429, 121] width 105 height 26
click at [426, 126] on div at bounding box center [429, 121] width 105 height 26
click at [428, 113] on div at bounding box center [429, 121] width 105 height 26
click at [428, 119] on div at bounding box center [429, 121] width 105 height 26
drag, startPoint x: 429, startPoint y: 121, endPoint x: 456, endPoint y: 121, distance: 26.4
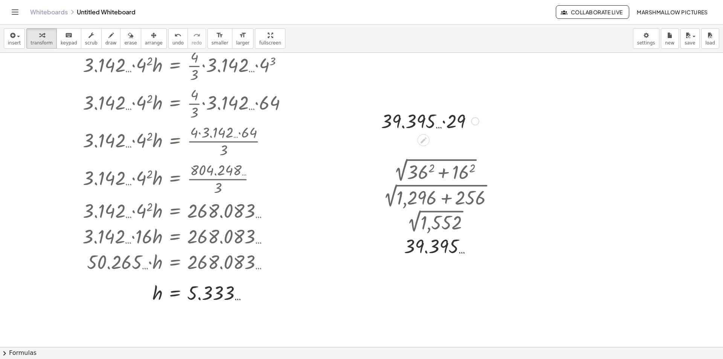
click at [430, 121] on div at bounding box center [429, 121] width 105 height 26
click at [457, 121] on div at bounding box center [429, 121] width 105 height 26
click at [471, 122] on div at bounding box center [473, 121] width 8 height 8
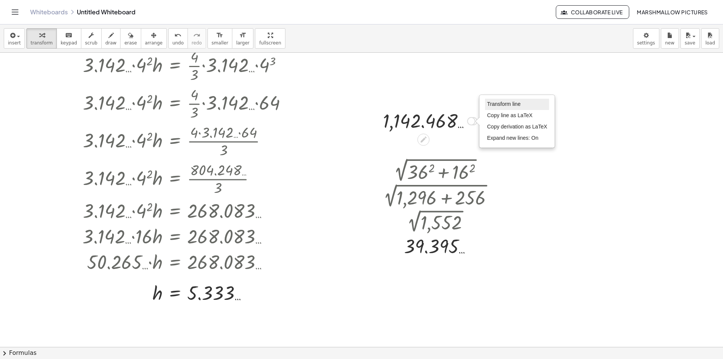
click at [501, 99] on li "Transform line" at bounding box center [517, 104] width 64 height 11
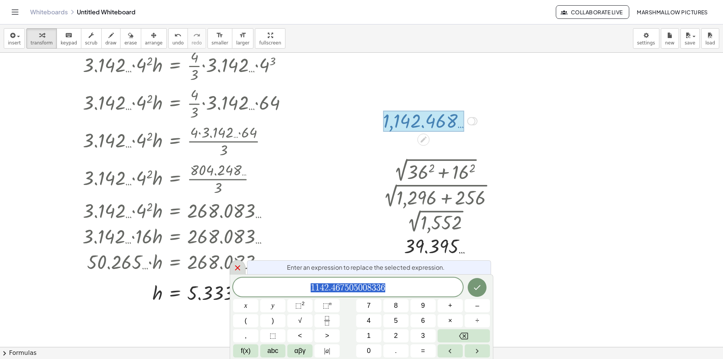
click at [244, 267] on div at bounding box center [238, 267] width 16 height 15
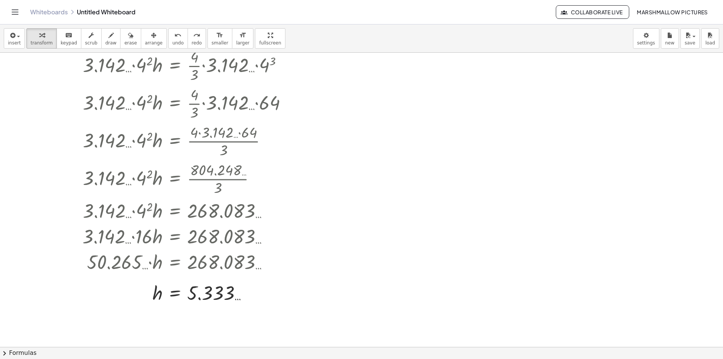
click at [318, 104] on div at bounding box center [361, 333] width 723 height 637
click at [361, 124] on div at bounding box center [378, 119] width 106 height 26
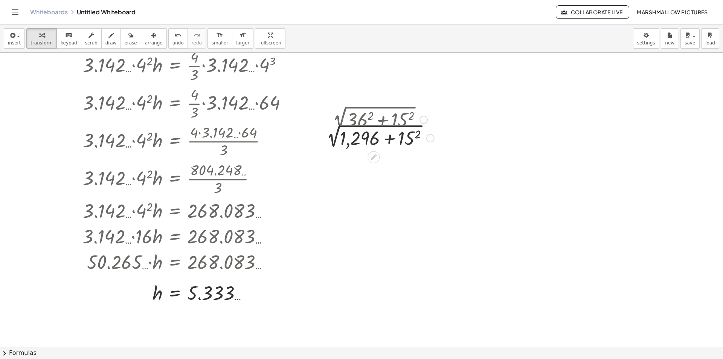
click at [406, 125] on div at bounding box center [378, 119] width 119 height 26
click at [403, 142] on div at bounding box center [378, 145] width 119 height 26
click at [392, 145] on div at bounding box center [378, 145] width 127 height 26
click at [399, 132] on div at bounding box center [378, 144] width 106 height 25
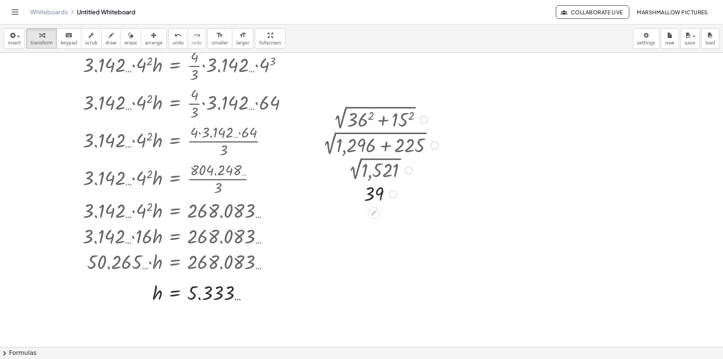
click at [508, 196] on div at bounding box center [361, 333] width 723 height 637
click at [578, 160] on div at bounding box center [361, 333] width 723 height 637
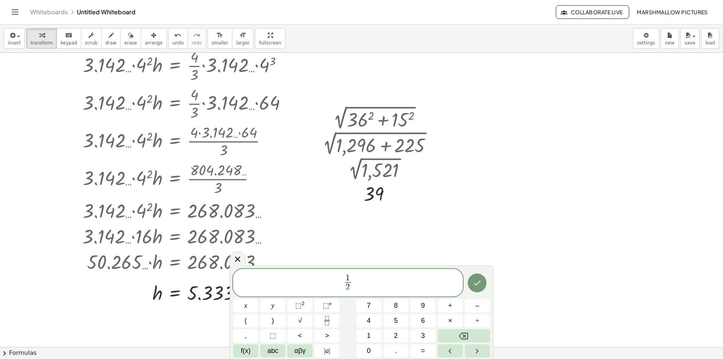
click at [382, 280] on span "1 2 ​" at bounding box center [348, 283] width 230 height 20
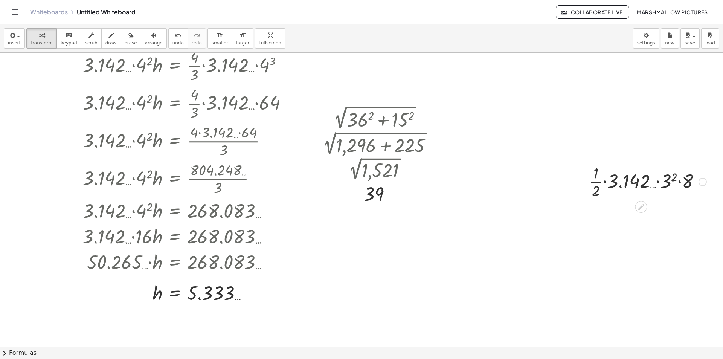
click at [672, 183] on div at bounding box center [647, 181] width 125 height 38
click at [660, 182] on div at bounding box center [647, 181] width 117 height 38
click at [665, 181] on div at bounding box center [647, 181] width 125 height 38
click at [656, 180] on div at bounding box center [647, 181] width 125 height 38
click at [650, 168] on div at bounding box center [647, 181] width 125 height 38
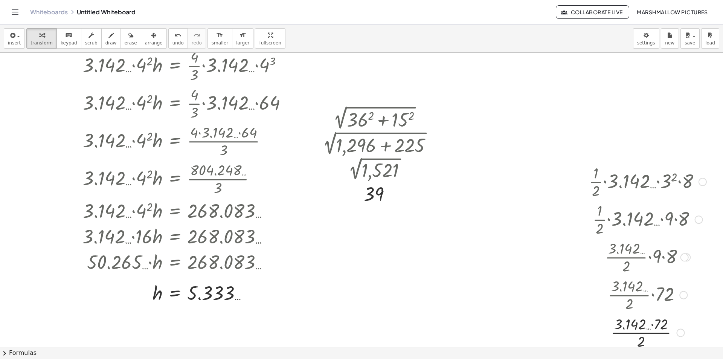
click at [661, 323] on div at bounding box center [647, 332] width 125 height 38
click at [647, 333] on div at bounding box center [647, 332] width 125 height 38
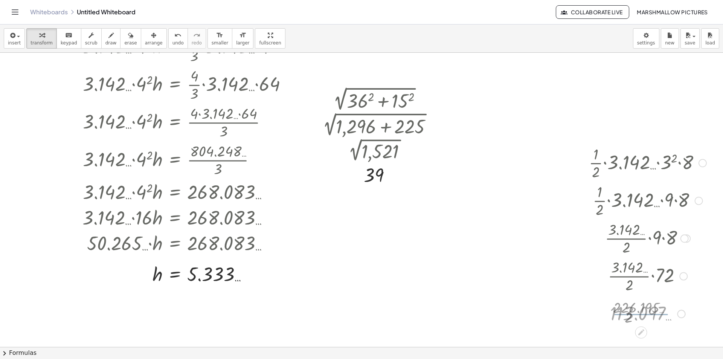
scroll to position [75, 0]
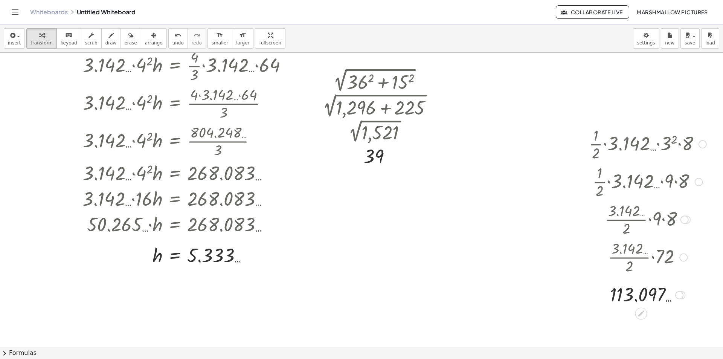
click at [681, 291] on div at bounding box center [679, 295] width 8 height 8
click at [699, 275] on span "Transform line" at bounding box center [712, 278] width 34 height 6
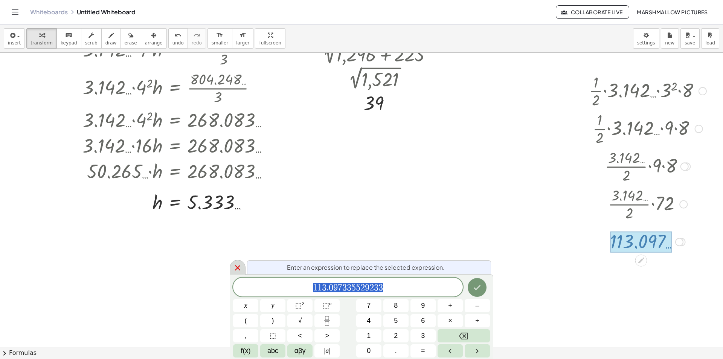
click at [232, 271] on div at bounding box center [238, 267] width 16 height 15
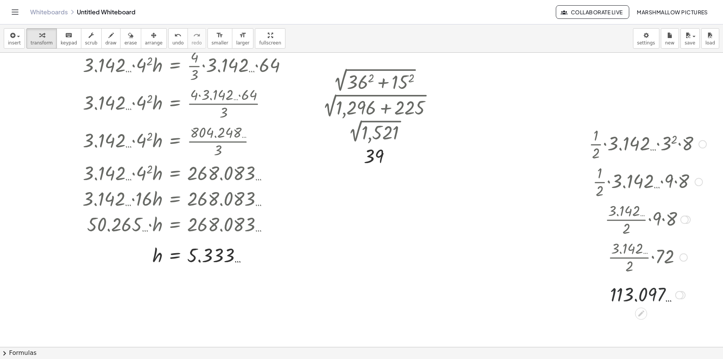
click at [384, 244] on div at bounding box center [361, 295] width 723 height 637
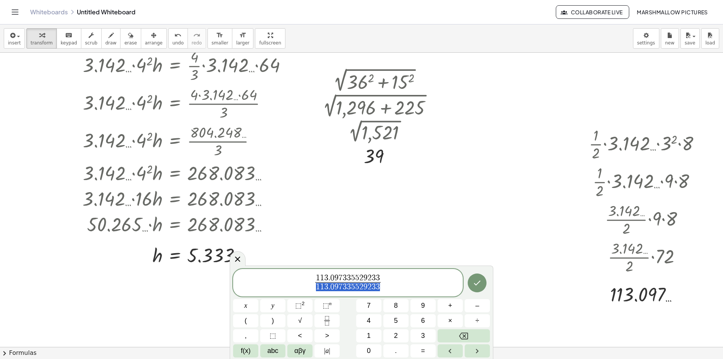
drag, startPoint x: 380, startPoint y: 288, endPoint x: 317, endPoint y: 290, distance: 63.3
click at [363, 287] on span at bounding box center [348, 287] width 66 height 10
click at [480, 287] on icon "Done" at bounding box center [477, 282] width 9 height 9
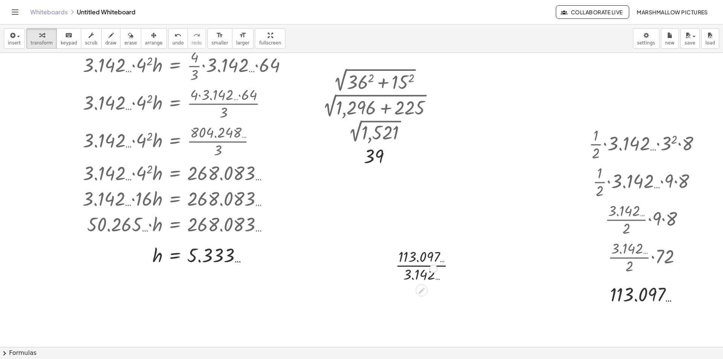
click at [417, 268] on div at bounding box center [428, 265] width 73 height 38
click at [507, 110] on div at bounding box center [361, 295] width 723 height 637
